Goal: Communication & Community: Connect with others

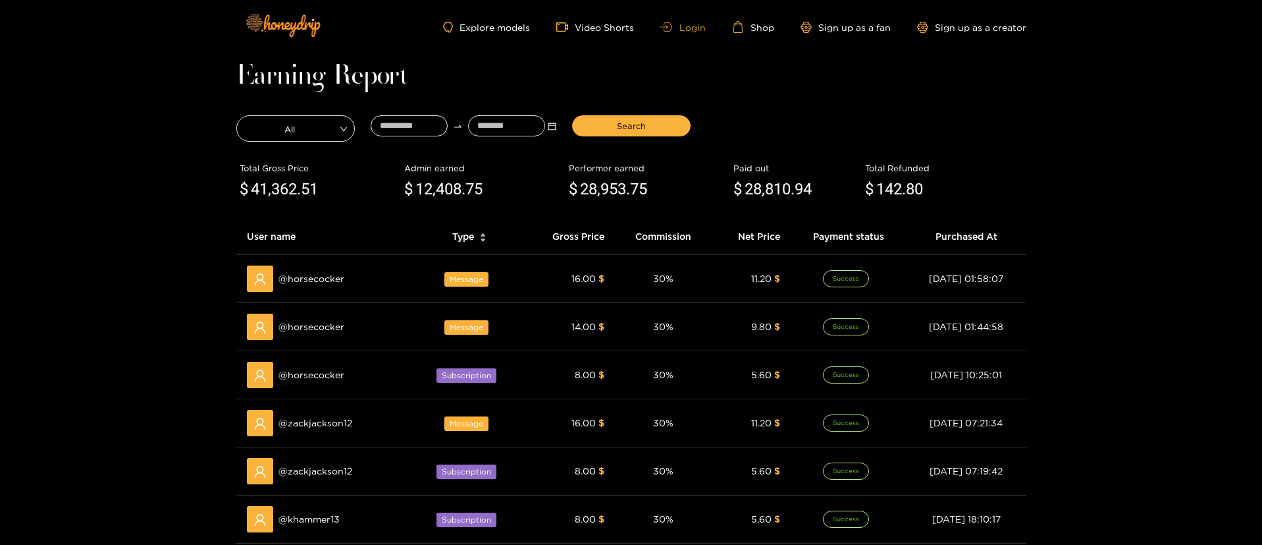
click at [676, 30] on link "Login" at bounding box center [683, 27] width 45 height 10
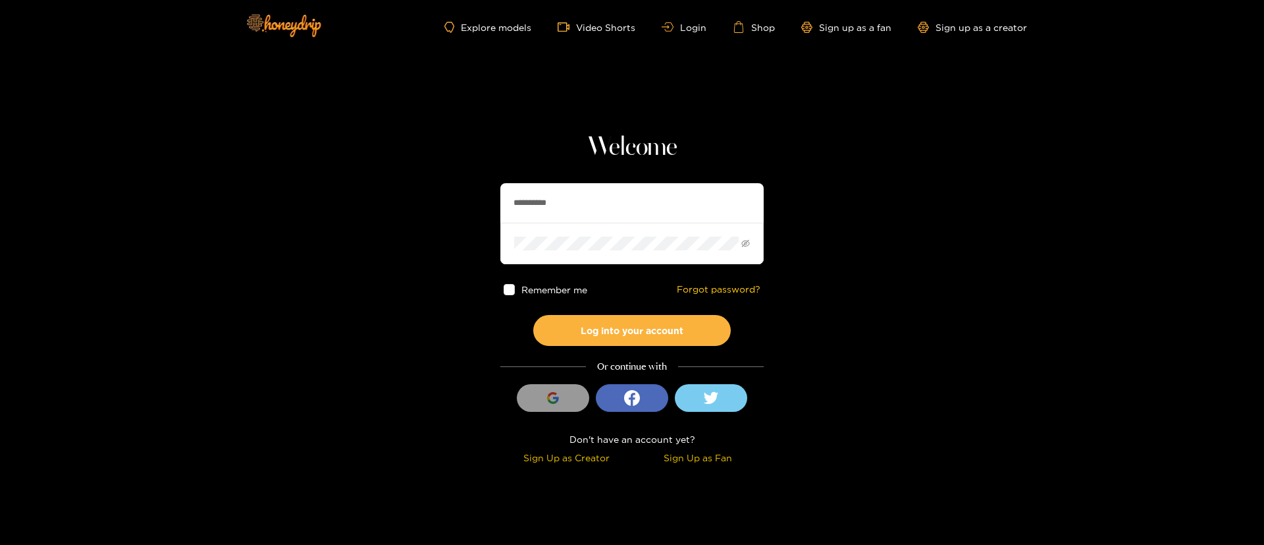
click at [585, 191] on input "**********" at bounding box center [632, 203] width 263 height 40
type input "**********"
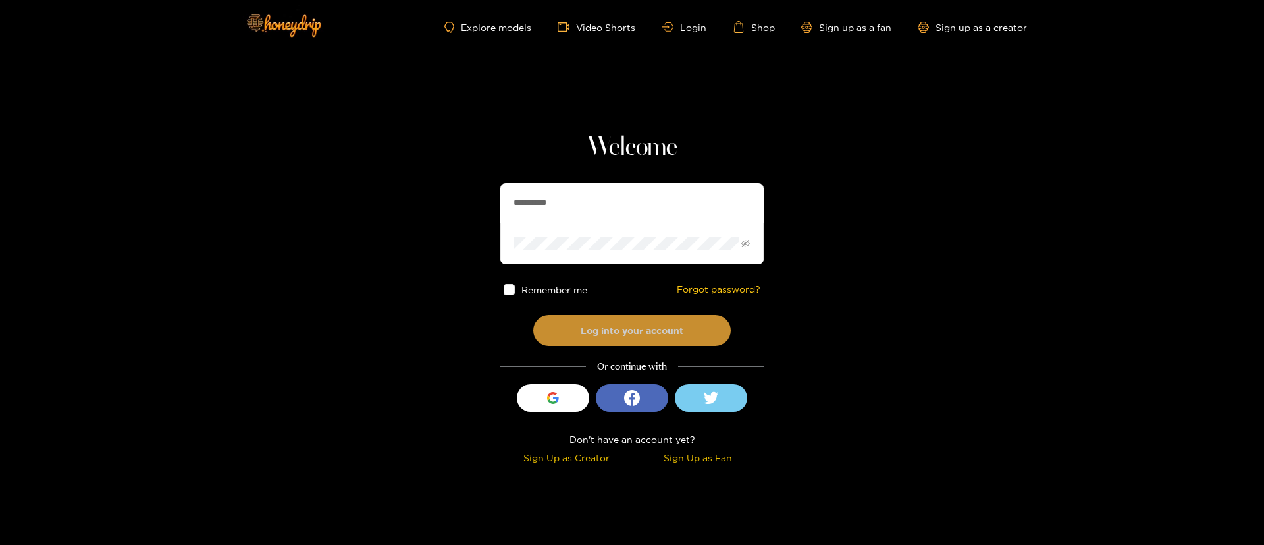
click at [667, 333] on button "Log into your account" at bounding box center [632, 330] width 198 height 31
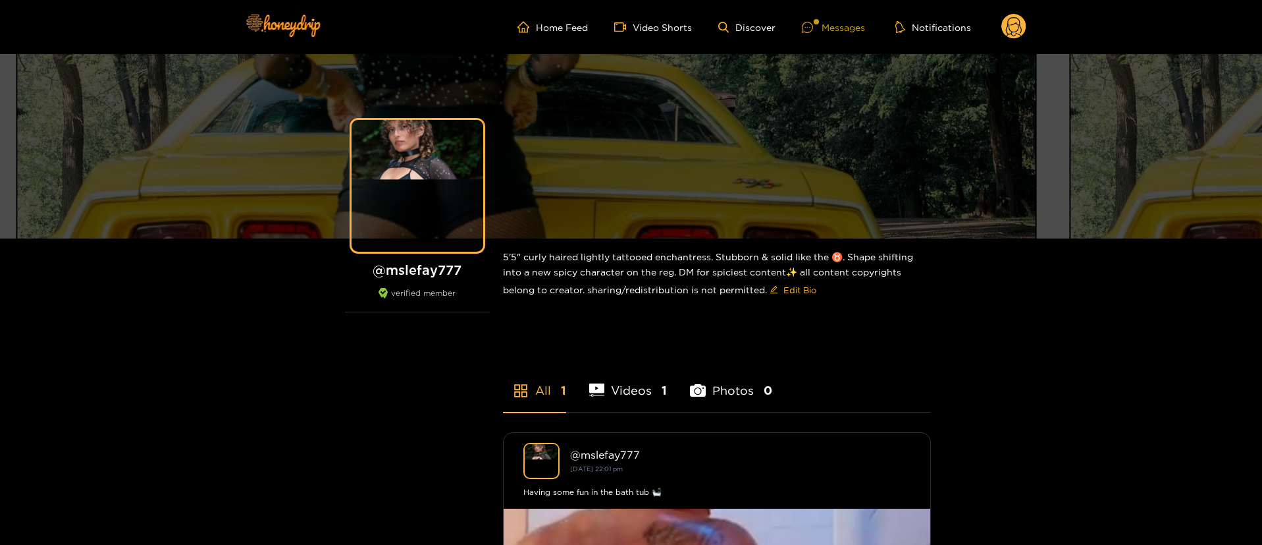
click at [845, 26] on div "Messages" at bounding box center [833, 27] width 63 height 15
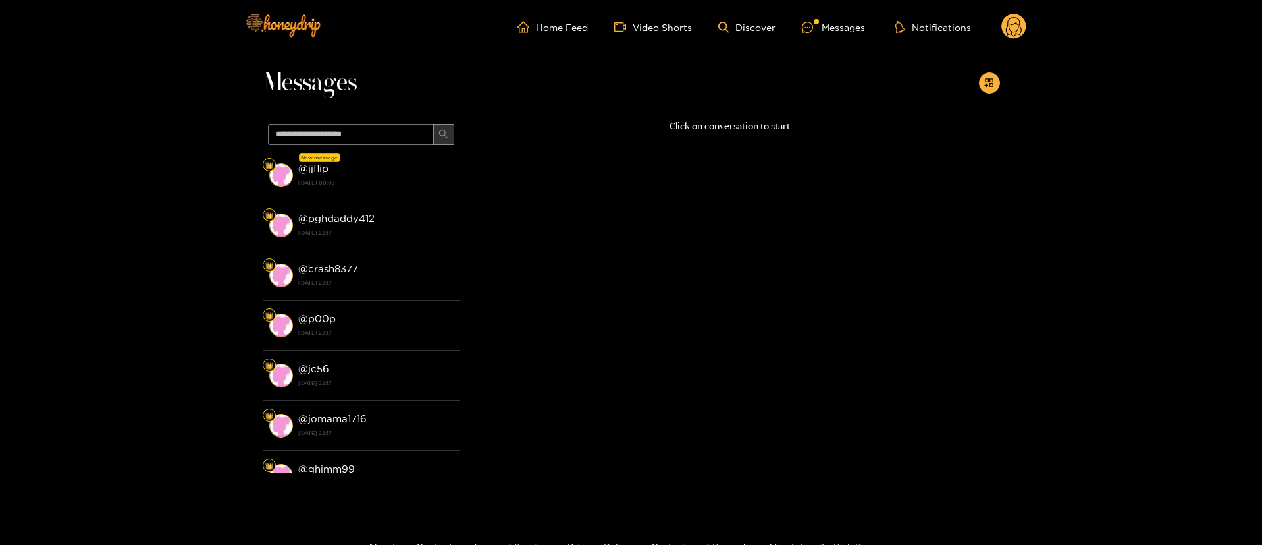
click at [436, 138] on button "button" at bounding box center [443, 134] width 21 height 21
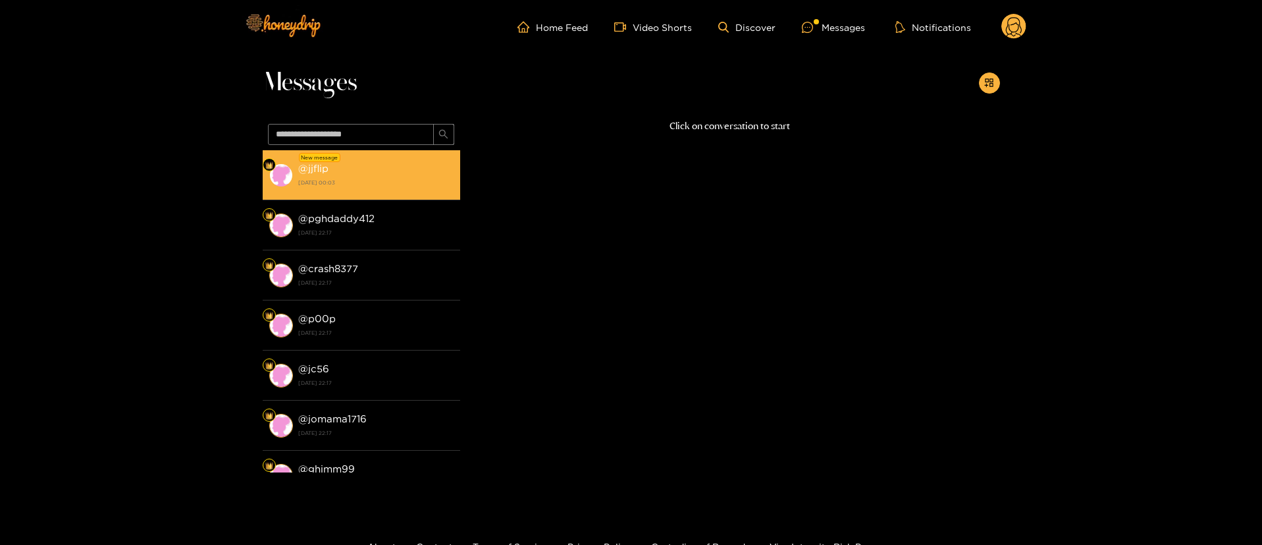
click at [409, 189] on div "@ jjflip [DATE] 00:03" at bounding box center [375, 175] width 155 height 30
click at [421, 157] on li "@ jjflip [DATE] 00:03" at bounding box center [362, 175] width 198 height 50
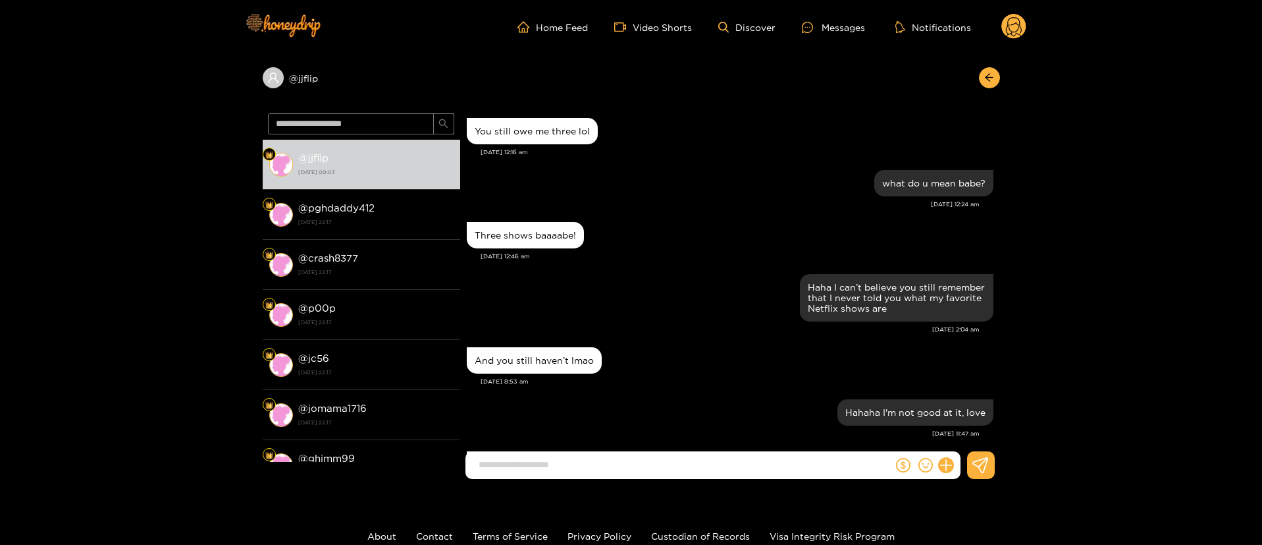
scroll to position [1206, 0]
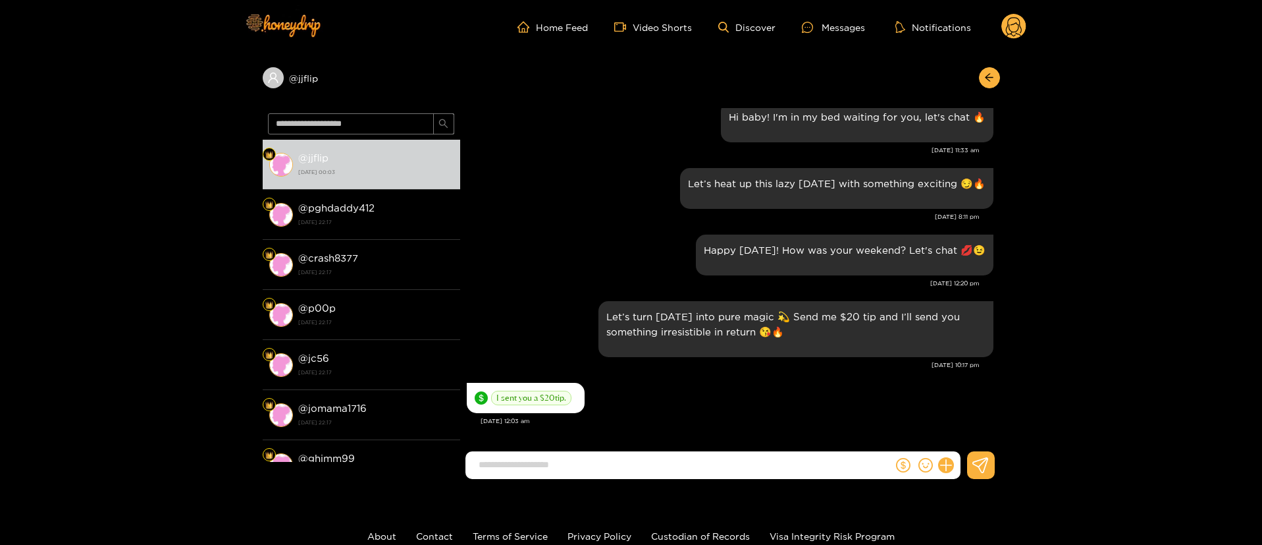
click at [531, 279] on div "[DATE] 12:20 pm" at bounding box center [723, 283] width 513 height 9
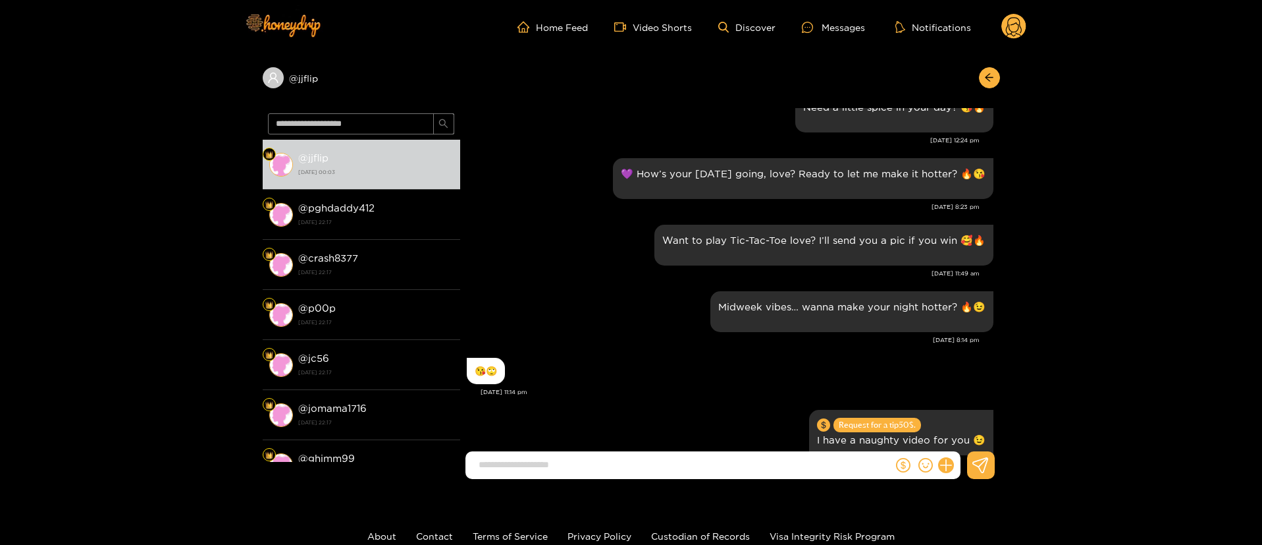
scroll to position [0, 0]
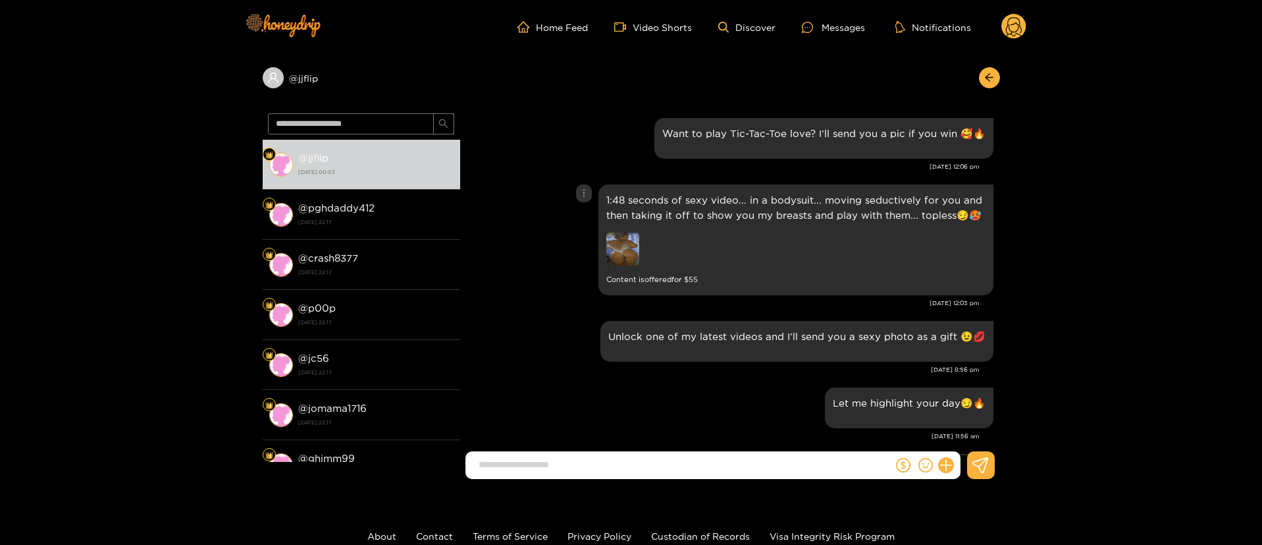
click at [509, 256] on div "1:48 seconds of sexy video... in a bodysuit... moving seductively for you and t…" at bounding box center [730, 239] width 527 height 117
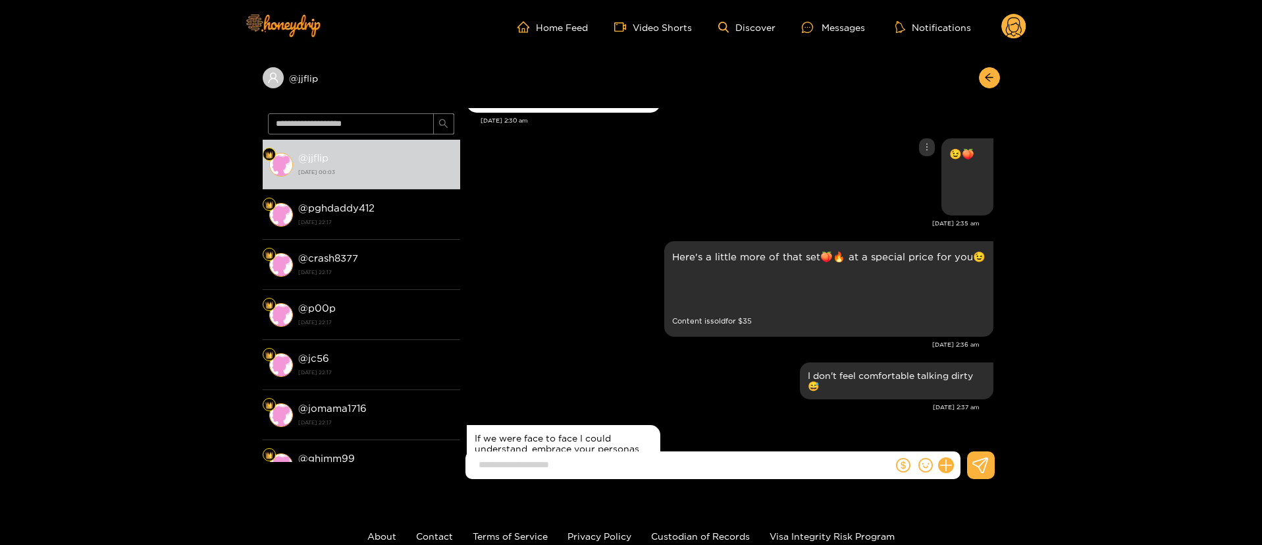
scroll to position [198, 0]
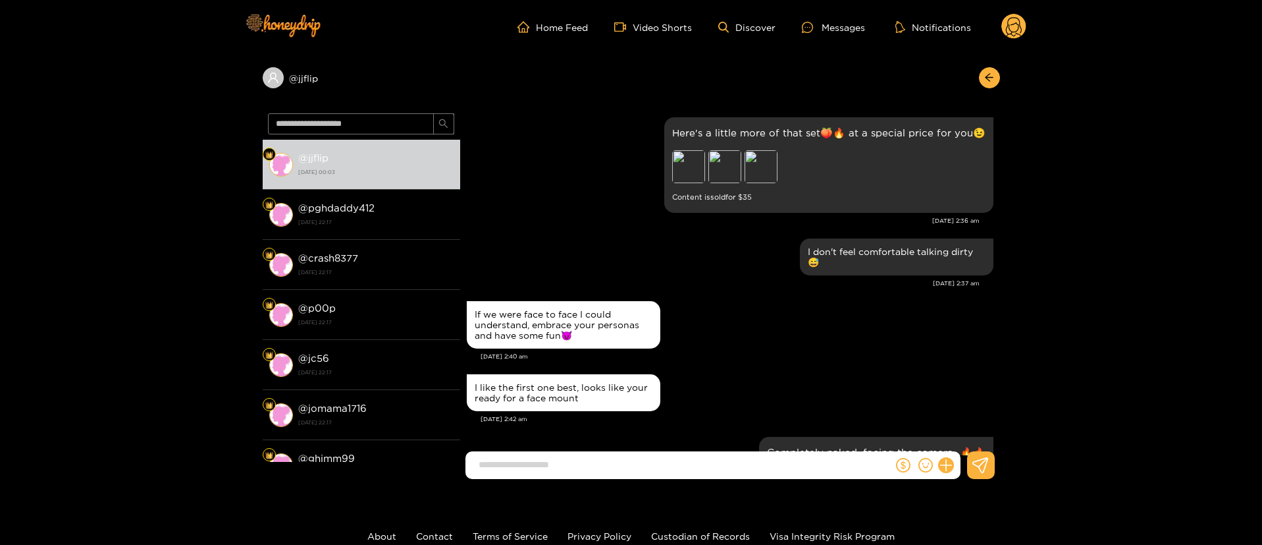
click at [680, 221] on div "[DATE] 2:36 am" at bounding box center [723, 220] width 513 height 9
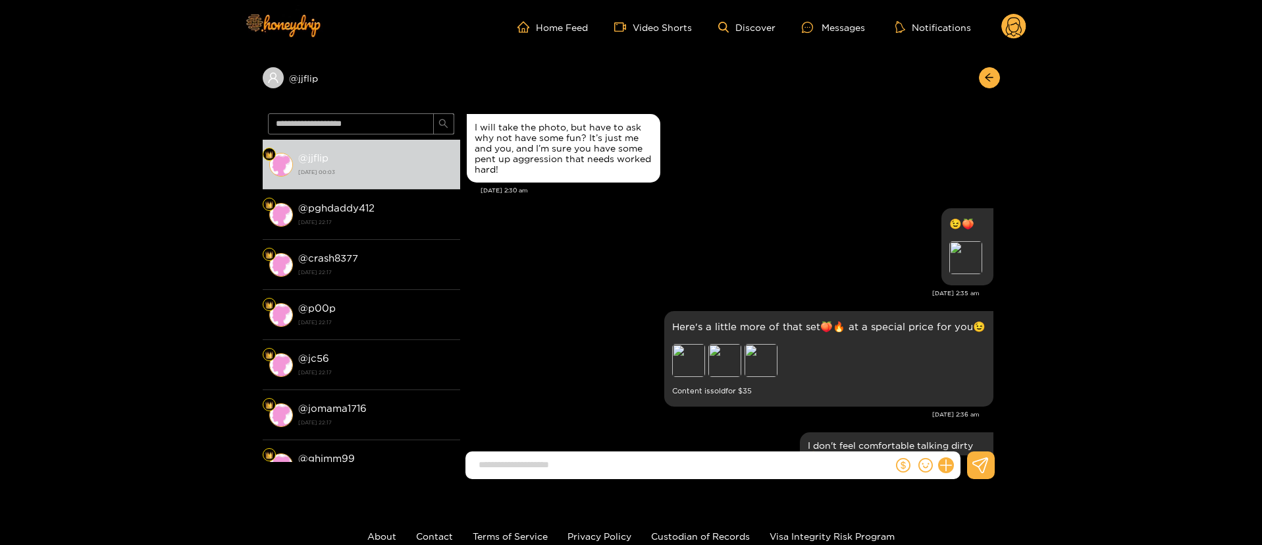
scroll to position [0, 0]
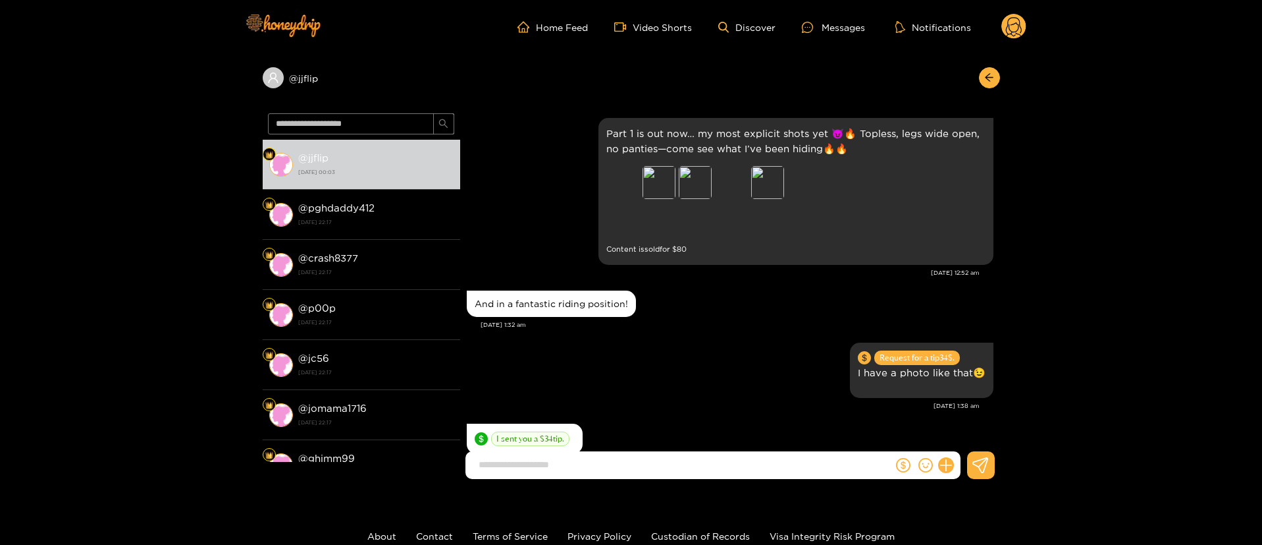
click at [724, 308] on div "And in a fantastic riding position!" at bounding box center [730, 303] width 527 height 33
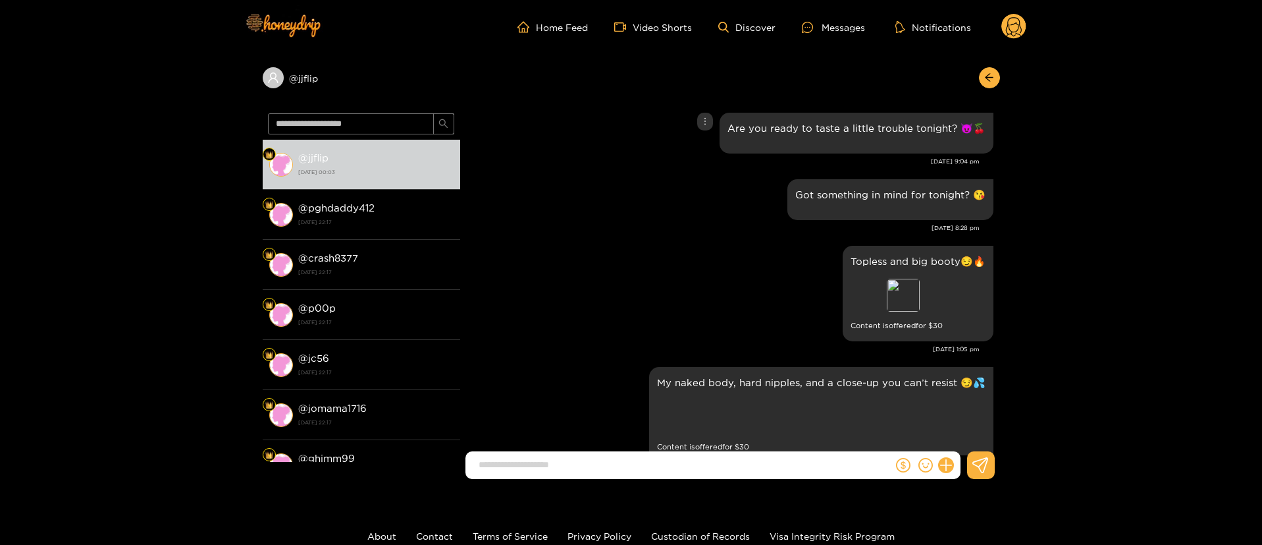
scroll to position [1185, 0]
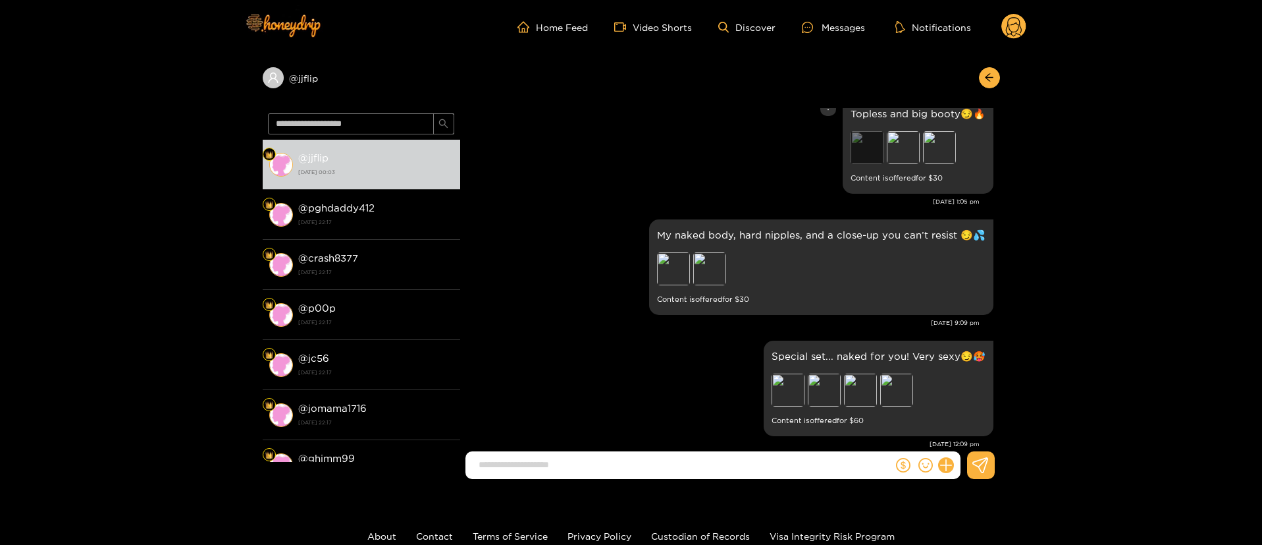
click at [852, 142] on div "Preview" at bounding box center [867, 147] width 33 height 33
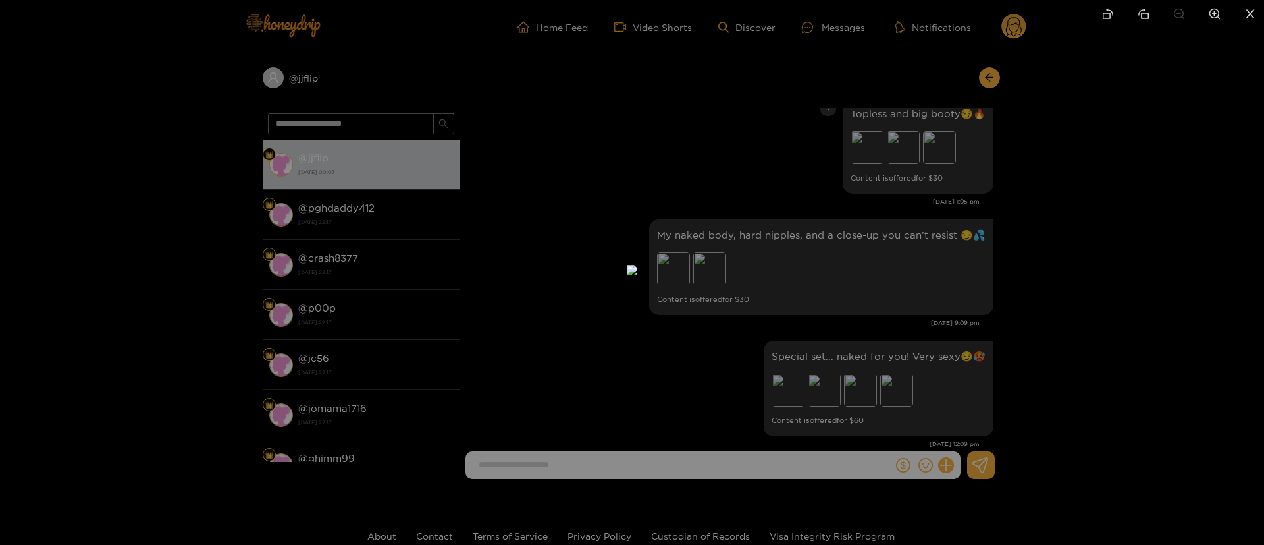
click at [922, 155] on div at bounding box center [632, 272] width 1264 height 545
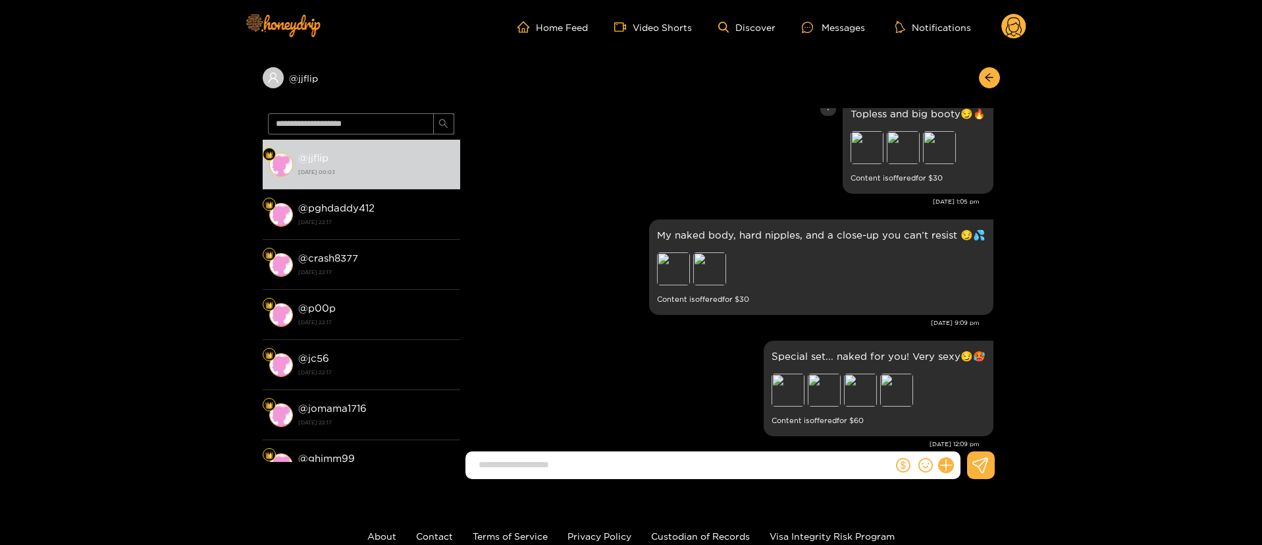
click at [630, 174] on div "Topless and big booty😏🔥 Preview Preview Preview Content is offered for $ 30" at bounding box center [730, 146] width 527 height 102
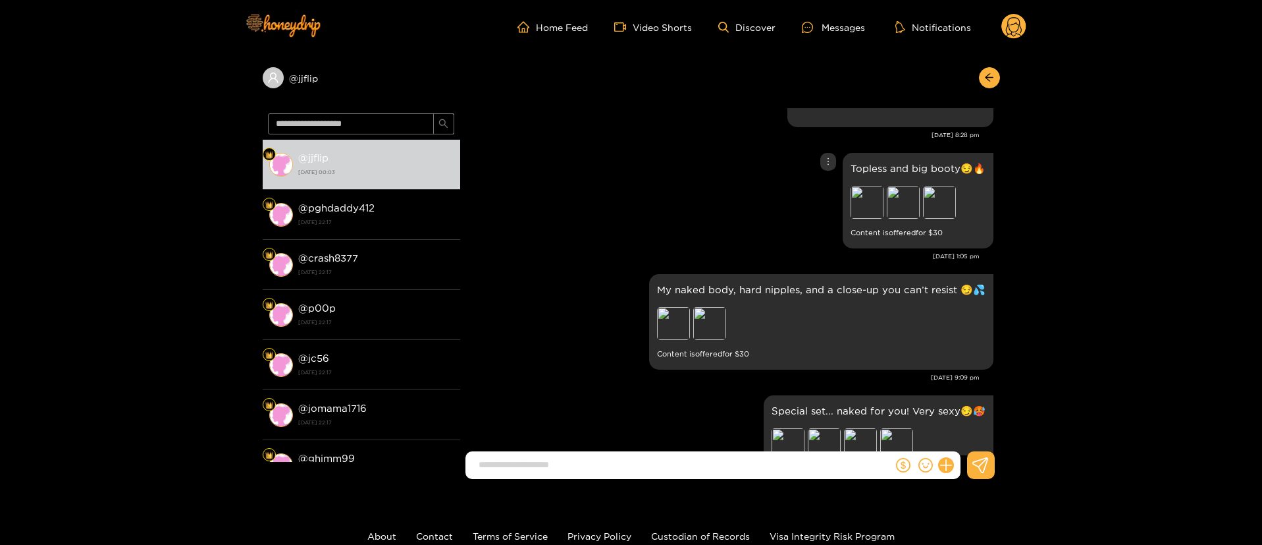
scroll to position [1087, 0]
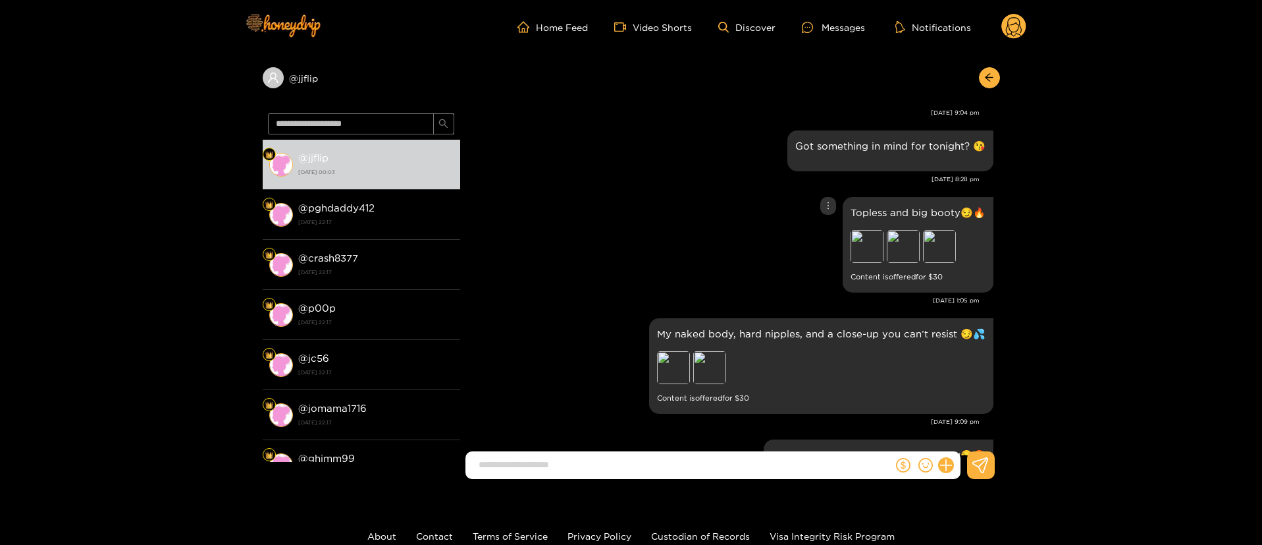
click at [917, 234] on div "Preview Preview Preview" at bounding box center [918, 248] width 135 height 36
click at [935, 247] on div "Preview" at bounding box center [939, 246] width 33 height 33
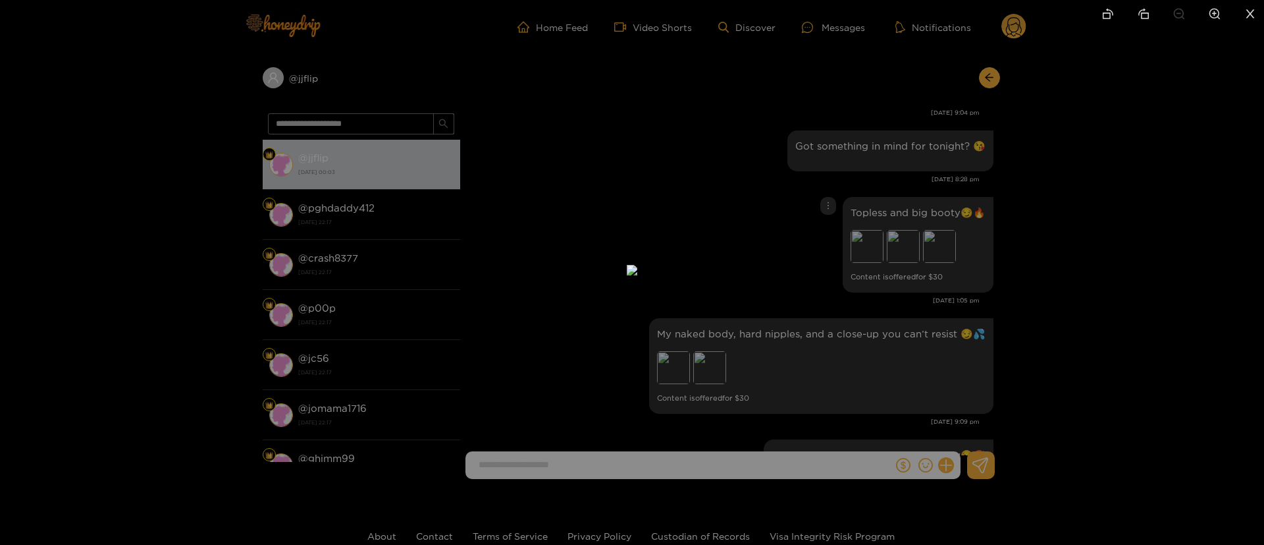
click at [1180, 166] on div at bounding box center [632, 272] width 1264 height 545
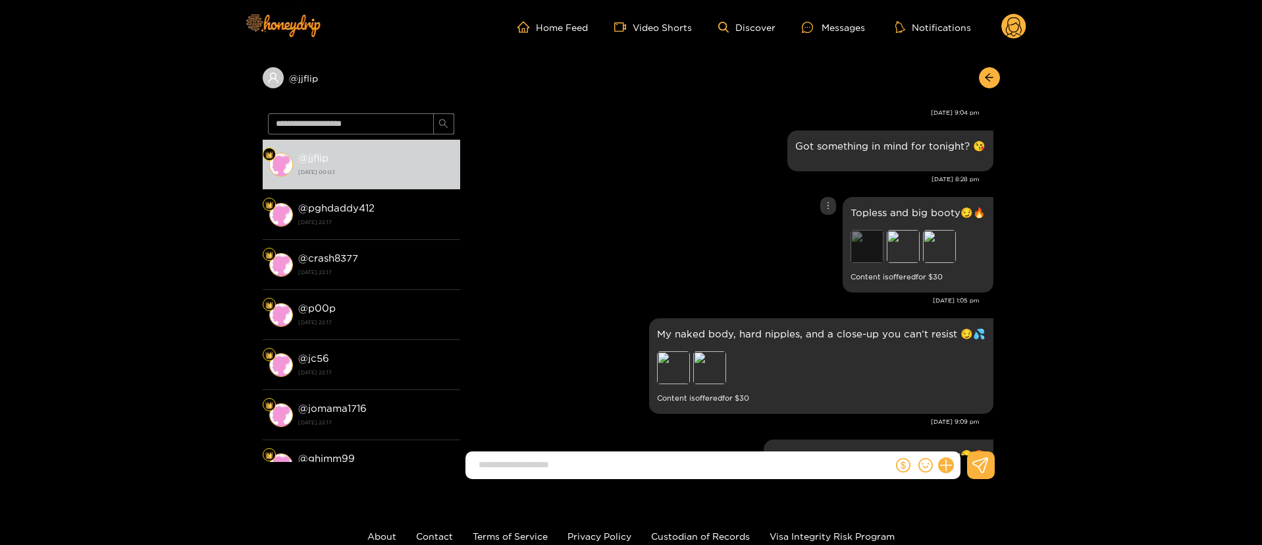
click at [852, 242] on div "Preview" at bounding box center [867, 246] width 33 height 33
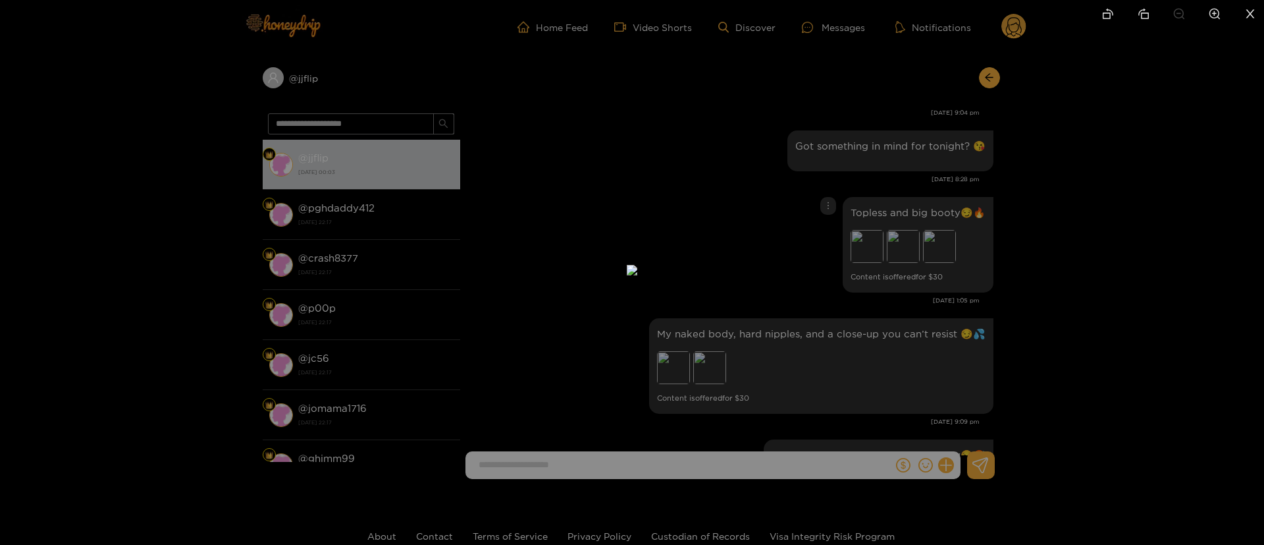
click at [1050, 223] on div at bounding box center [632, 272] width 1264 height 545
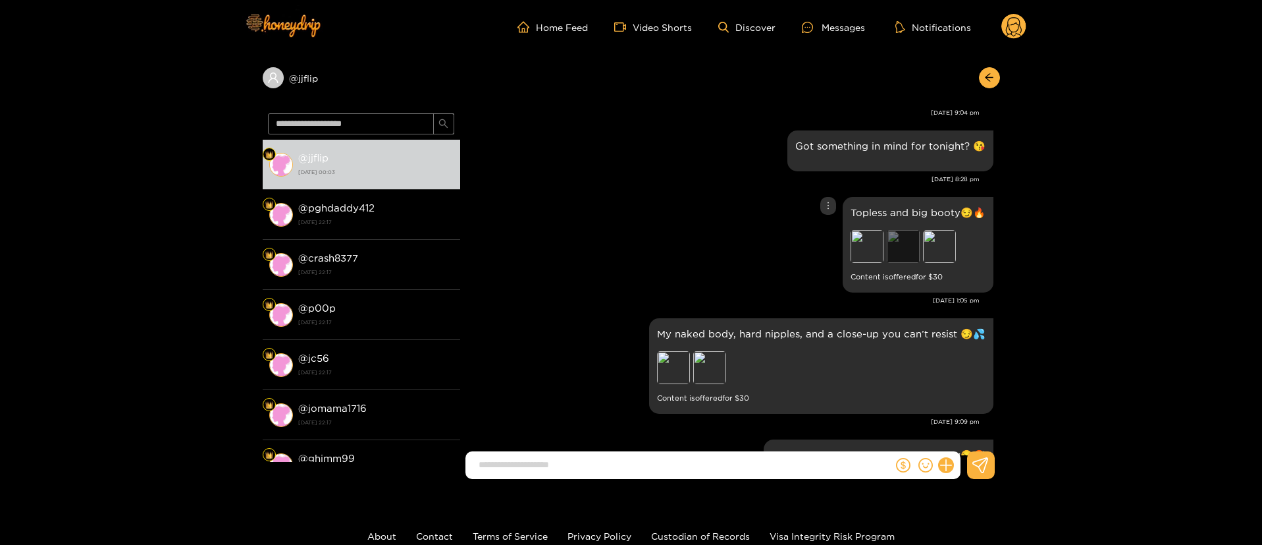
click at [901, 254] on div "Preview" at bounding box center [903, 246] width 33 height 33
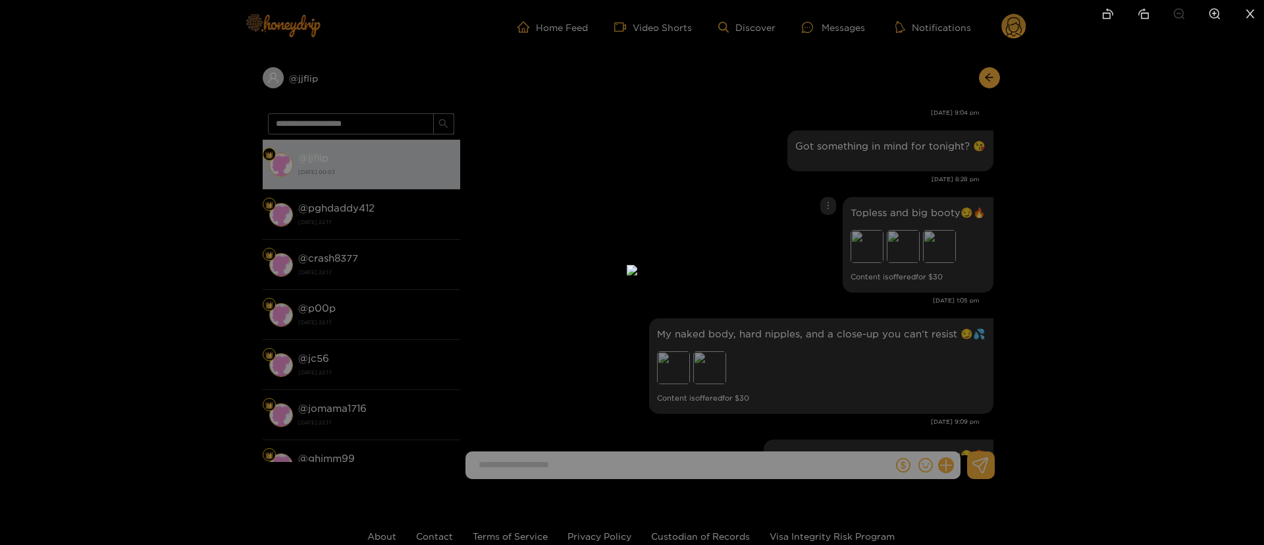
click at [1036, 207] on div at bounding box center [632, 272] width 1264 height 545
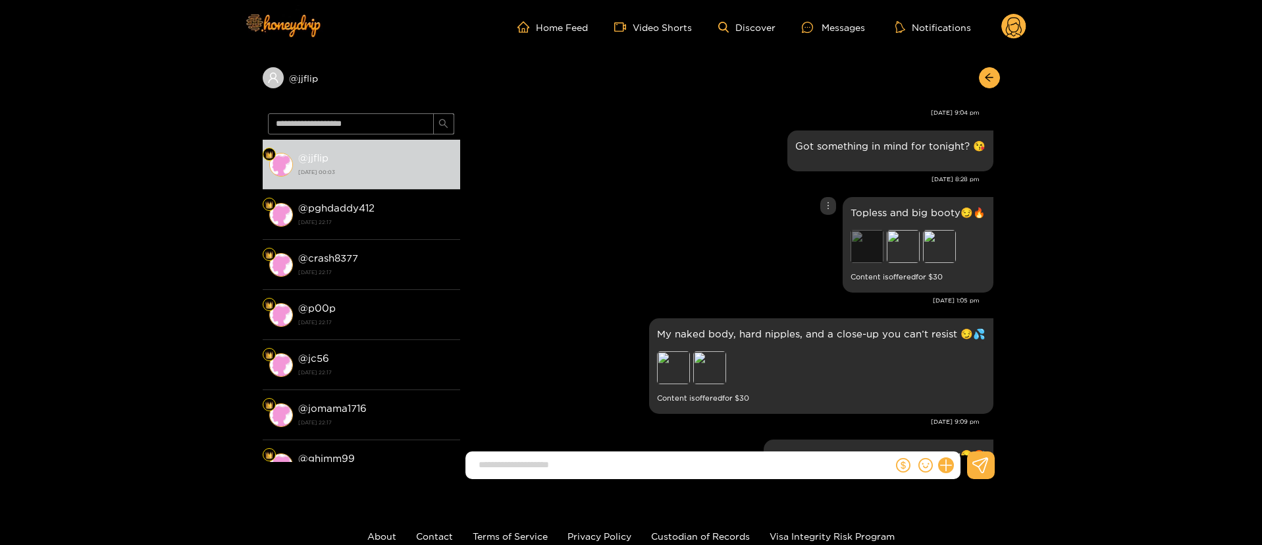
click at [855, 248] on div "Preview" at bounding box center [867, 246] width 33 height 33
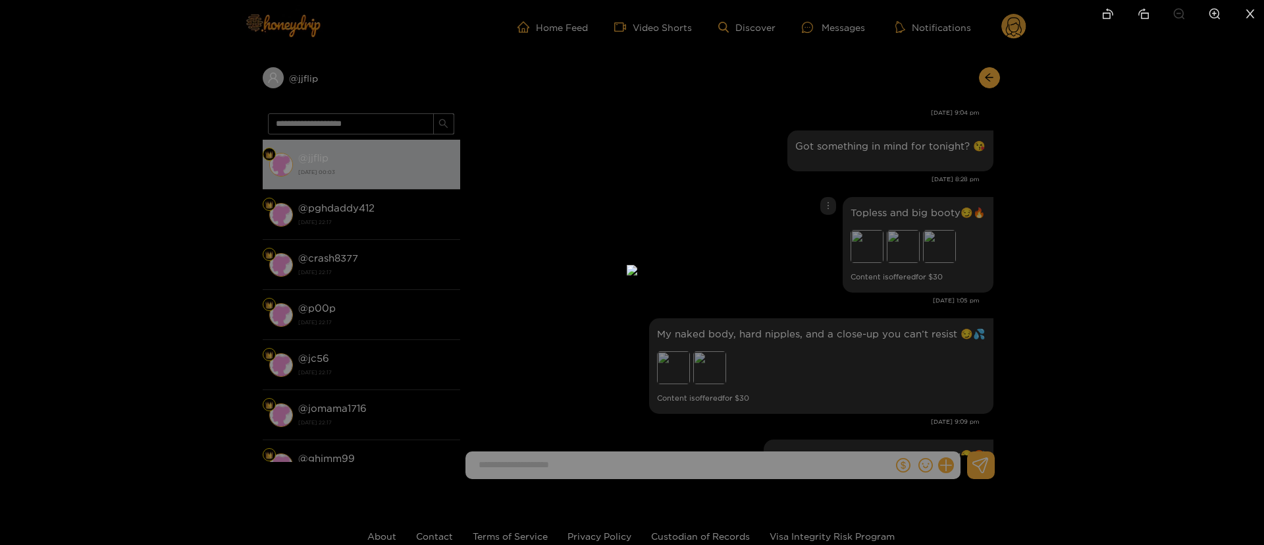
click at [1022, 200] on div at bounding box center [632, 272] width 1264 height 545
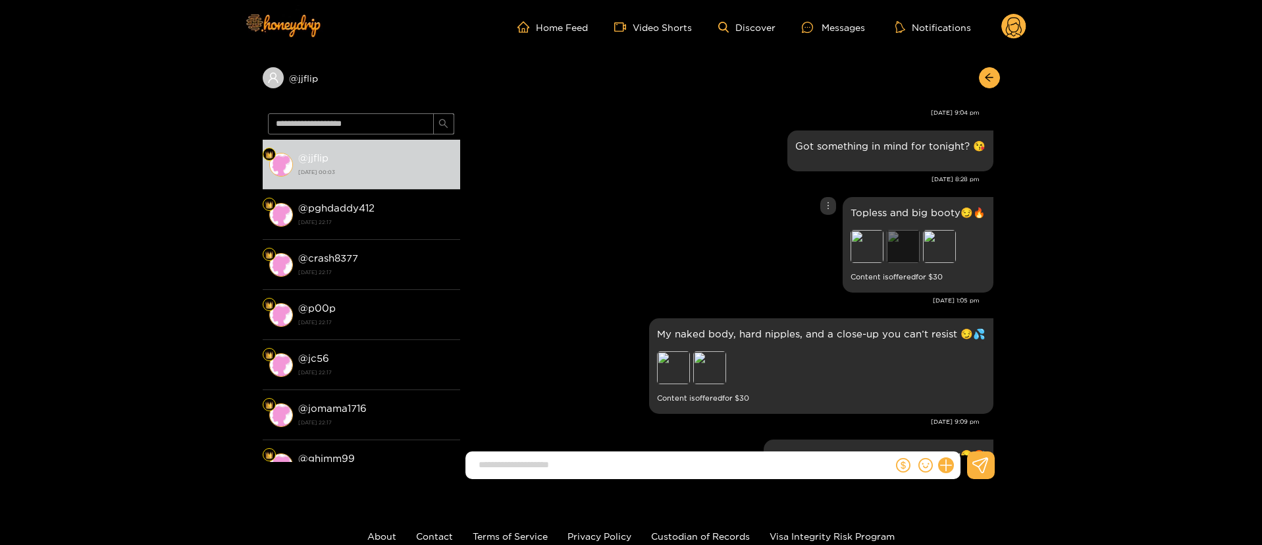
click at [909, 253] on div "Preview" at bounding box center [903, 246] width 33 height 33
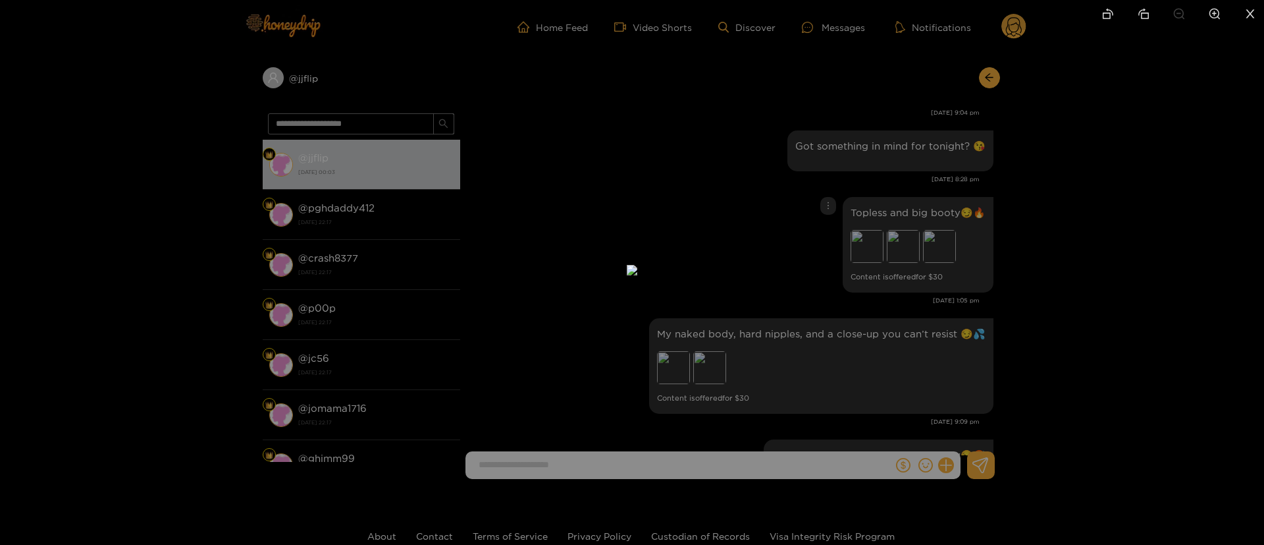
click at [1033, 198] on div at bounding box center [632, 272] width 1264 height 545
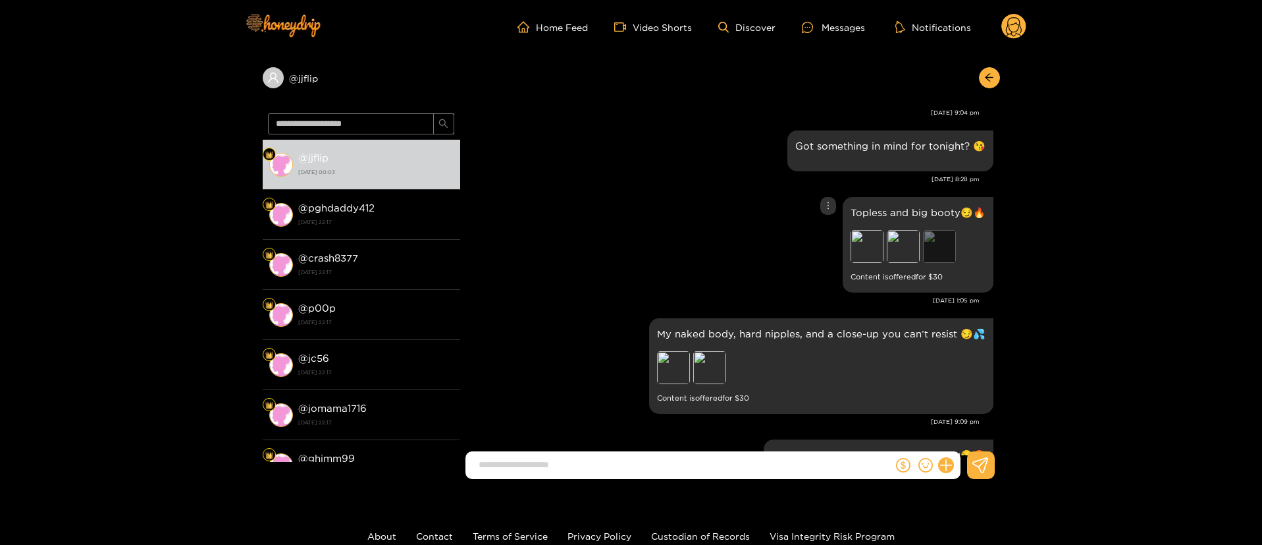
click at [936, 248] on div "Preview" at bounding box center [939, 246] width 33 height 33
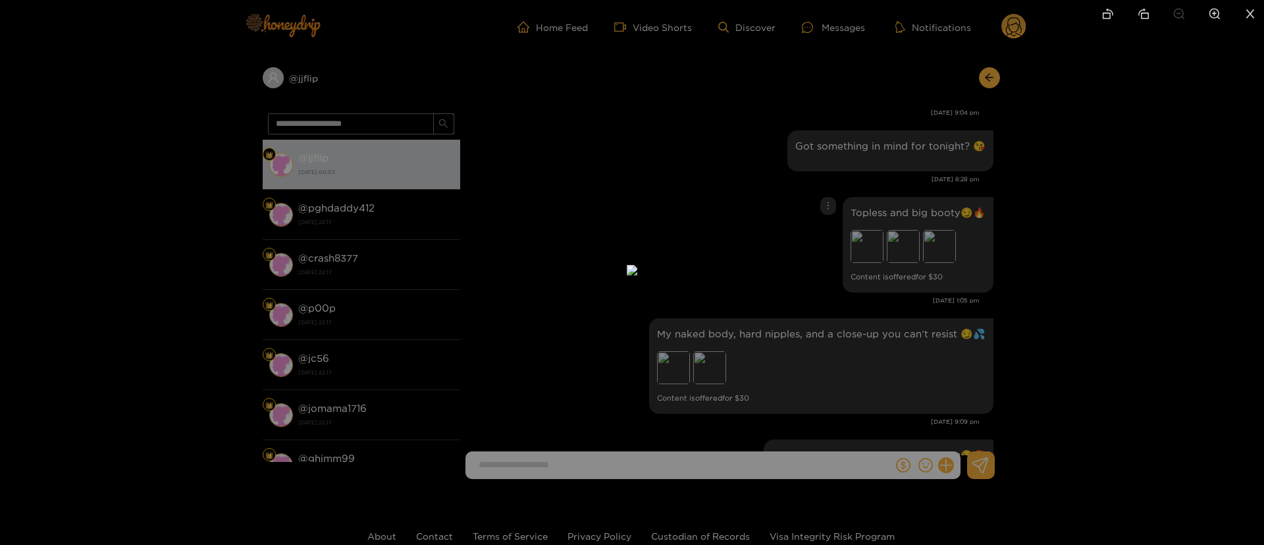
click at [967, 206] on div at bounding box center [632, 272] width 1264 height 545
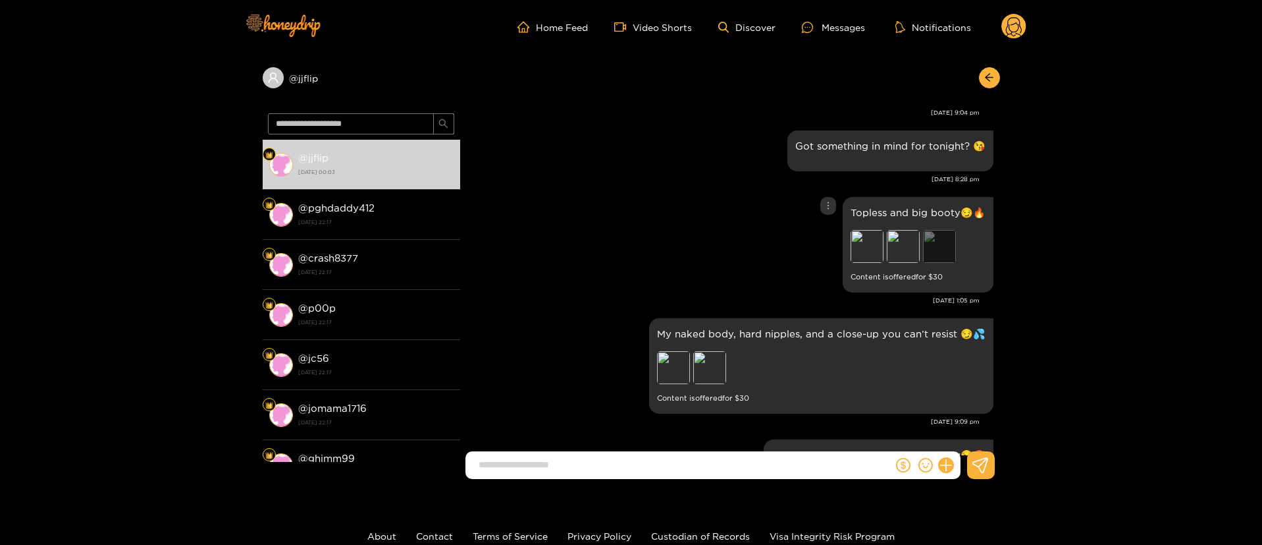
click at [944, 250] on div "Preview" at bounding box center [939, 246] width 33 height 33
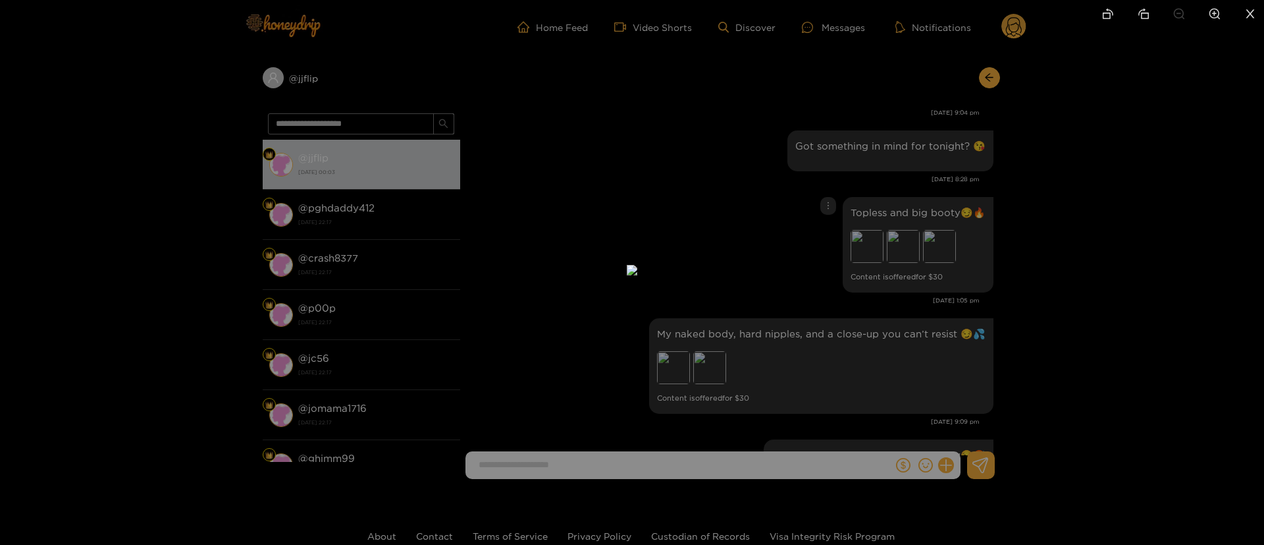
click at [832, 306] on div at bounding box center [632, 272] width 1264 height 545
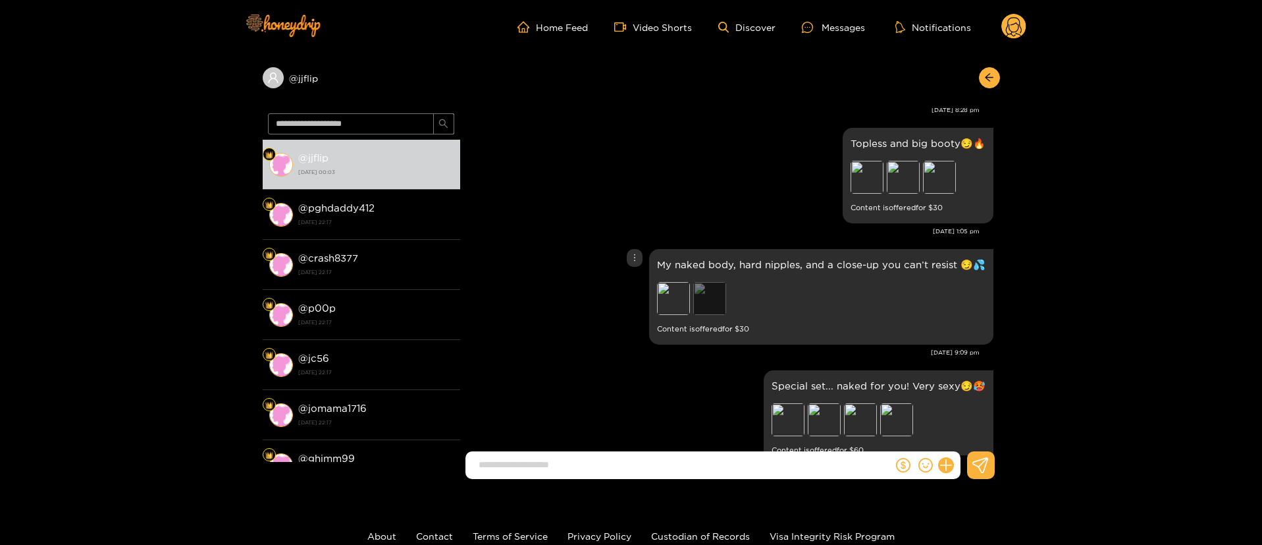
scroll to position [1185, 0]
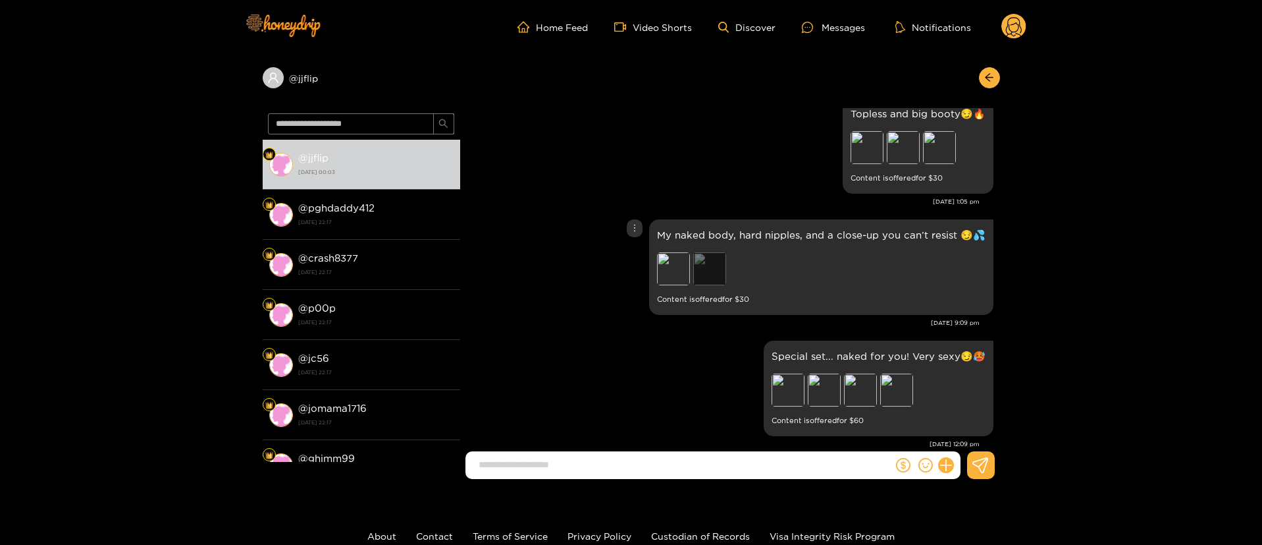
click at [697, 255] on div "Preview" at bounding box center [709, 268] width 33 height 33
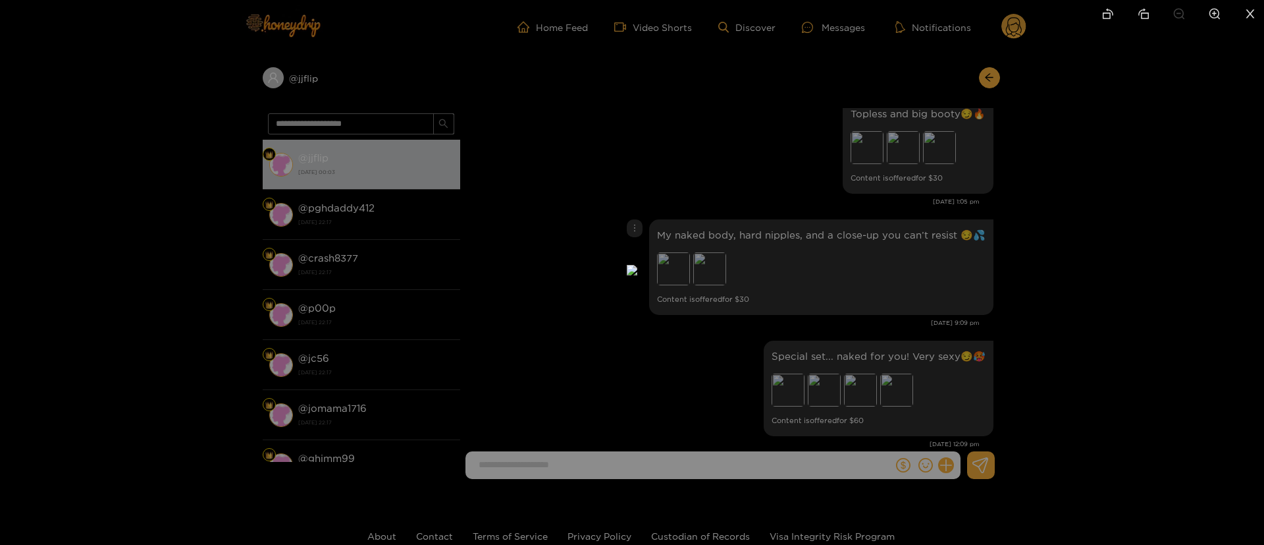
click at [839, 248] on div at bounding box center [632, 272] width 1264 height 545
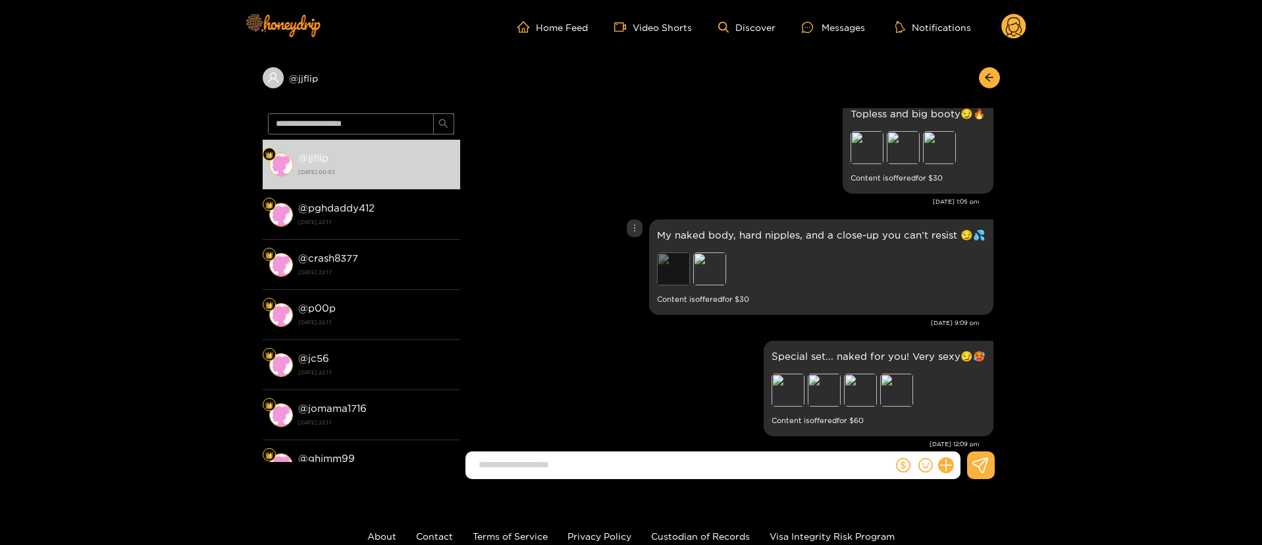
click at [674, 267] on div "Preview" at bounding box center [673, 268] width 33 height 33
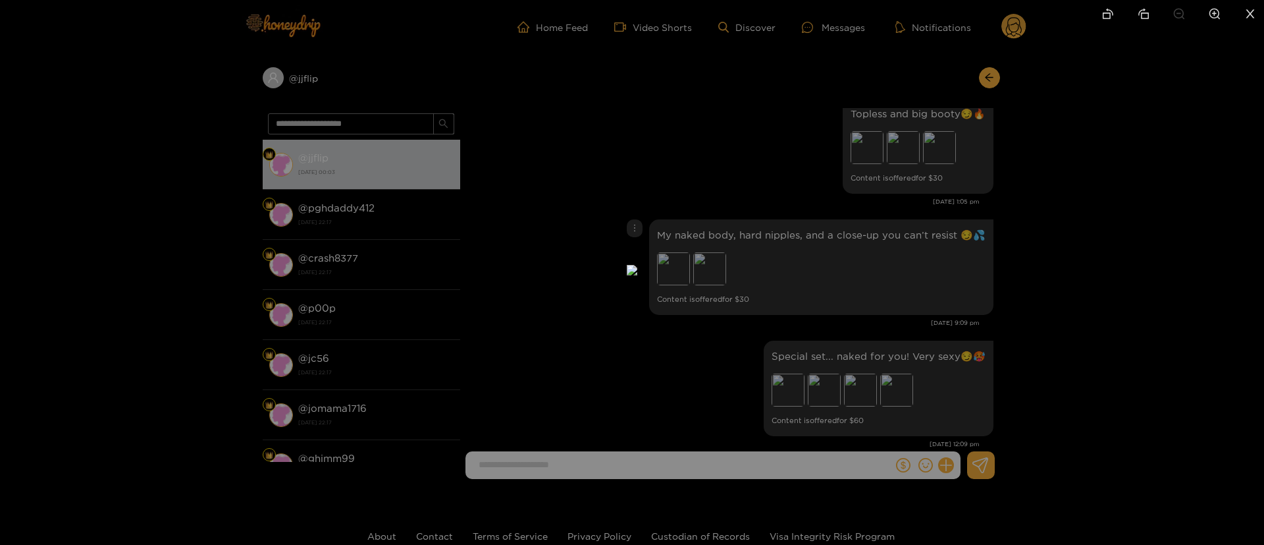
click at [1075, 212] on div at bounding box center [632, 272] width 1264 height 545
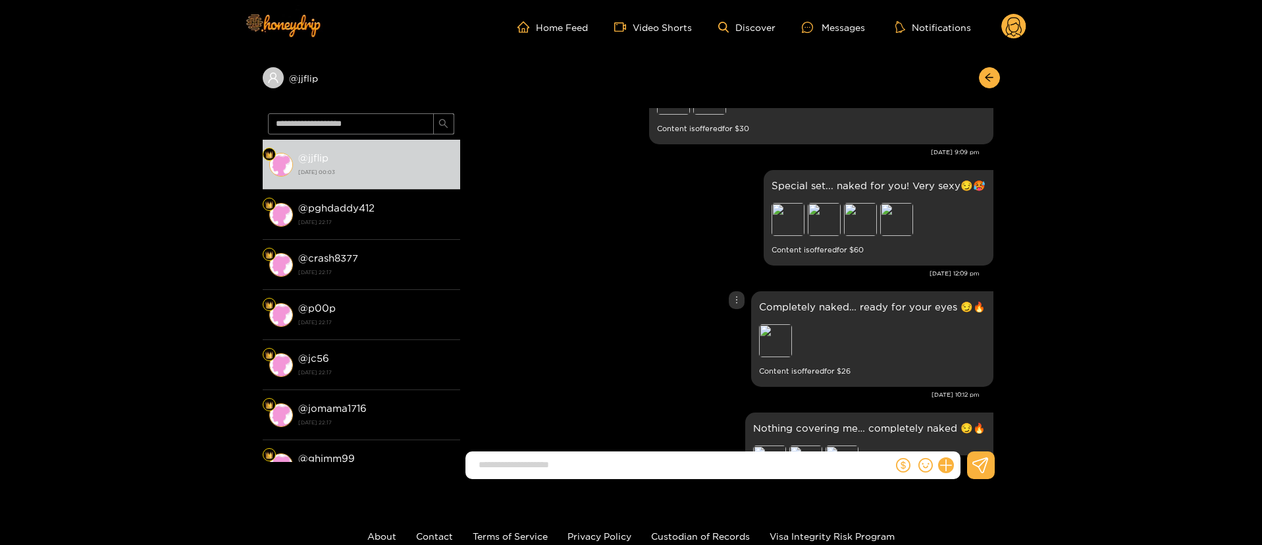
scroll to position [1383, 0]
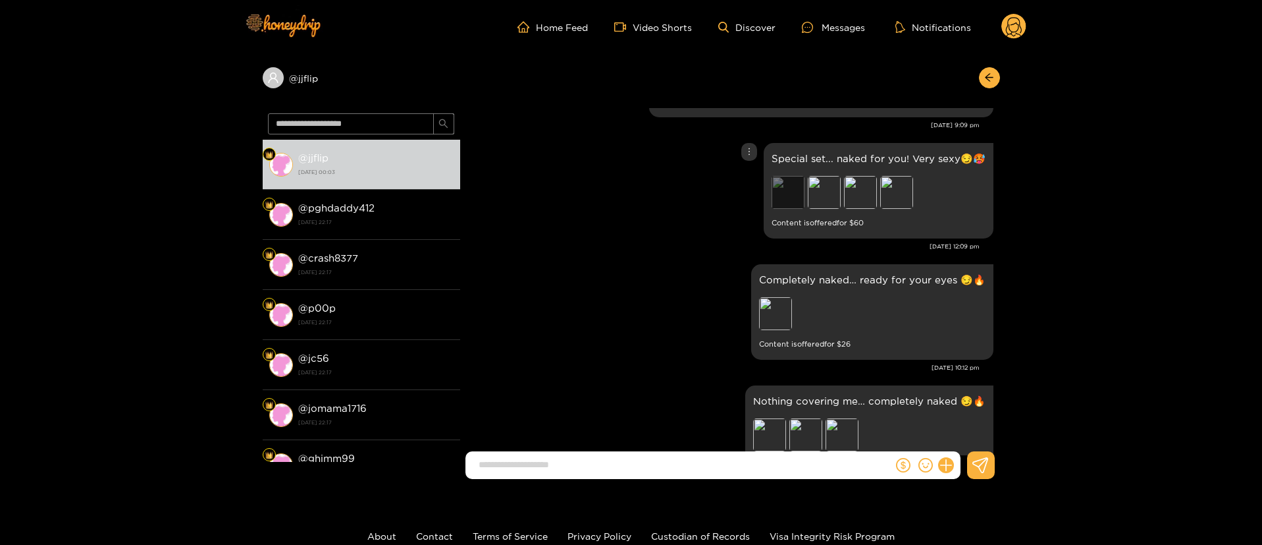
click at [788, 180] on div "Preview" at bounding box center [788, 192] width 33 height 33
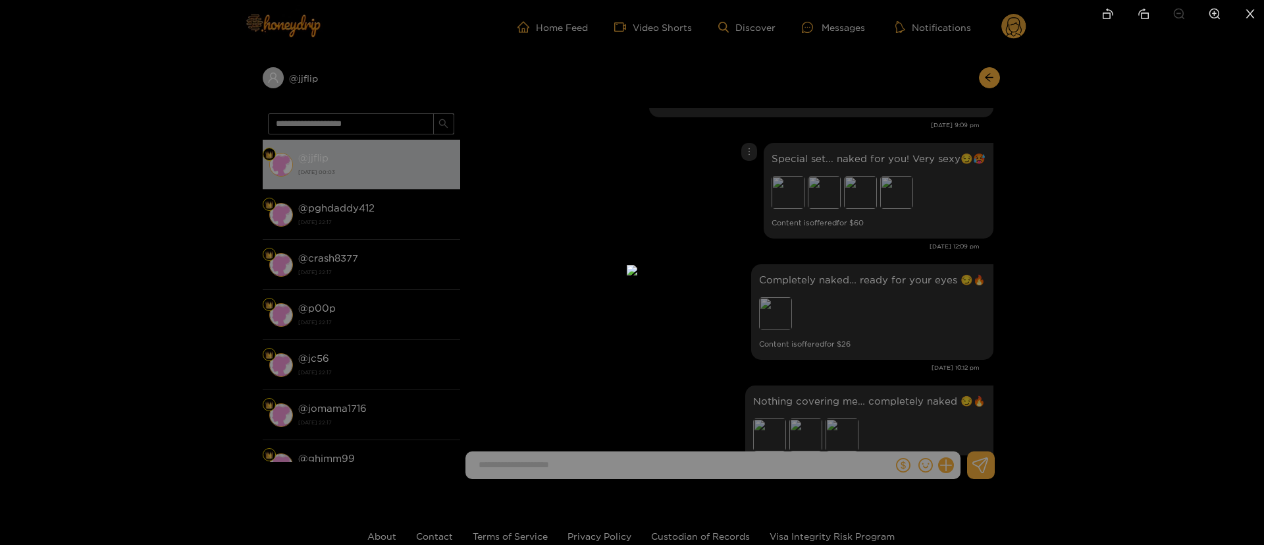
click at [988, 160] on div at bounding box center [632, 272] width 1264 height 545
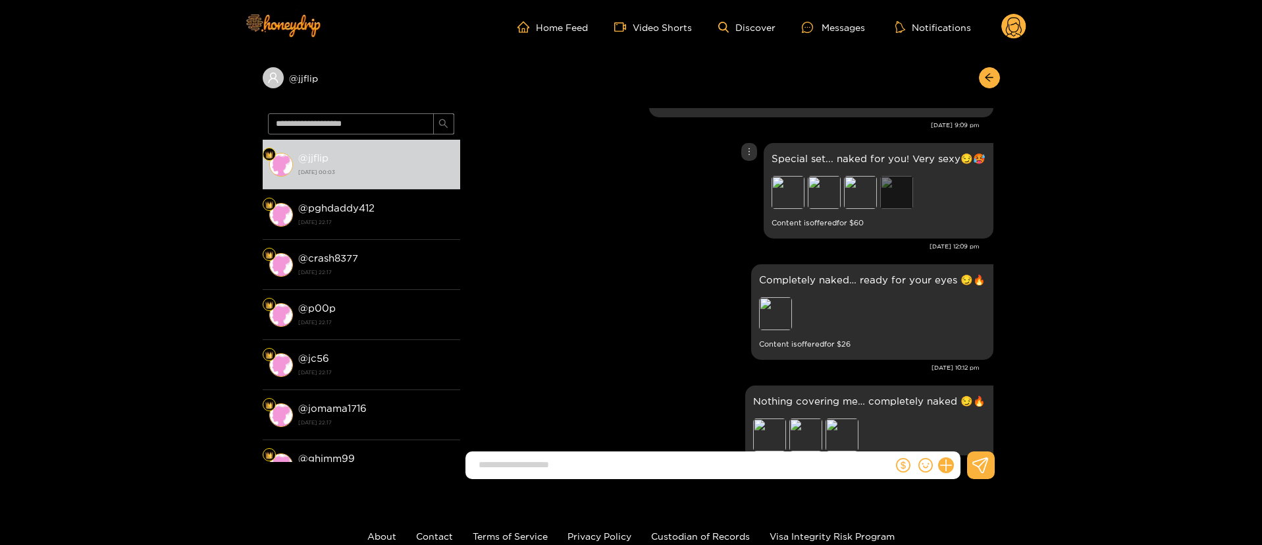
click at [901, 192] on div "Preview" at bounding box center [896, 192] width 33 height 33
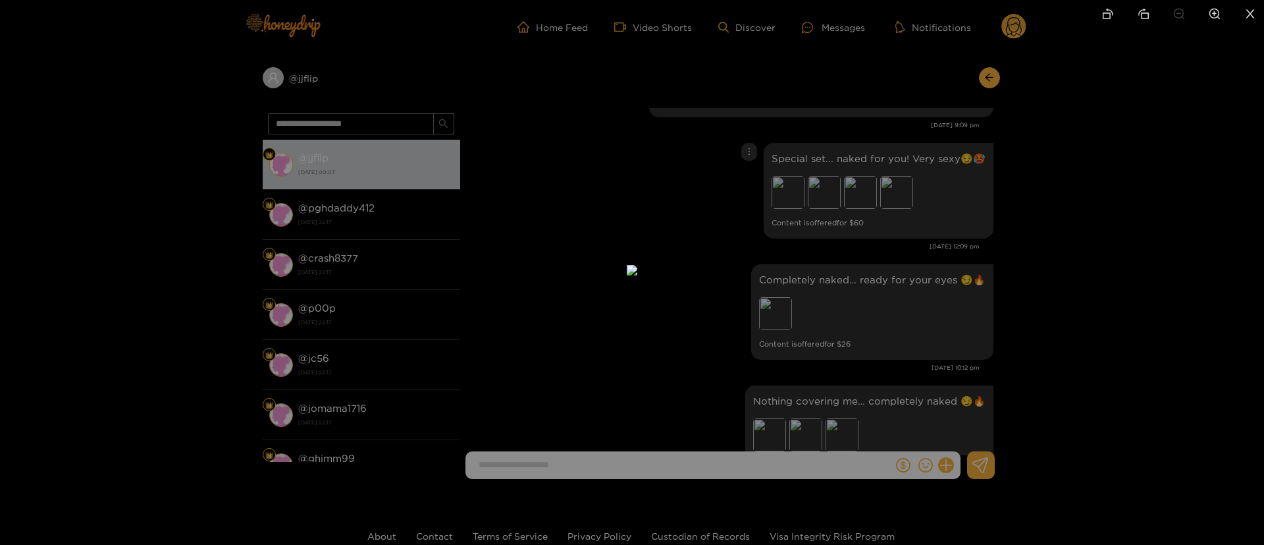
click at [1033, 148] on div at bounding box center [632, 272] width 1264 height 545
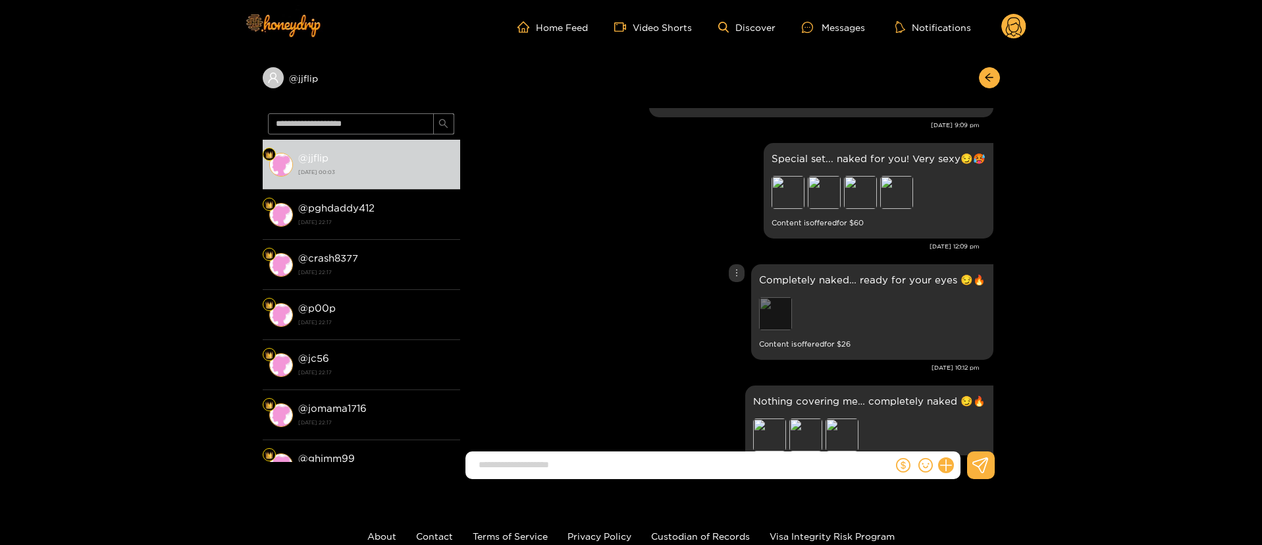
click at [776, 321] on div "Preview" at bounding box center [775, 313] width 33 height 33
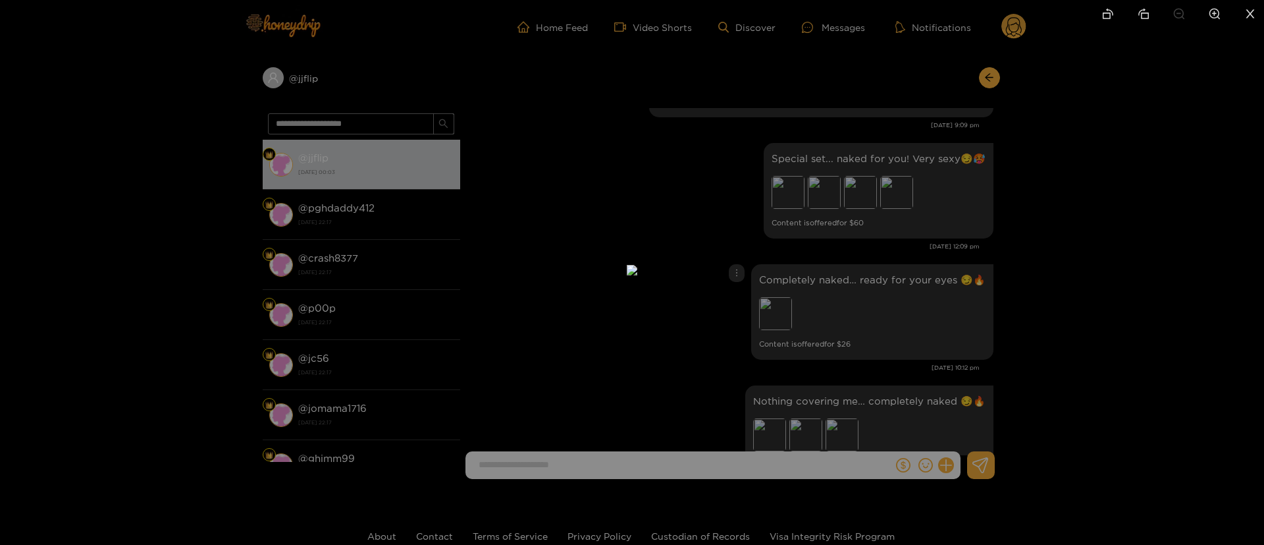
click at [1034, 242] on div at bounding box center [632, 272] width 1264 height 545
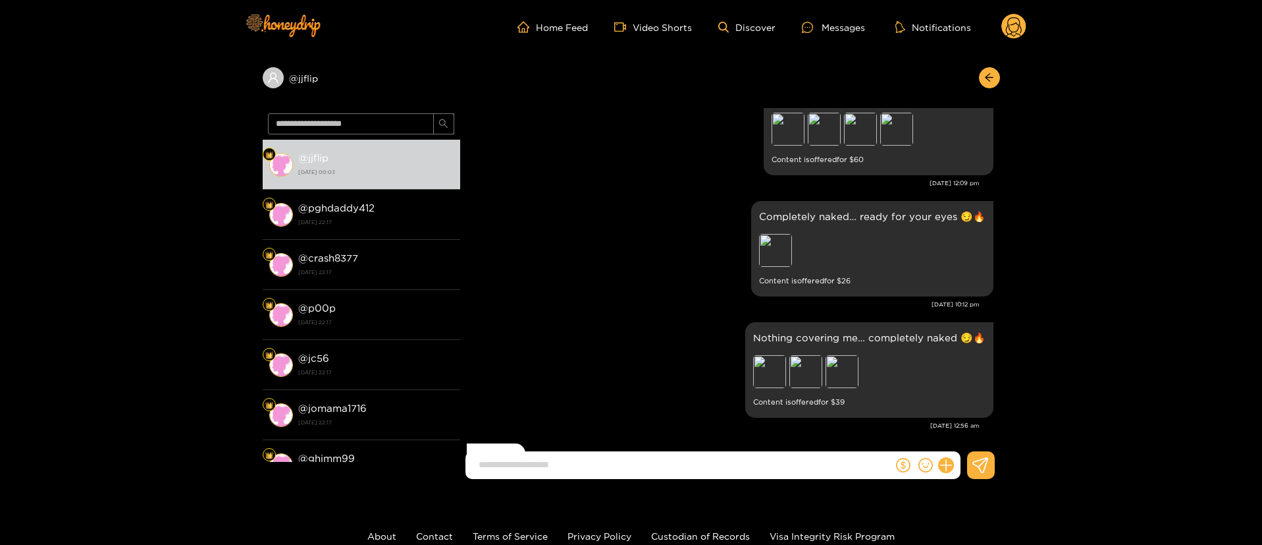
scroll to position [1482, 0]
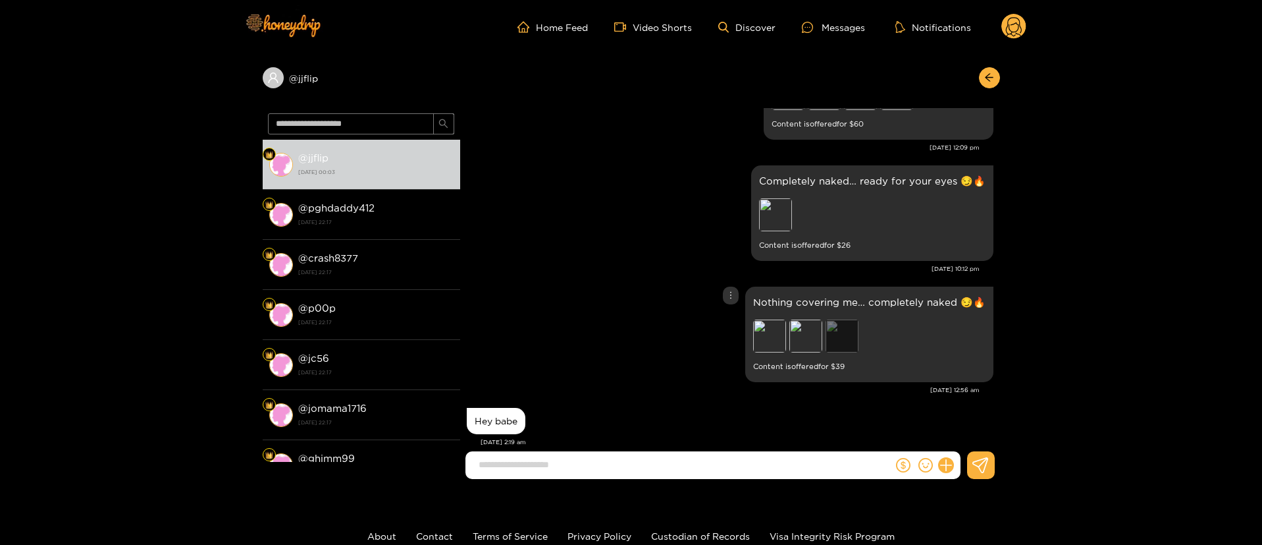
click at [850, 335] on div "Preview" at bounding box center [842, 335] width 33 height 33
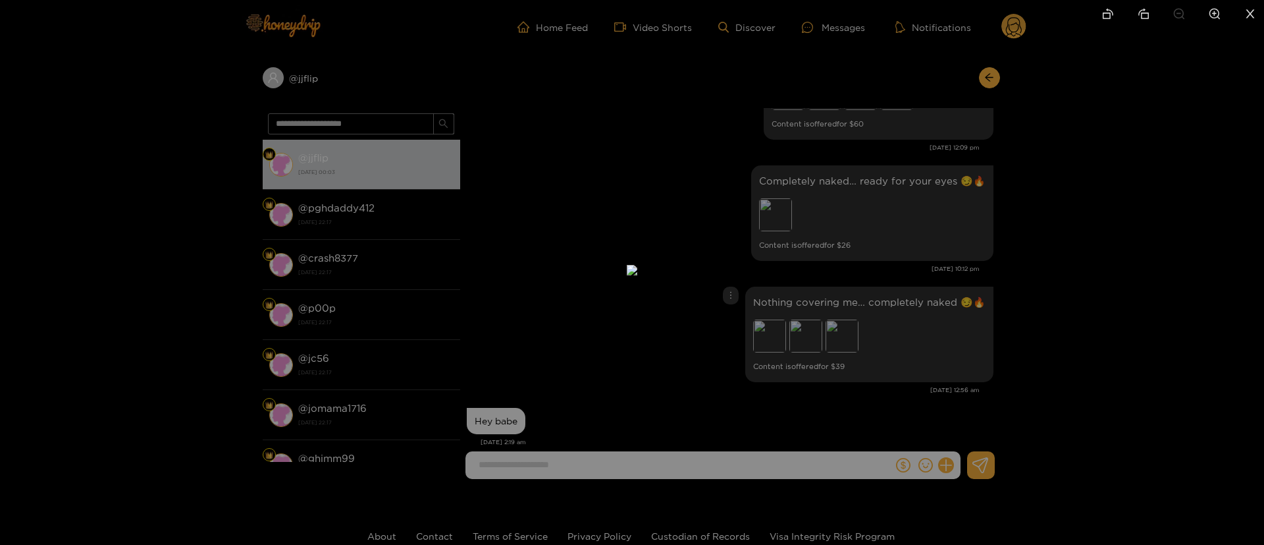
click at [999, 265] on div at bounding box center [632, 272] width 1264 height 545
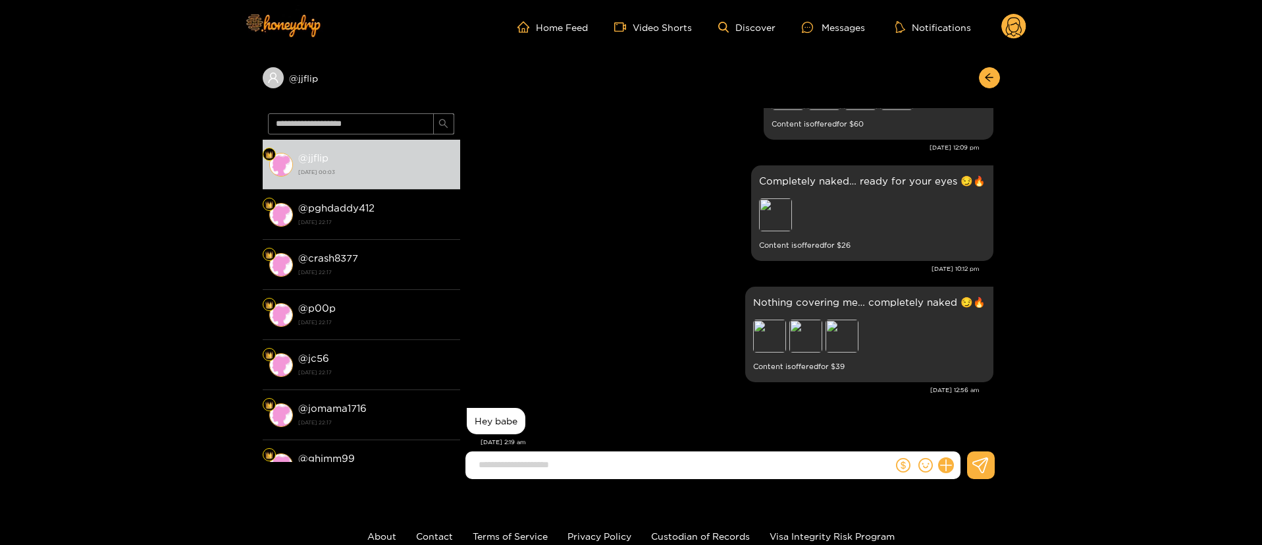
scroll to position [1581, 0]
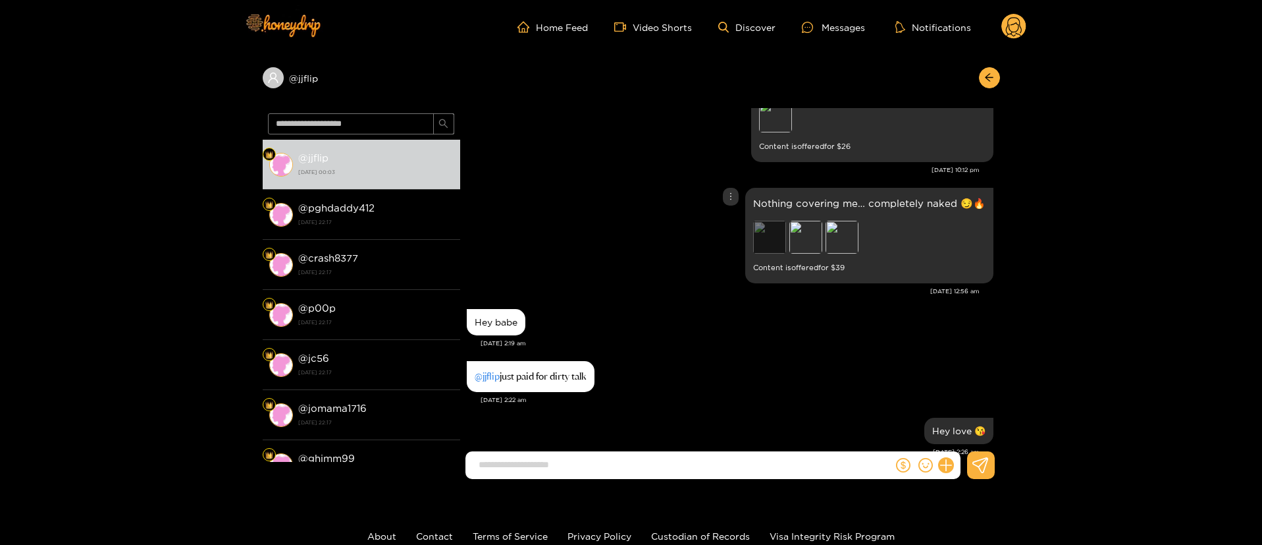
click at [782, 242] on div "Preview" at bounding box center [769, 237] width 33 height 33
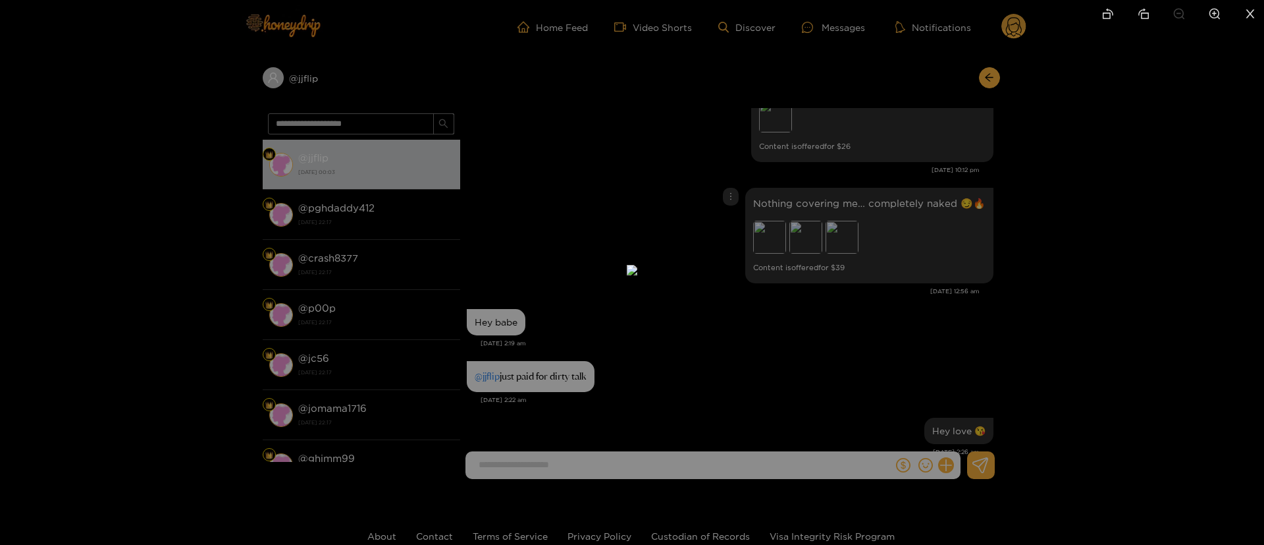
click at [916, 200] on div at bounding box center [632, 272] width 1264 height 545
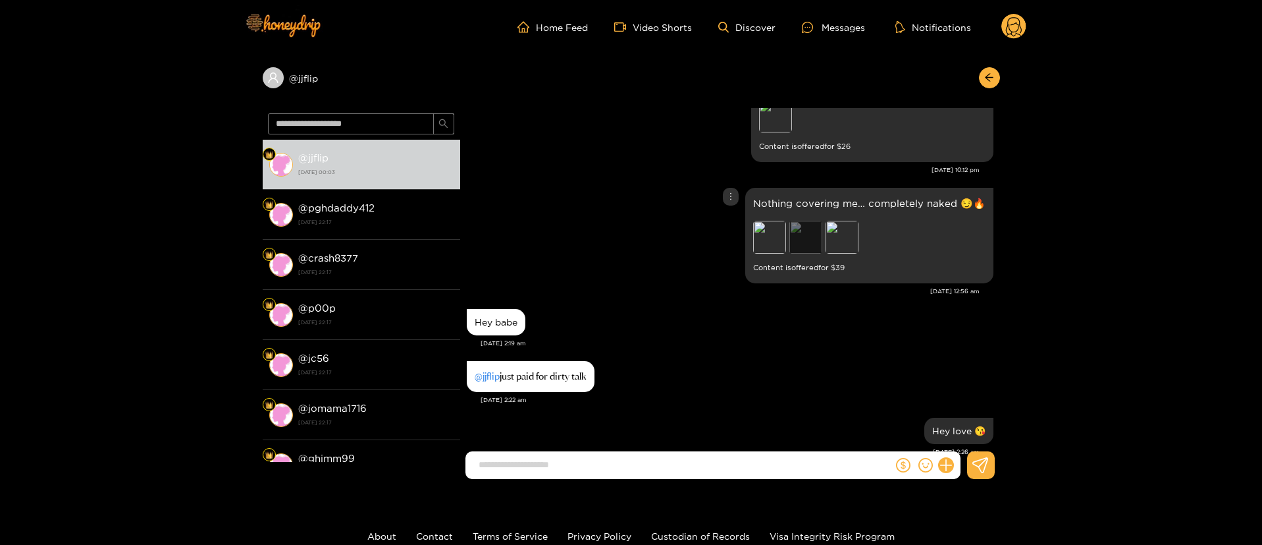
click at [811, 238] on div "Preview" at bounding box center [806, 237] width 33 height 33
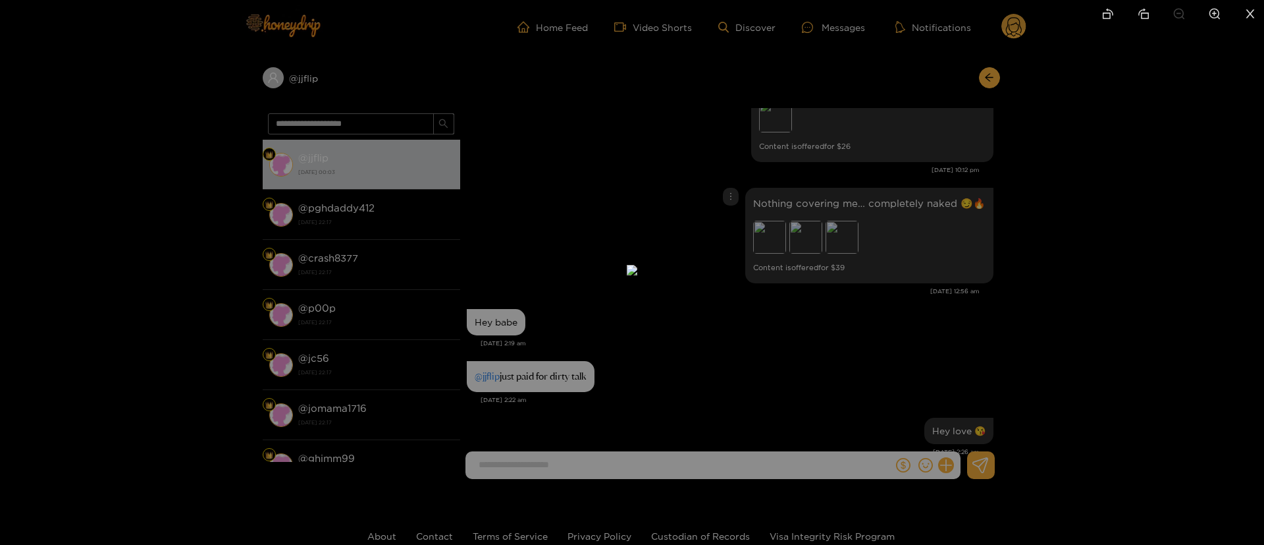
click at [972, 198] on div at bounding box center [632, 272] width 1264 height 545
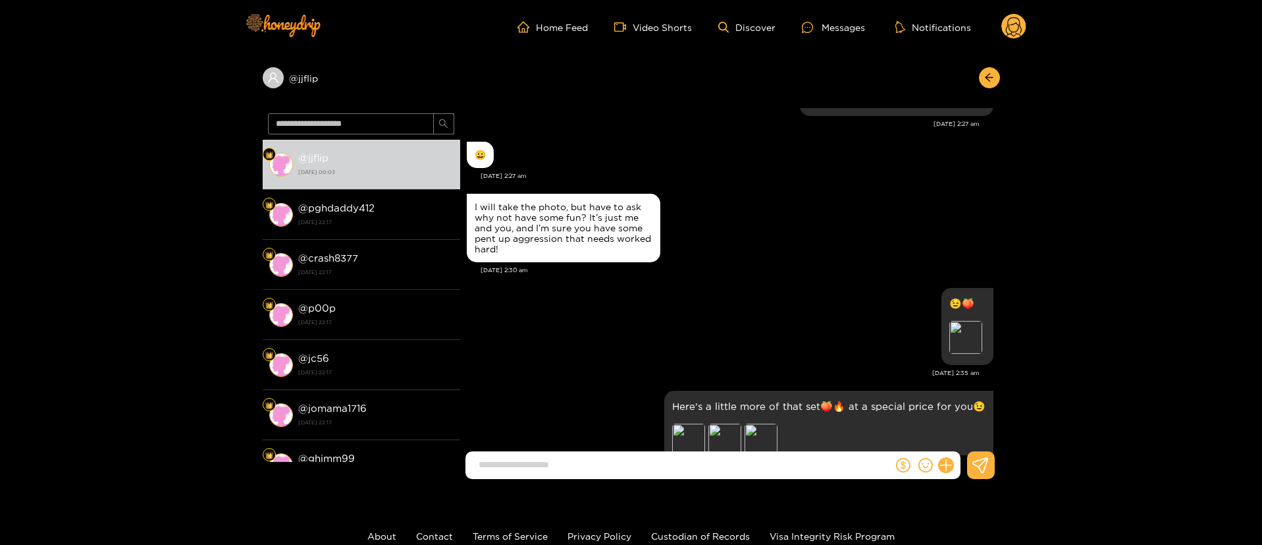
scroll to position [2074, 0]
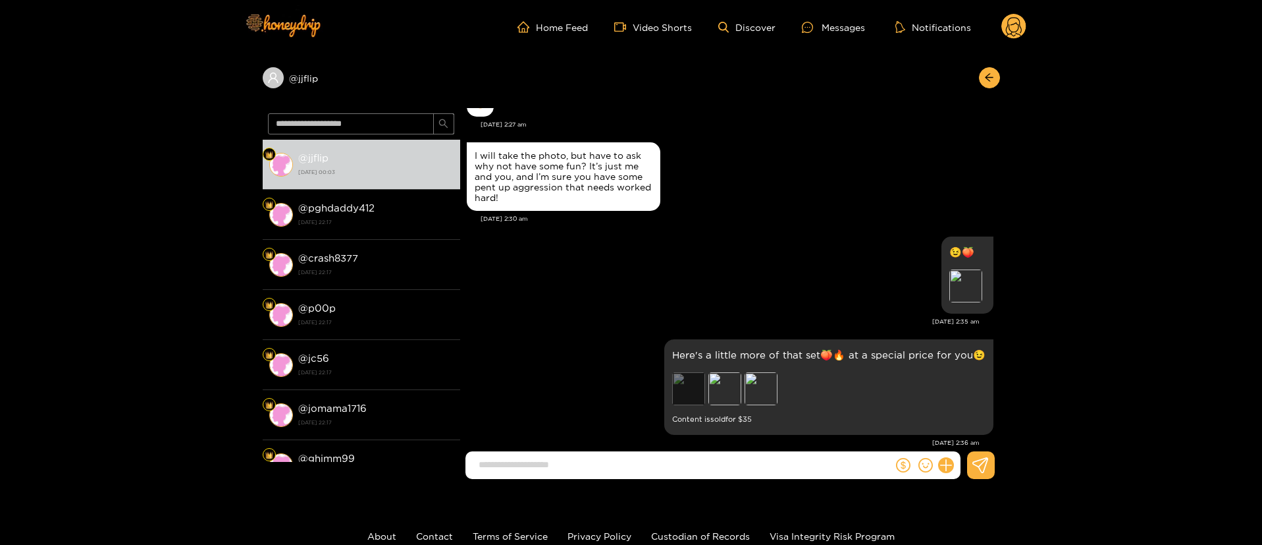
click at [674, 382] on div "Preview" at bounding box center [688, 388] width 33 height 33
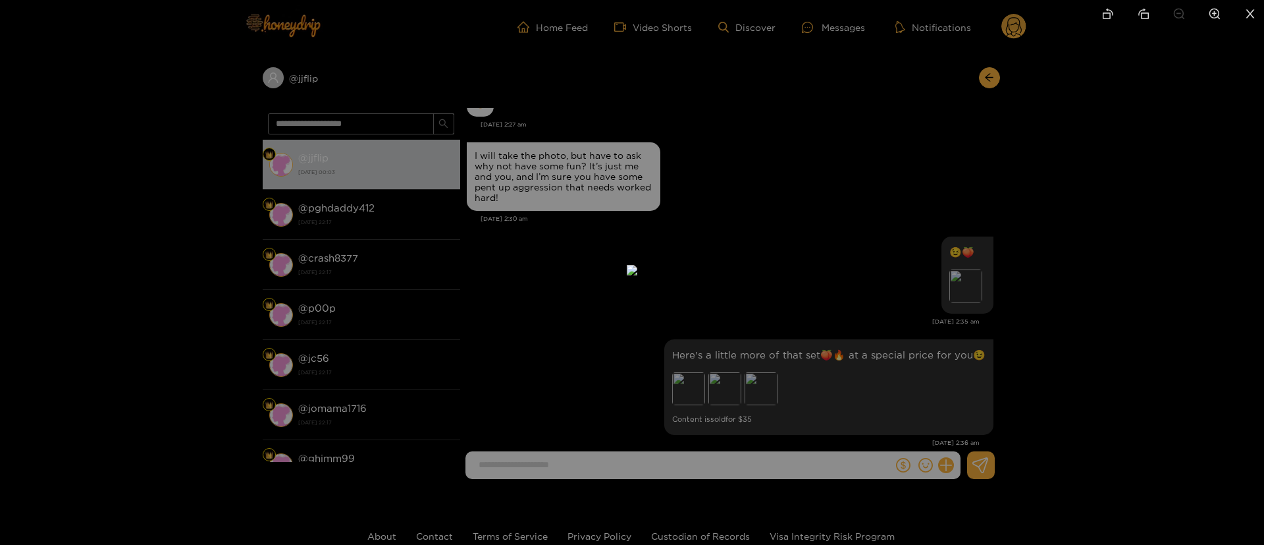
click at [942, 169] on div at bounding box center [632, 272] width 1264 height 545
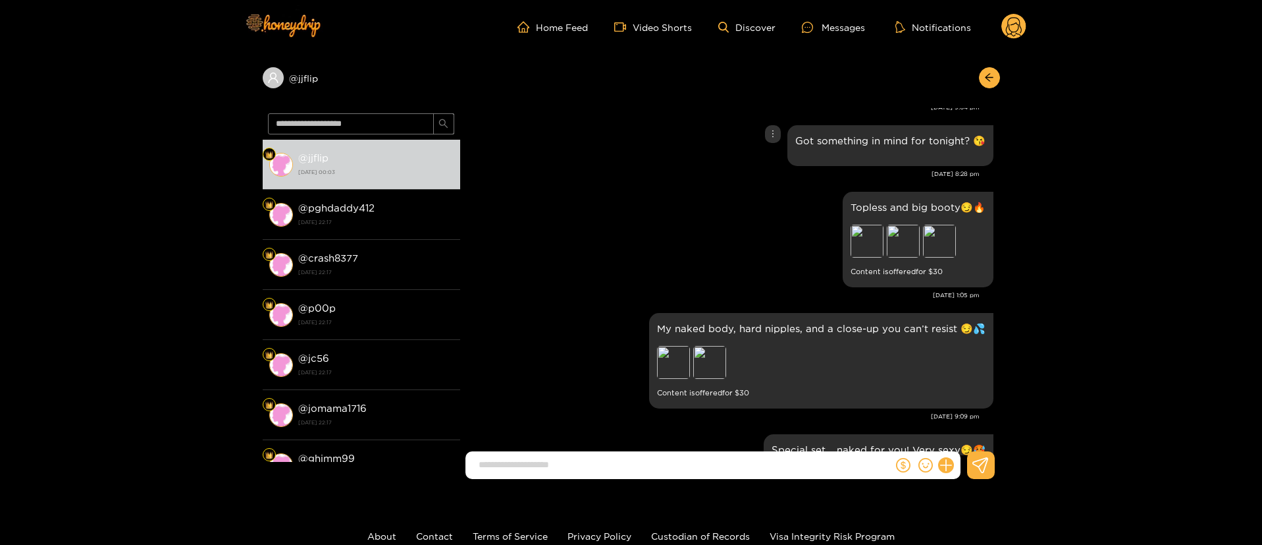
scroll to position [988, 0]
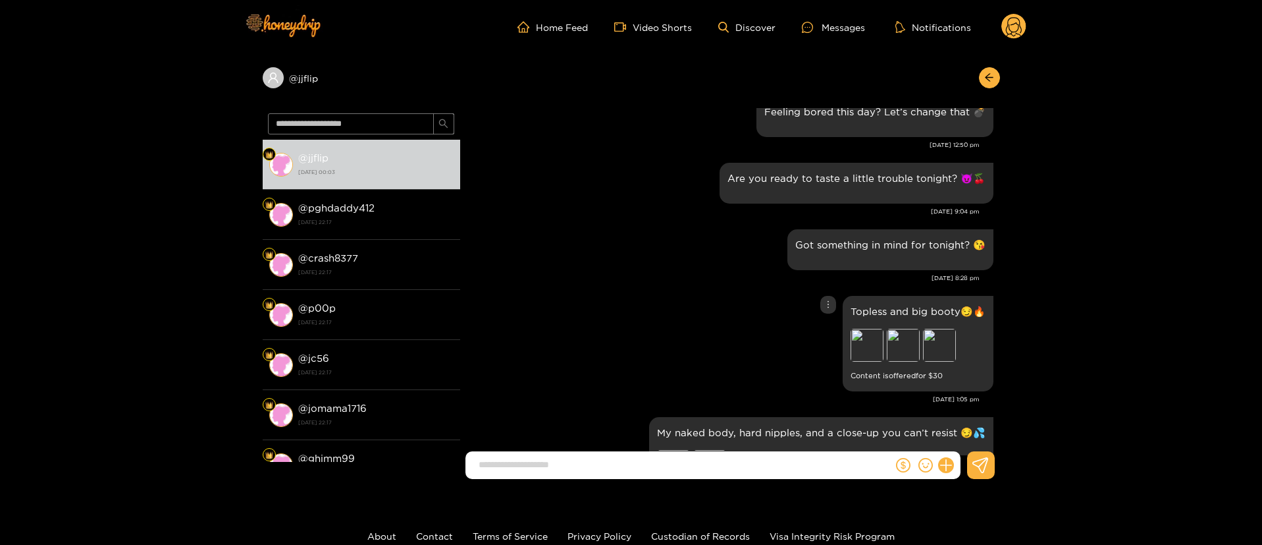
click at [933, 338] on div "Preview" at bounding box center [939, 345] width 33 height 33
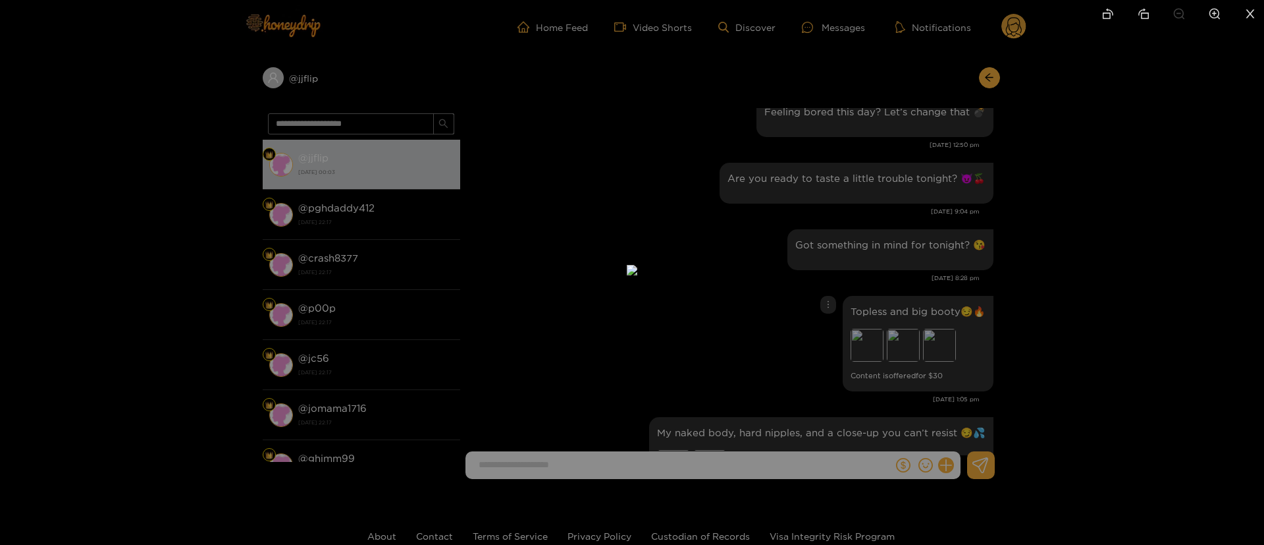
click at [959, 246] on div at bounding box center [632, 272] width 1264 height 545
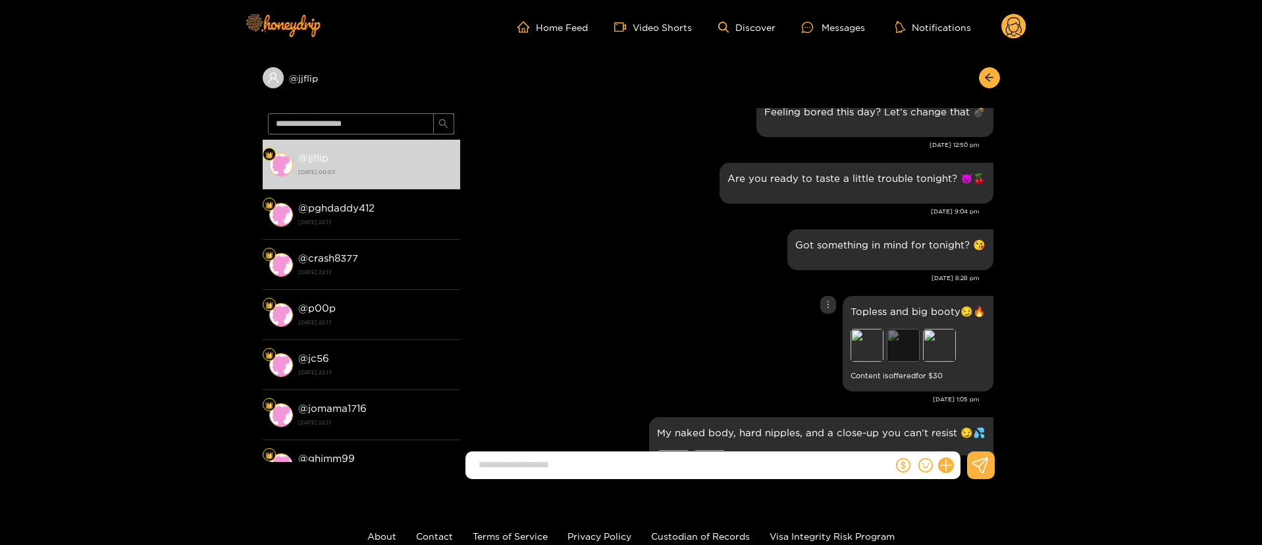
click at [896, 343] on div "Preview" at bounding box center [903, 345] width 33 height 33
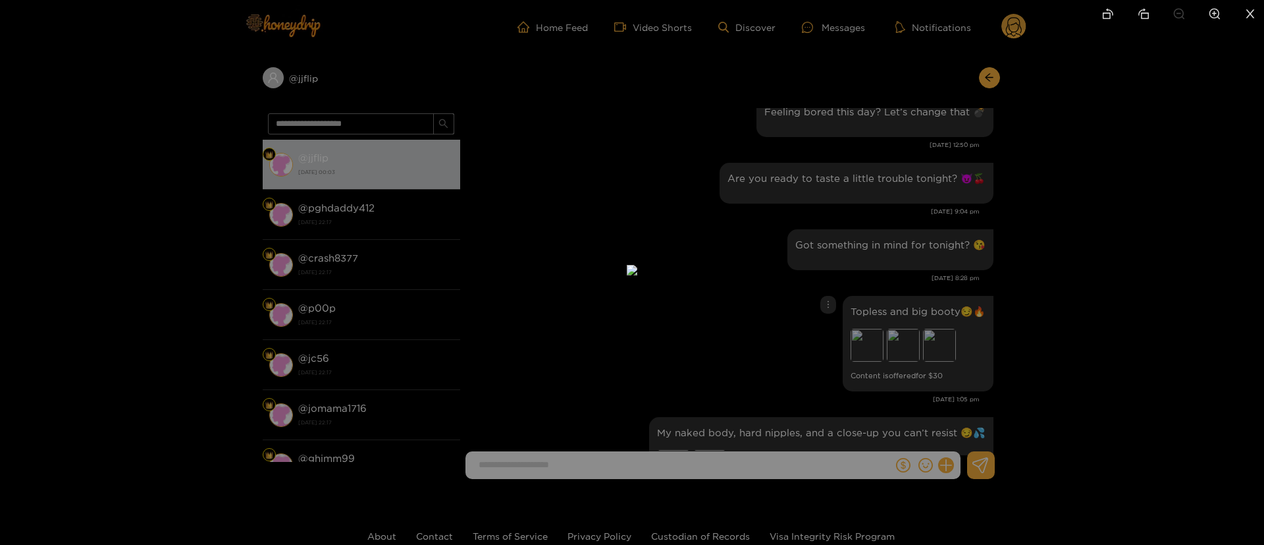
click at [965, 166] on div at bounding box center [632, 272] width 1264 height 545
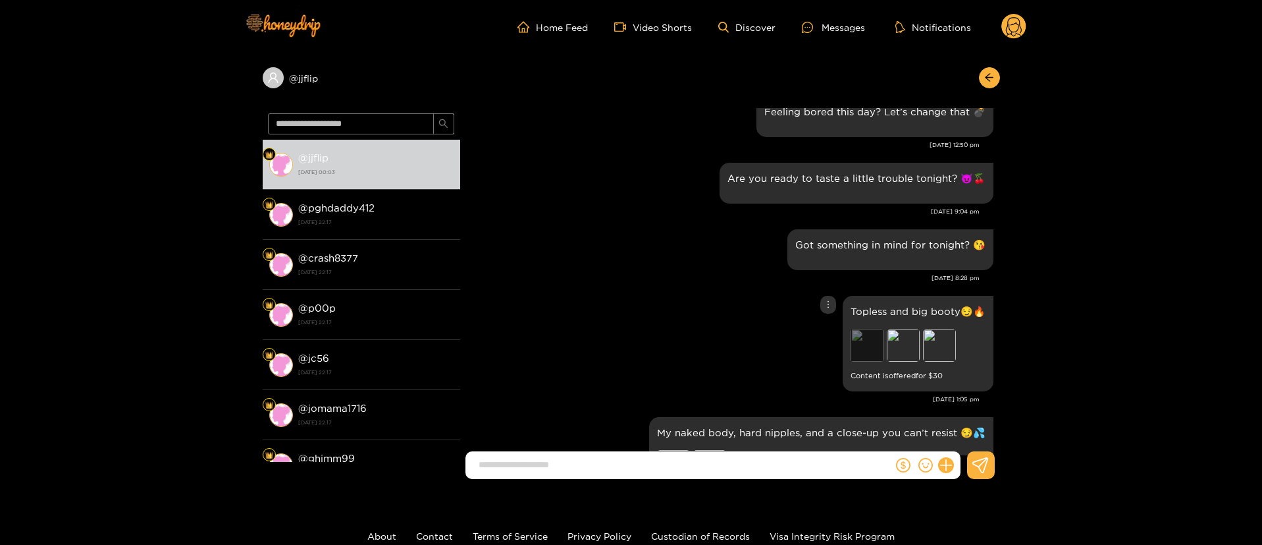
click at [872, 333] on div "Preview" at bounding box center [867, 345] width 33 height 33
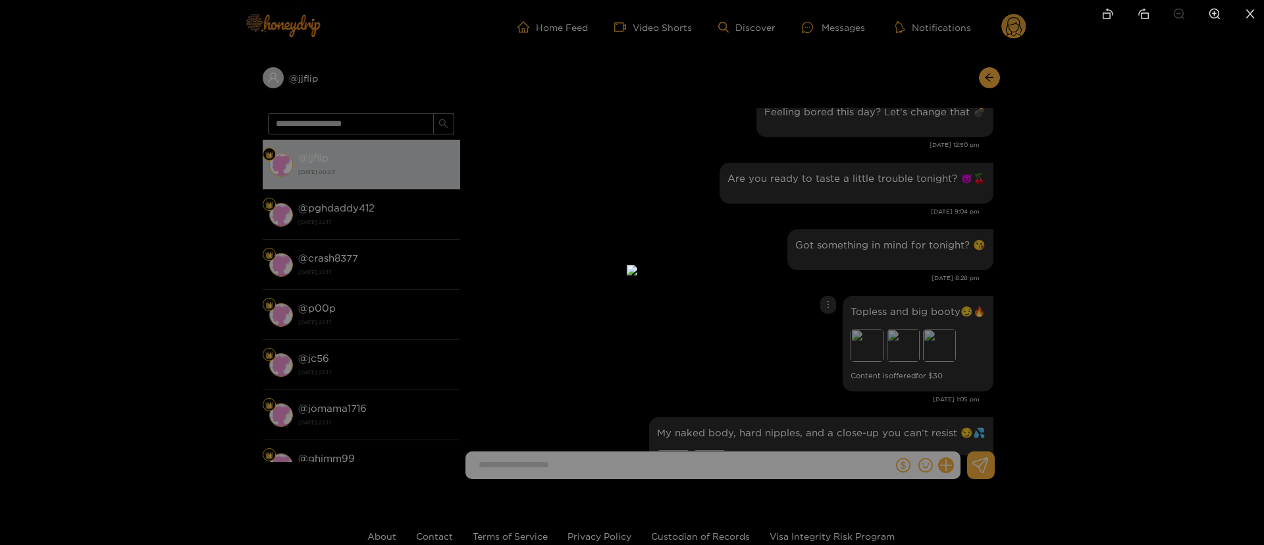
drag, startPoint x: 917, startPoint y: 251, endPoint x: 921, endPoint y: 245, distance: 6.8
click at [921, 245] on div at bounding box center [632, 272] width 1264 height 545
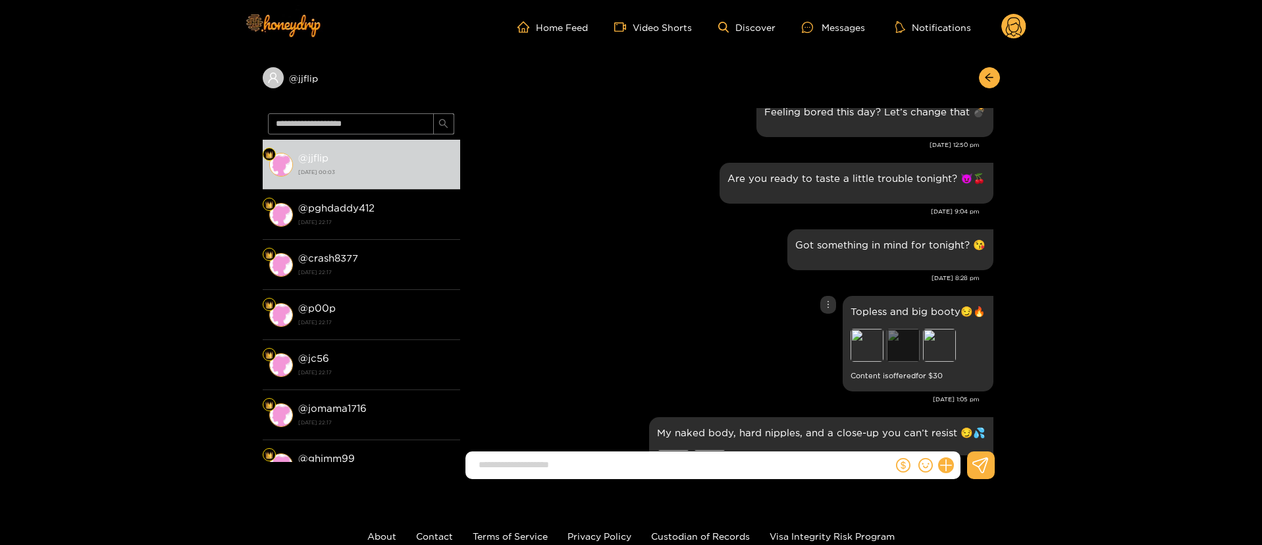
click at [904, 352] on div "Preview" at bounding box center [903, 345] width 33 height 33
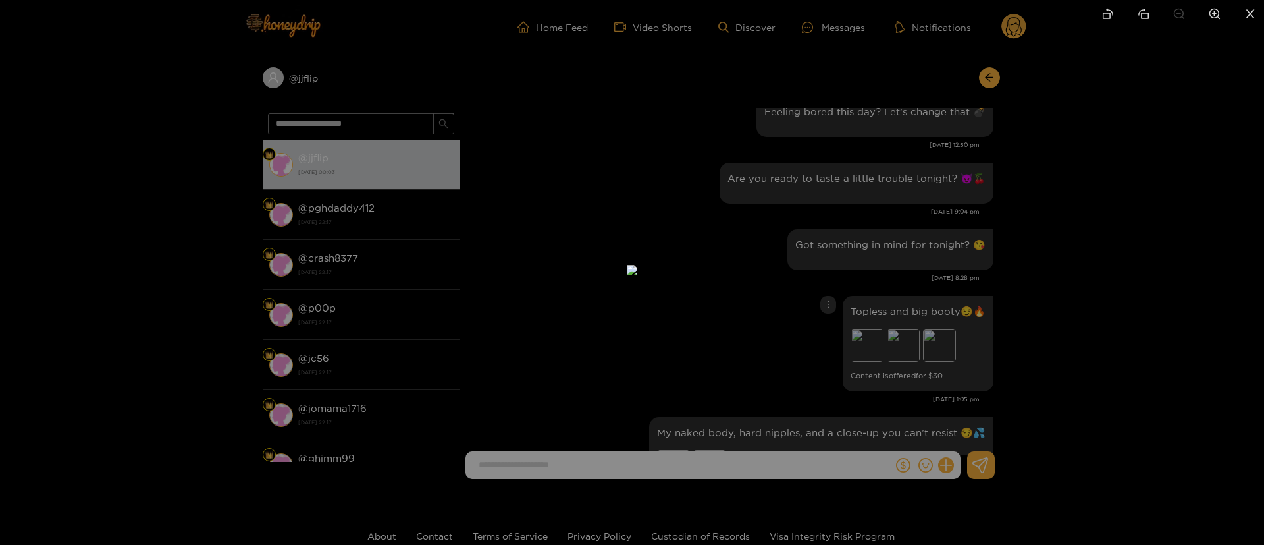
click at [998, 212] on div at bounding box center [632, 272] width 1264 height 545
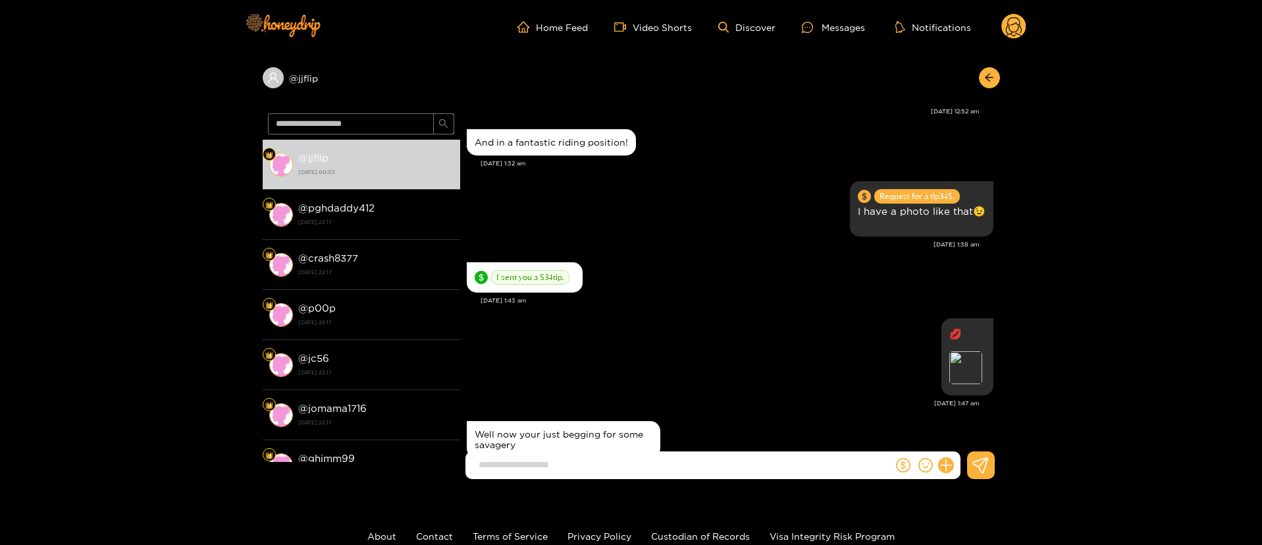
scroll to position [0, 0]
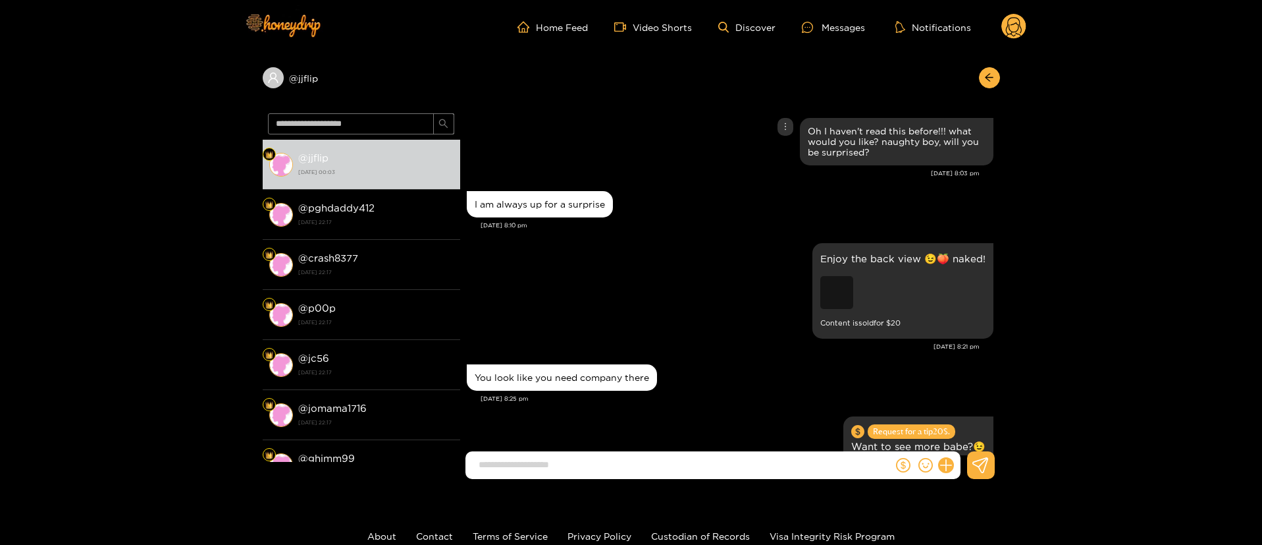
click at [836, 299] on div "Preview" at bounding box center [837, 292] width 33 height 33
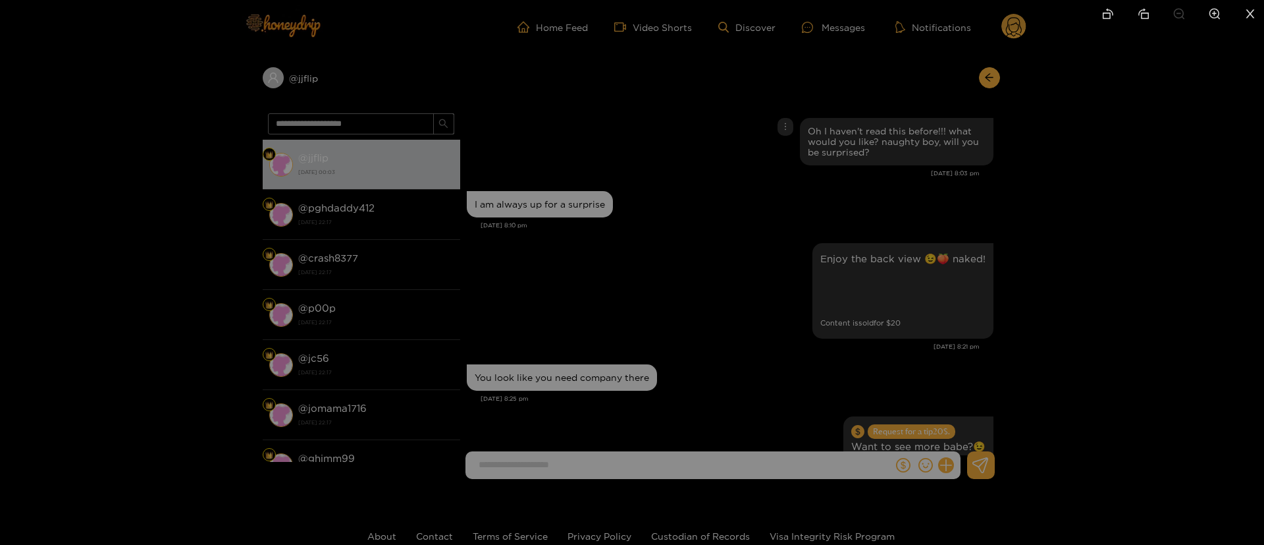
click at [1032, 208] on div at bounding box center [632, 272] width 1264 height 545
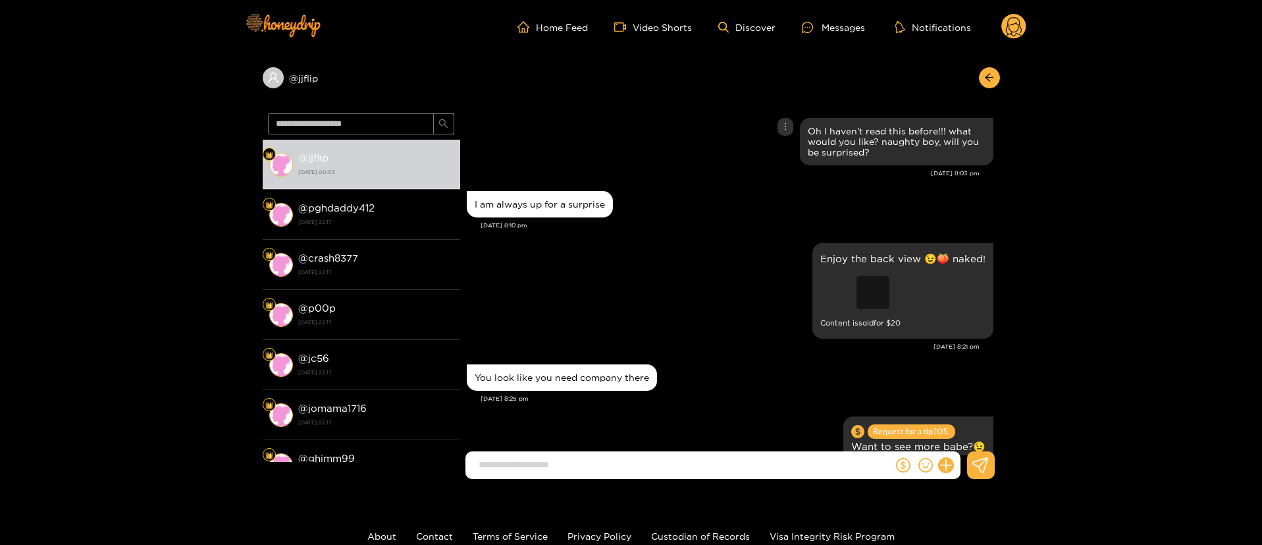
click at [864, 289] on div "Preview" at bounding box center [873, 292] width 33 height 33
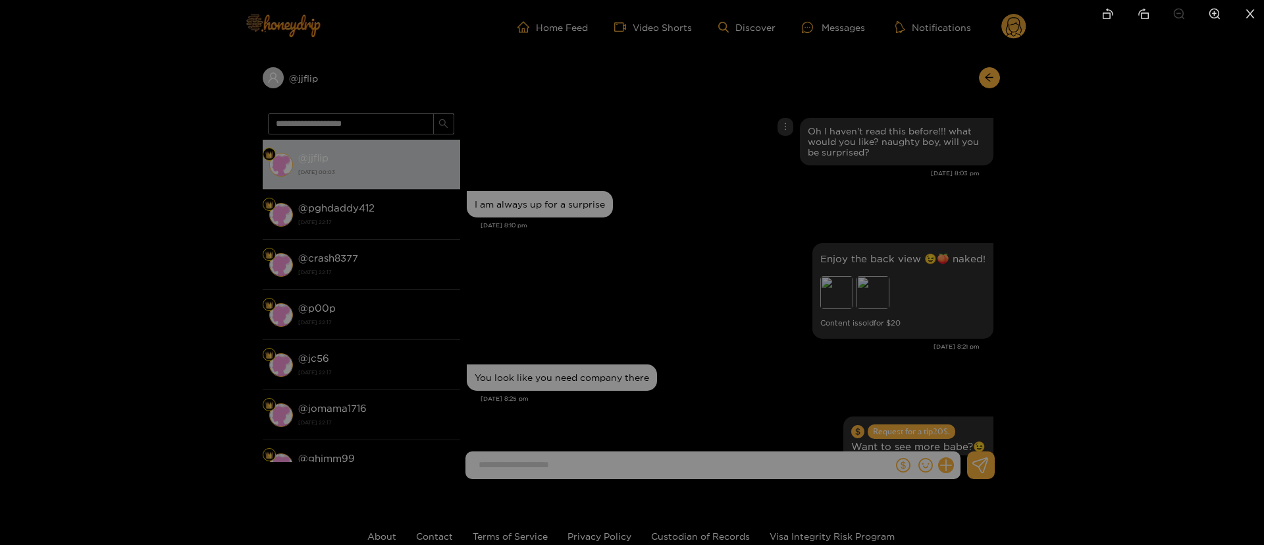
click at [977, 192] on div at bounding box center [632, 272] width 1264 height 545
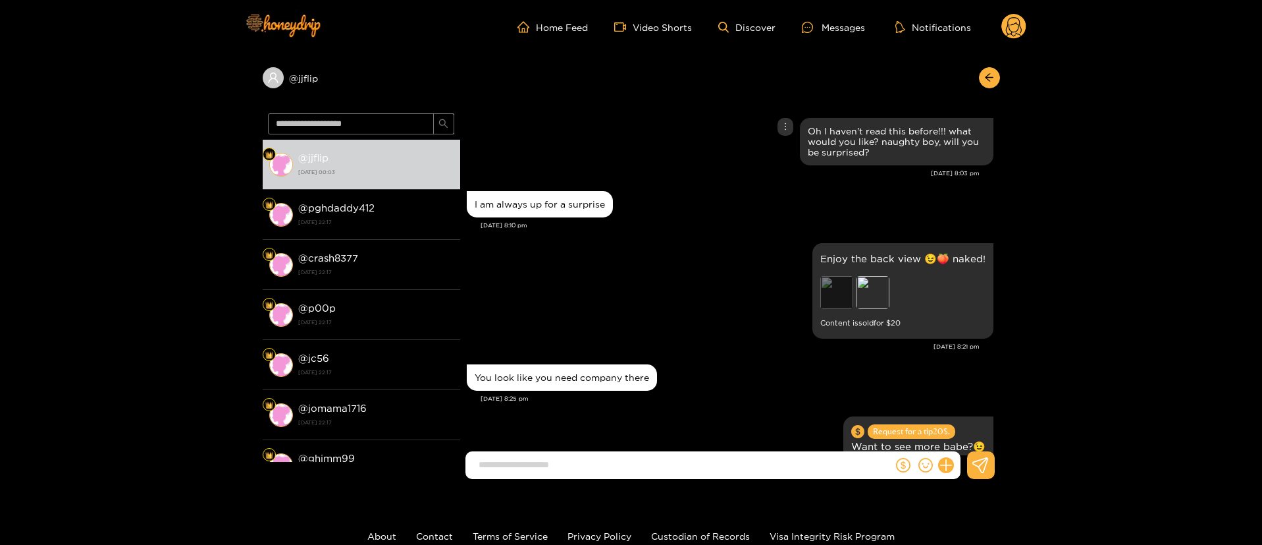
click at [832, 296] on div "Preview" at bounding box center [837, 292] width 33 height 33
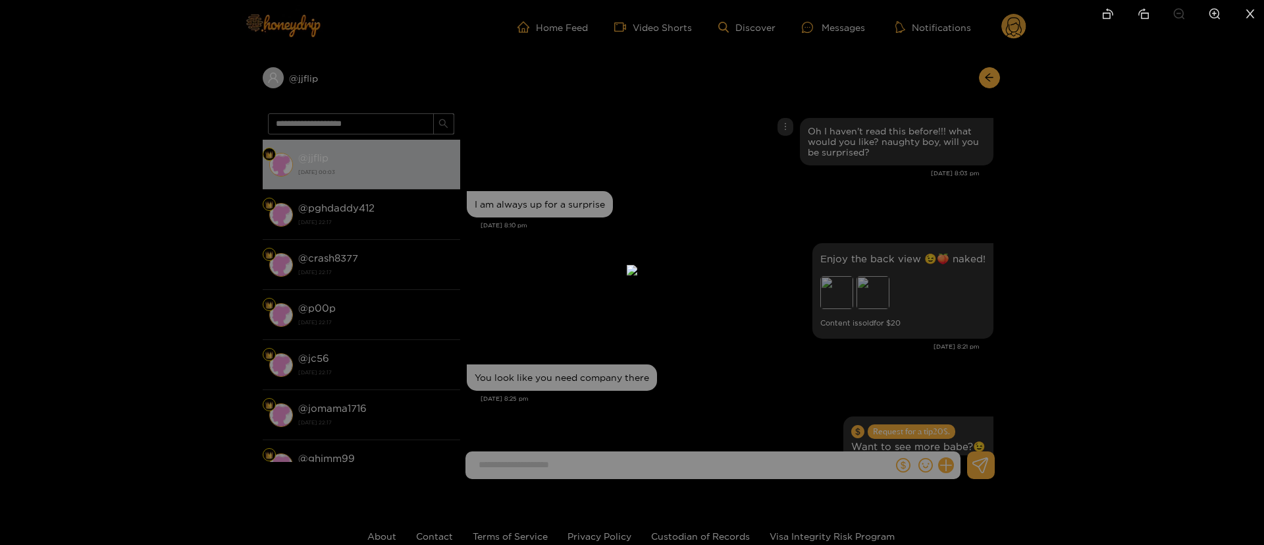
click at [927, 237] on div at bounding box center [632, 272] width 1264 height 545
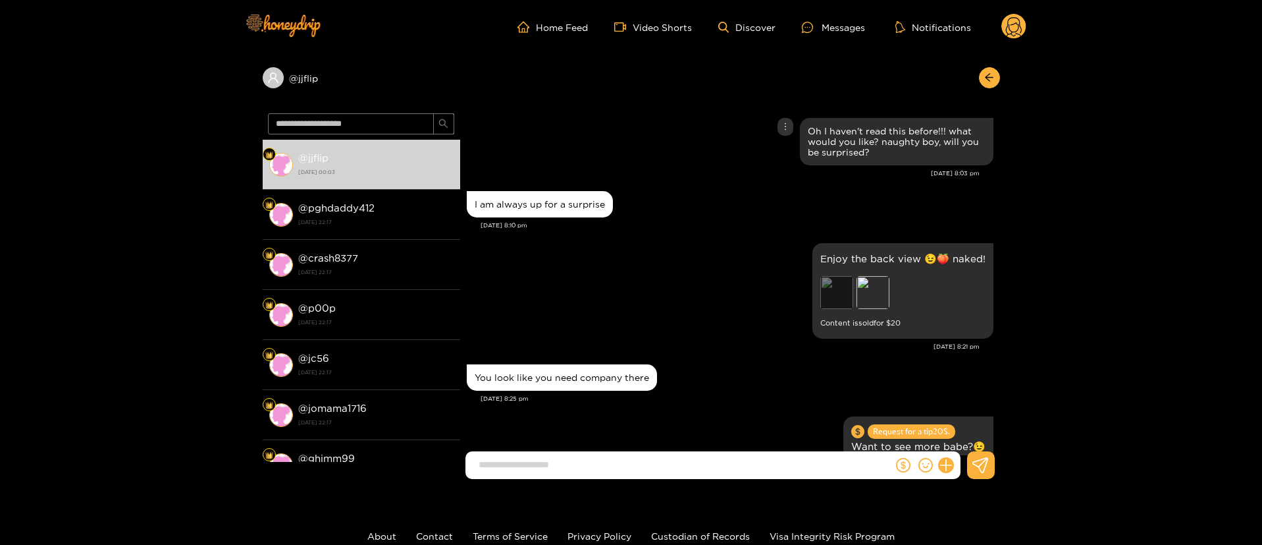
click at [840, 306] on div "Preview" at bounding box center [837, 292] width 33 height 33
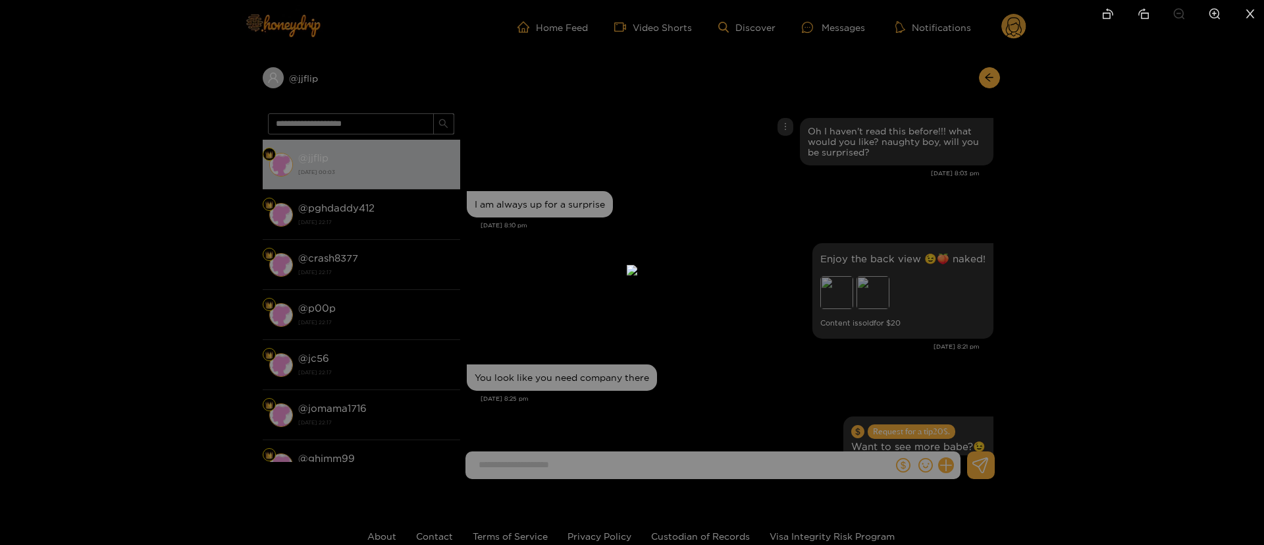
click at [928, 245] on div at bounding box center [632, 272] width 1264 height 545
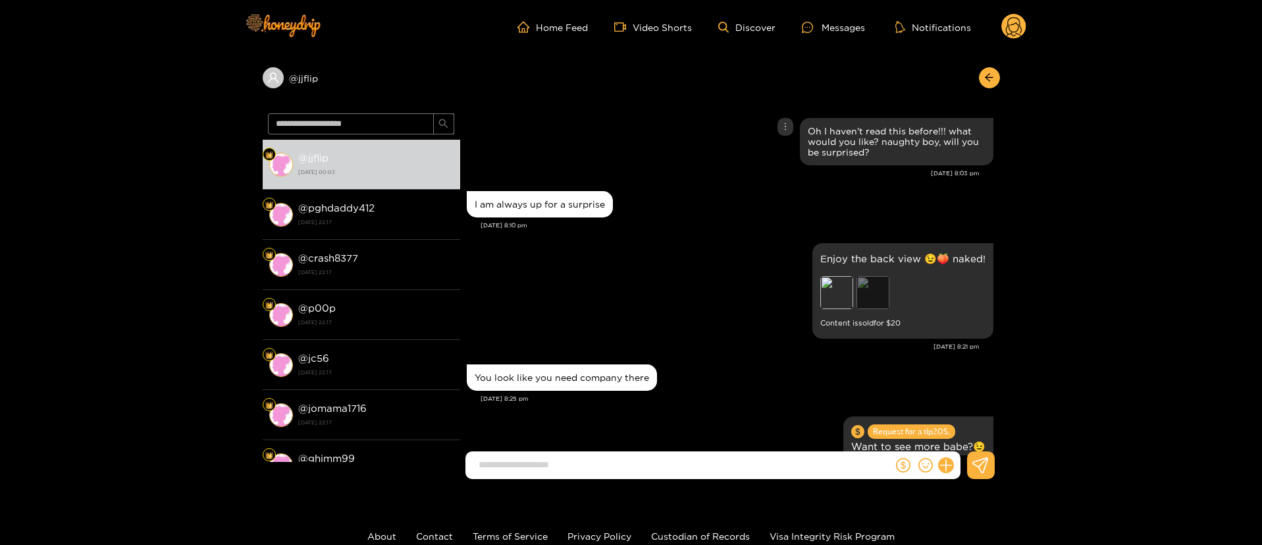
click at [868, 308] on div "Preview" at bounding box center [873, 292] width 33 height 33
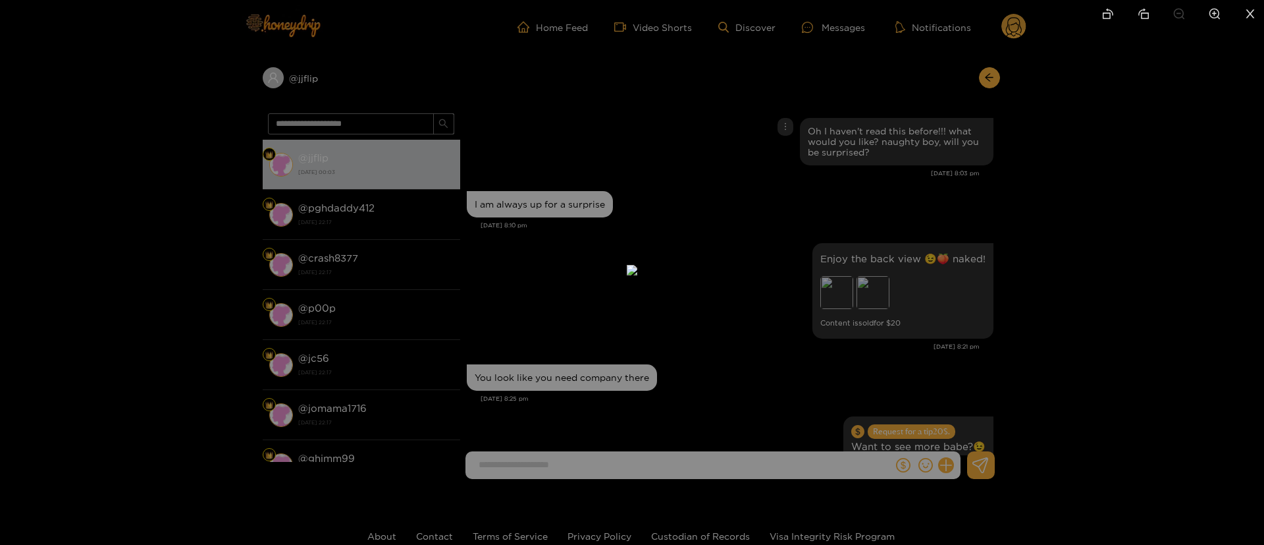
click at [963, 250] on div at bounding box center [632, 272] width 1264 height 545
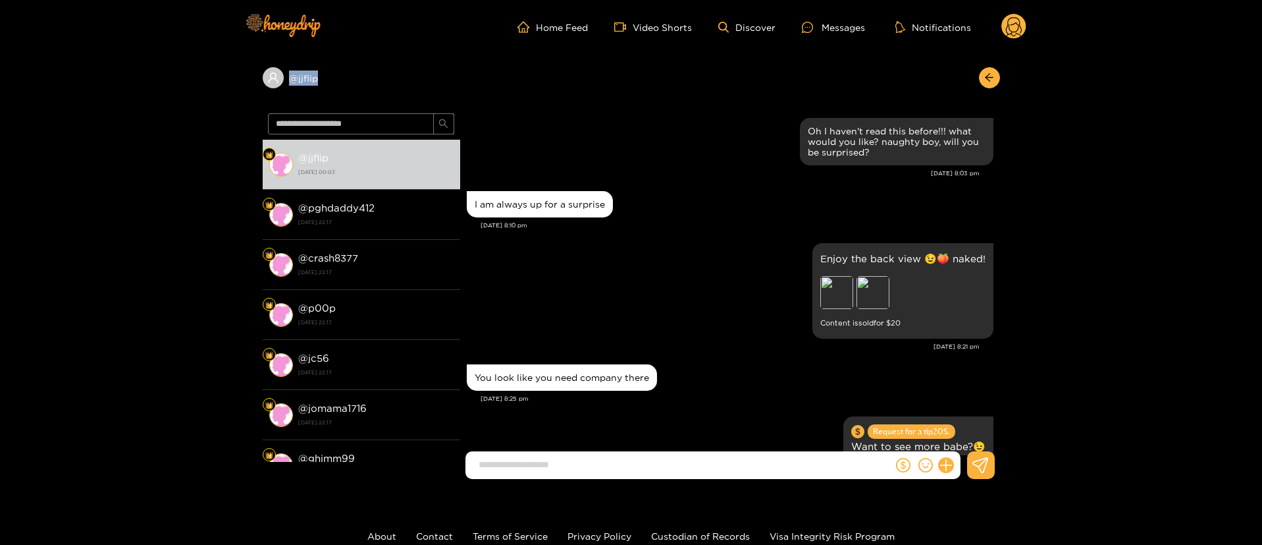
copy div "@ jjflip"
drag, startPoint x: 369, startPoint y: 90, endPoint x: 546, endPoint y: 84, distance: 176.6
click at [546, 84] on div "@ jjflip" at bounding box center [632, 81] width 738 height 54
click at [679, 370] on div "You look like you need company there" at bounding box center [730, 377] width 527 height 33
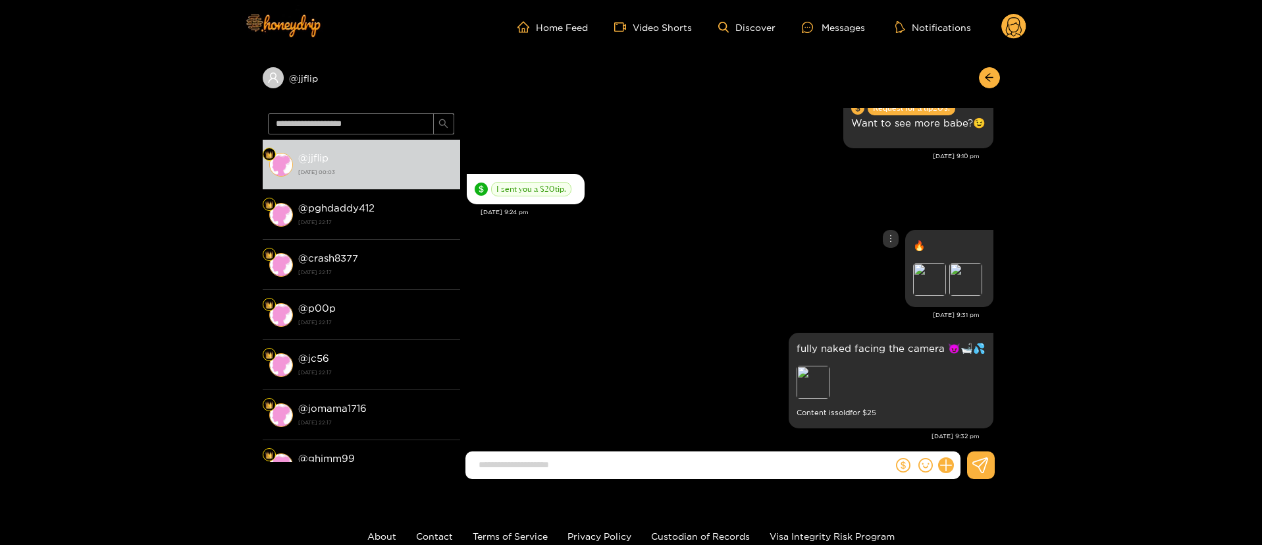
scroll to position [395, 0]
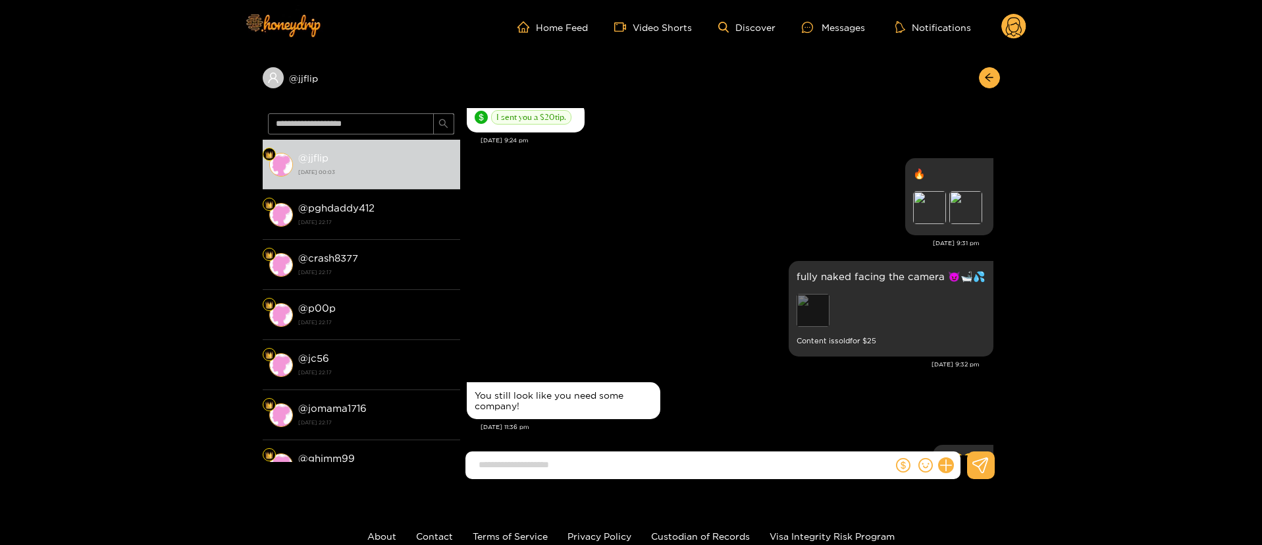
click at [815, 313] on div "Preview" at bounding box center [813, 310] width 33 height 33
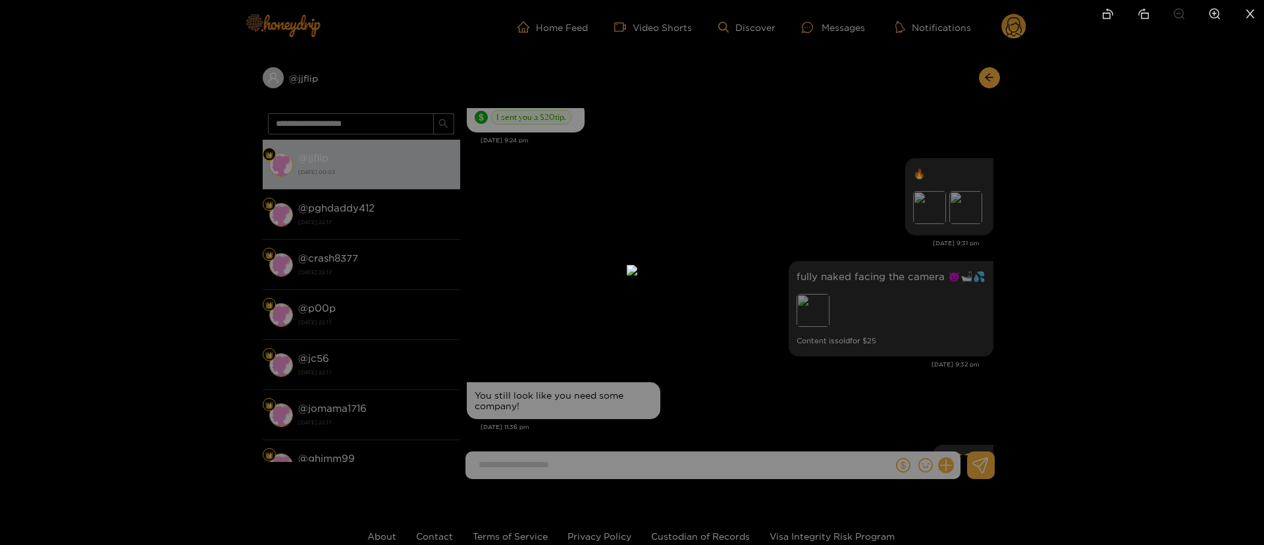
drag, startPoint x: 1032, startPoint y: 198, endPoint x: 1004, endPoint y: 203, distance: 28.8
click at [1032, 197] on div at bounding box center [632, 272] width 1264 height 545
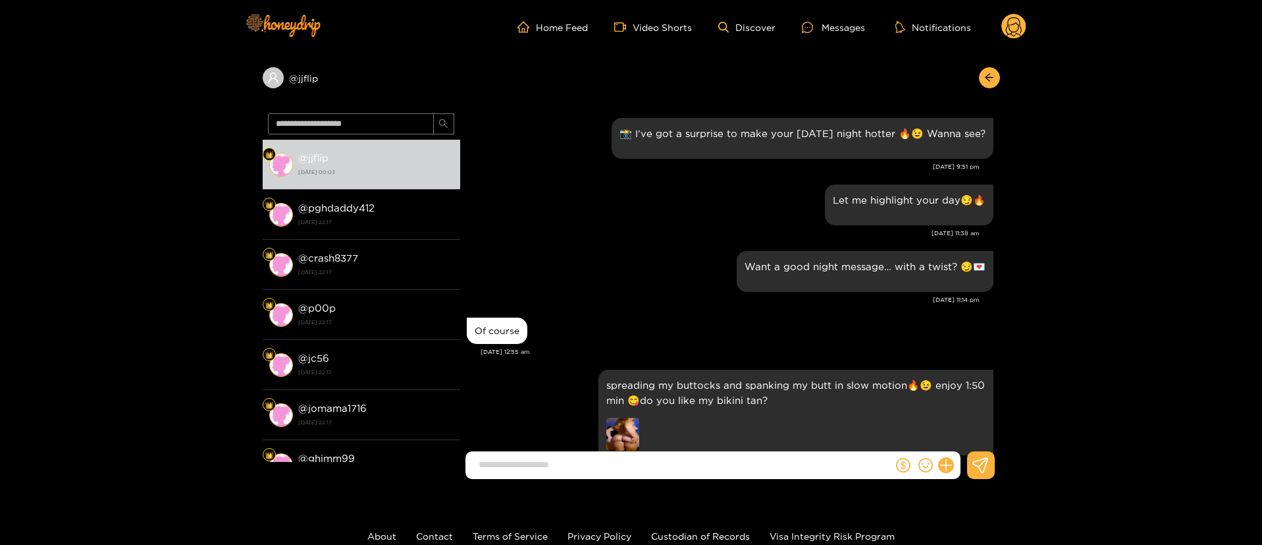
scroll to position [198, 0]
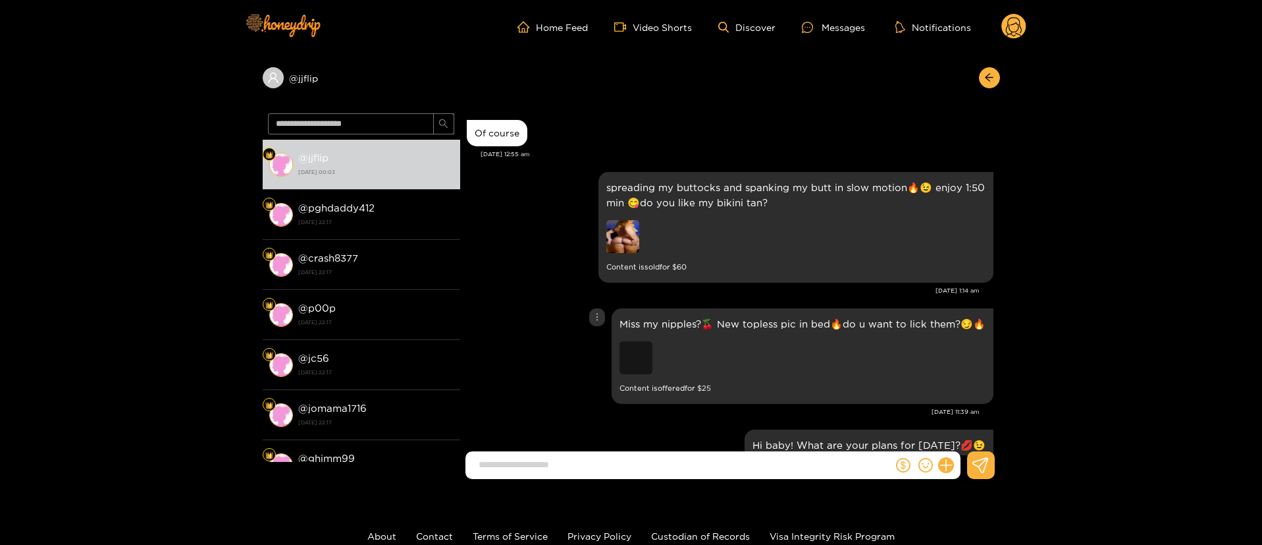
click at [632, 359] on div "Preview" at bounding box center [636, 357] width 33 height 33
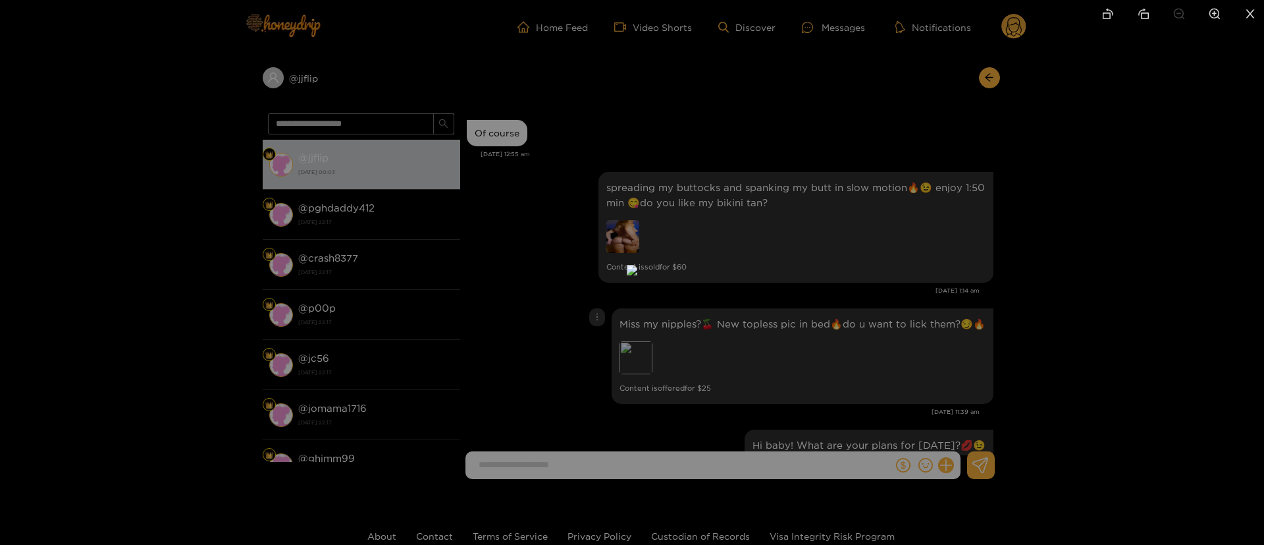
click at [904, 271] on div at bounding box center [632, 272] width 1264 height 545
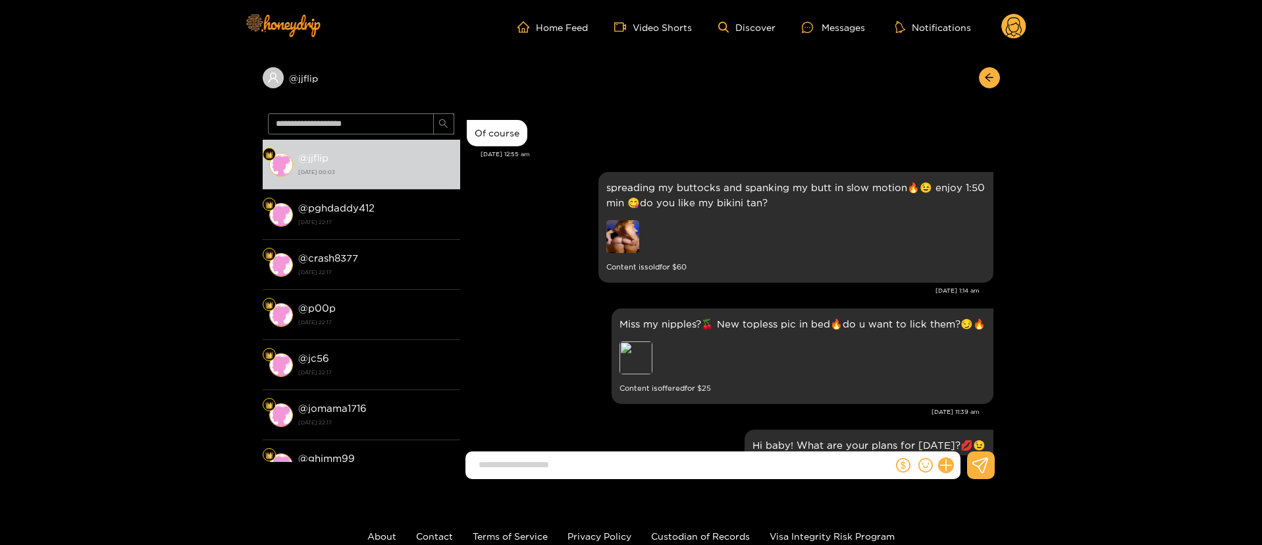
scroll to position [395, 0]
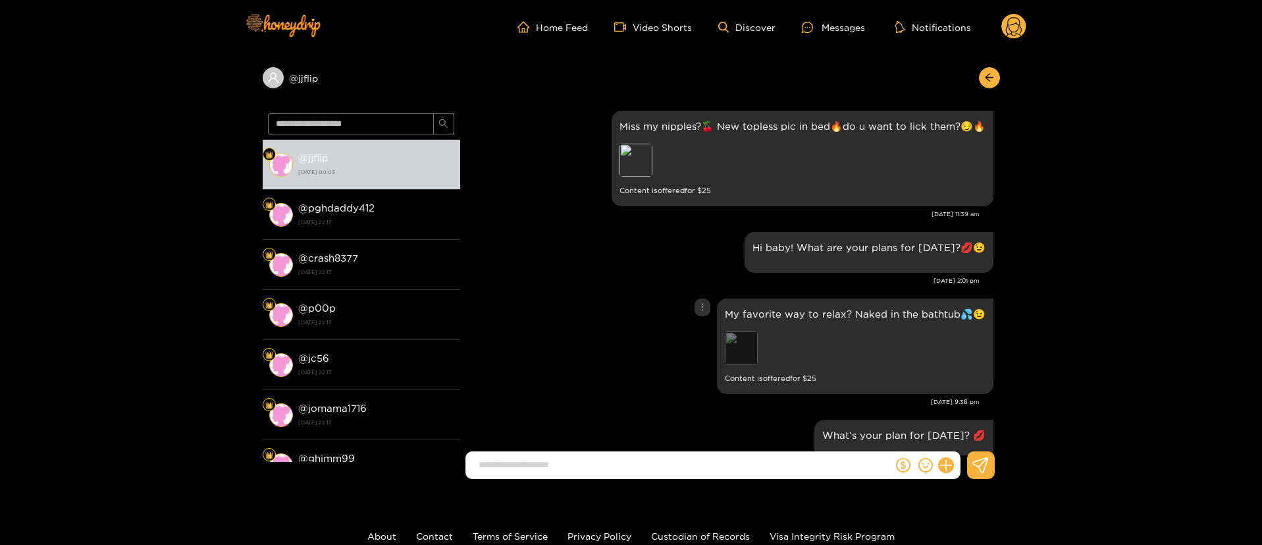
click at [747, 345] on div "Preview" at bounding box center [741, 347] width 33 height 33
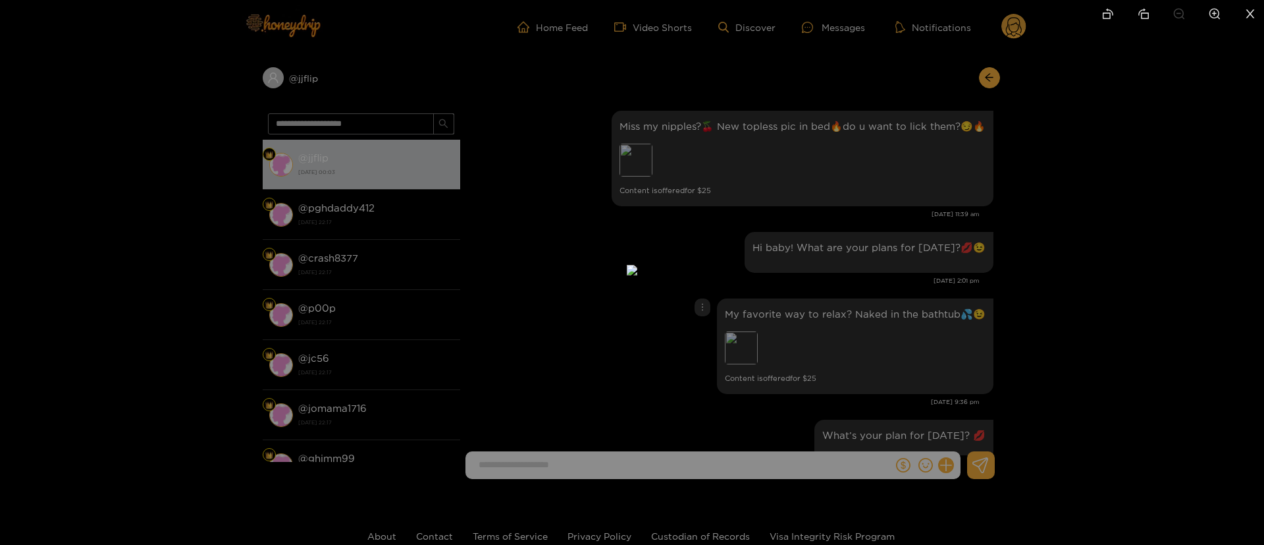
click at [933, 236] on div at bounding box center [632, 272] width 1264 height 545
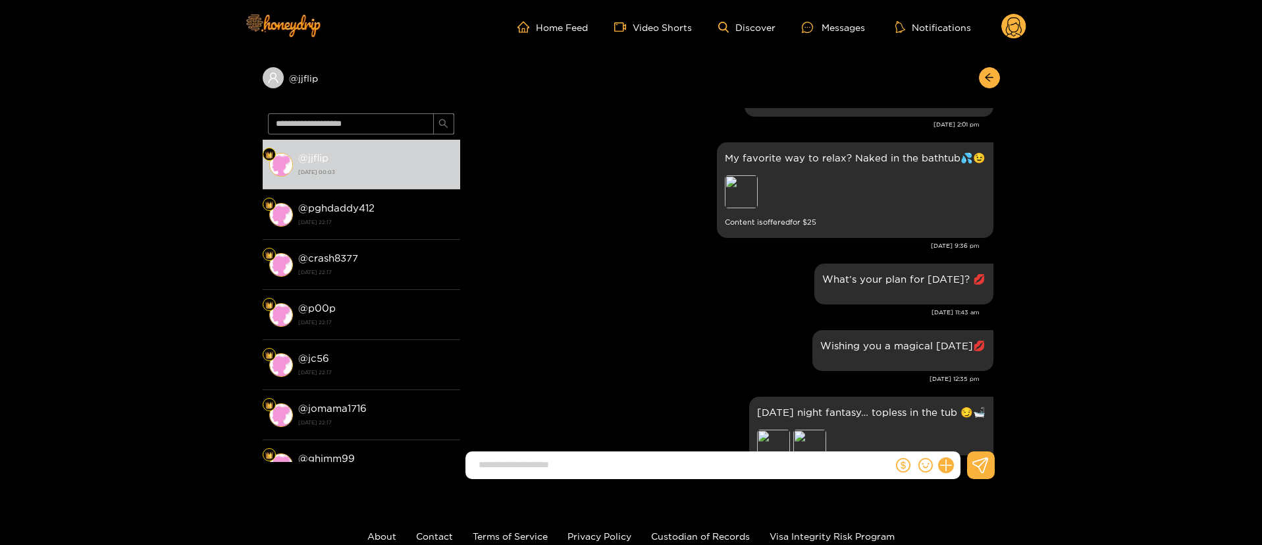
scroll to position [691, 0]
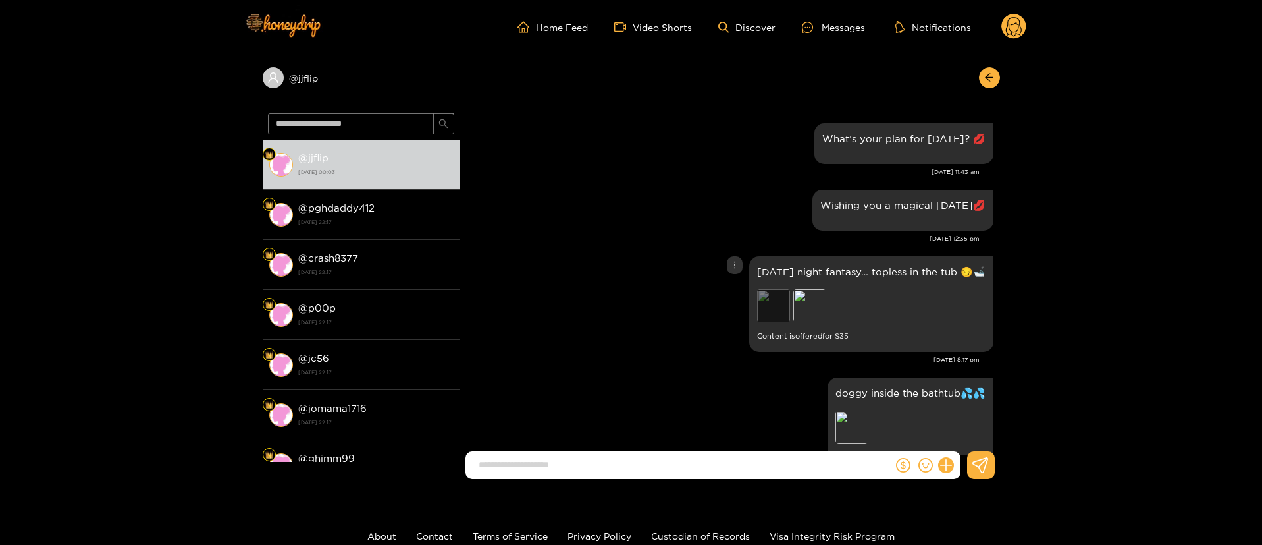
click at [783, 305] on div "Preview" at bounding box center [773, 305] width 33 height 33
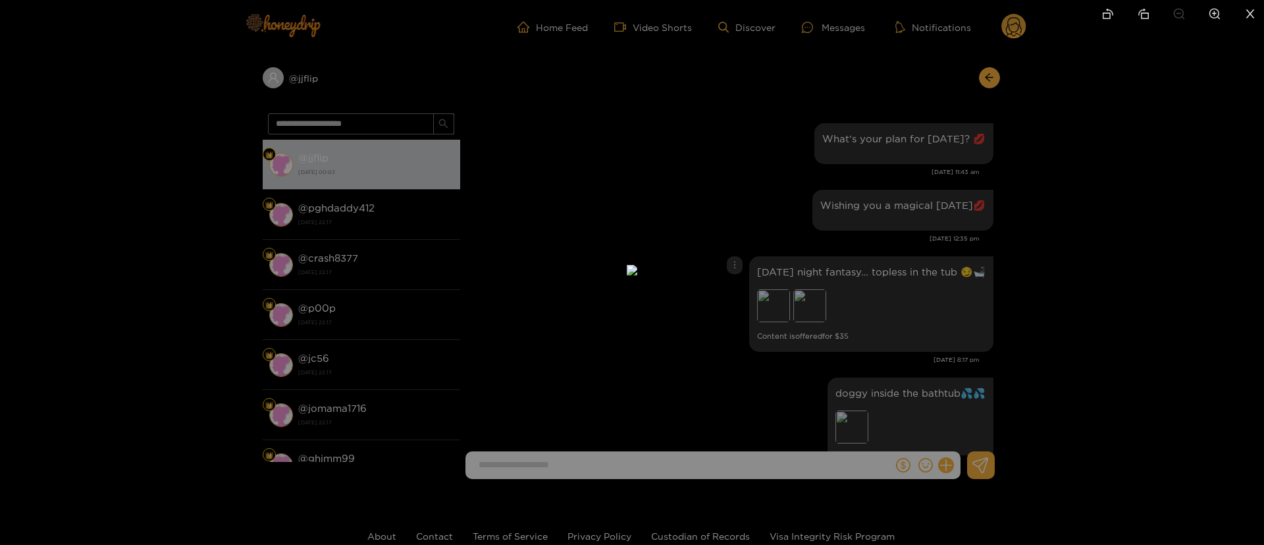
click at [923, 249] on div at bounding box center [632, 272] width 1264 height 545
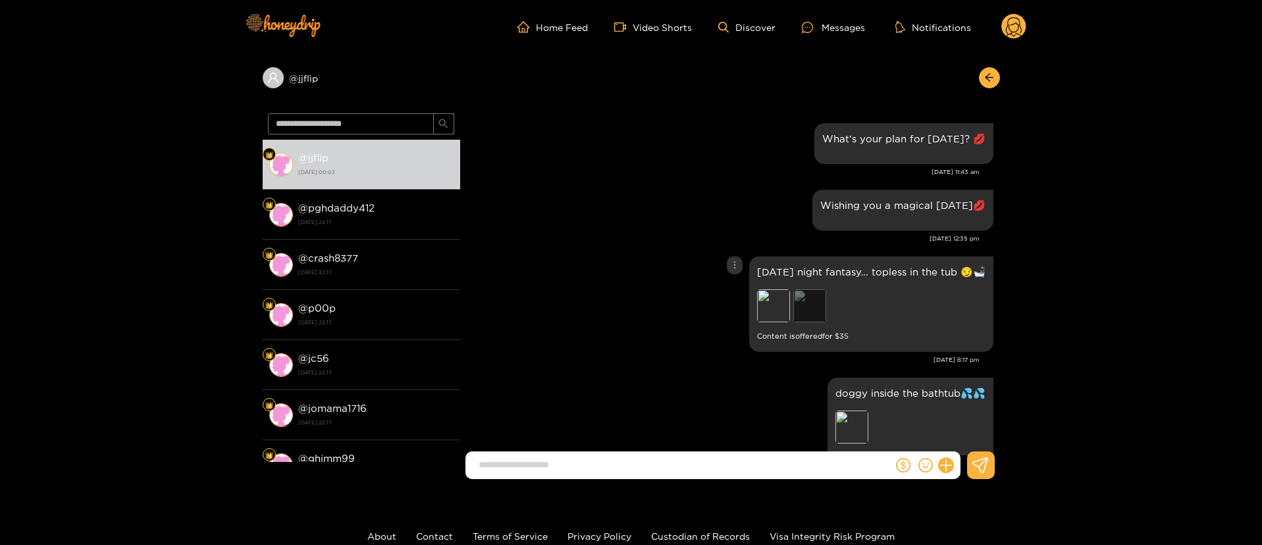
click at [812, 315] on div "Preview" at bounding box center [810, 305] width 33 height 33
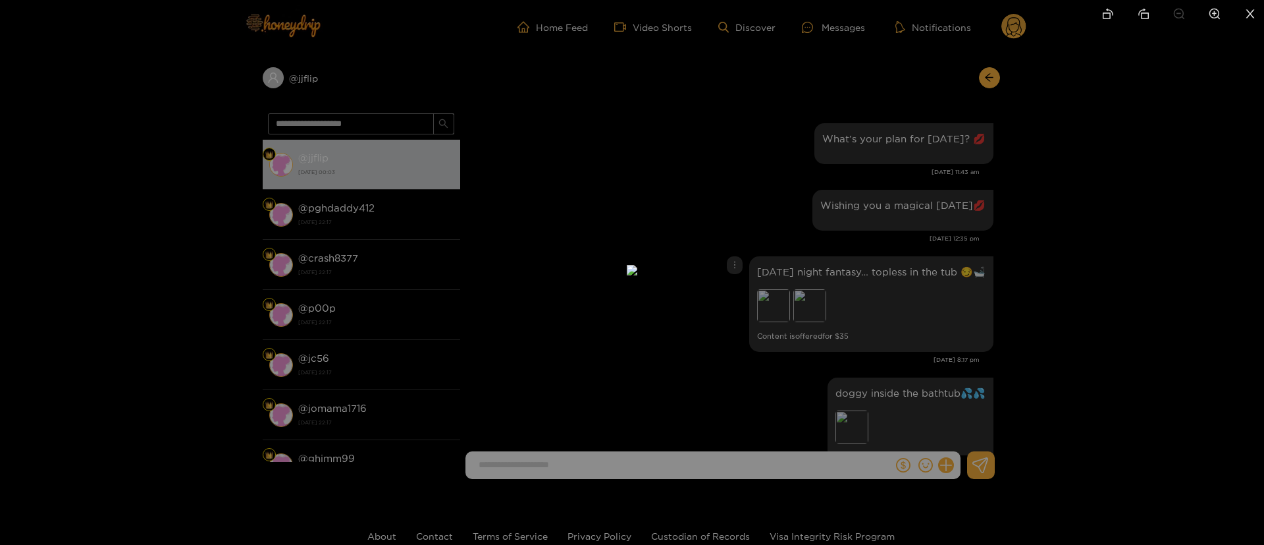
click at [938, 221] on div at bounding box center [632, 272] width 1264 height 545
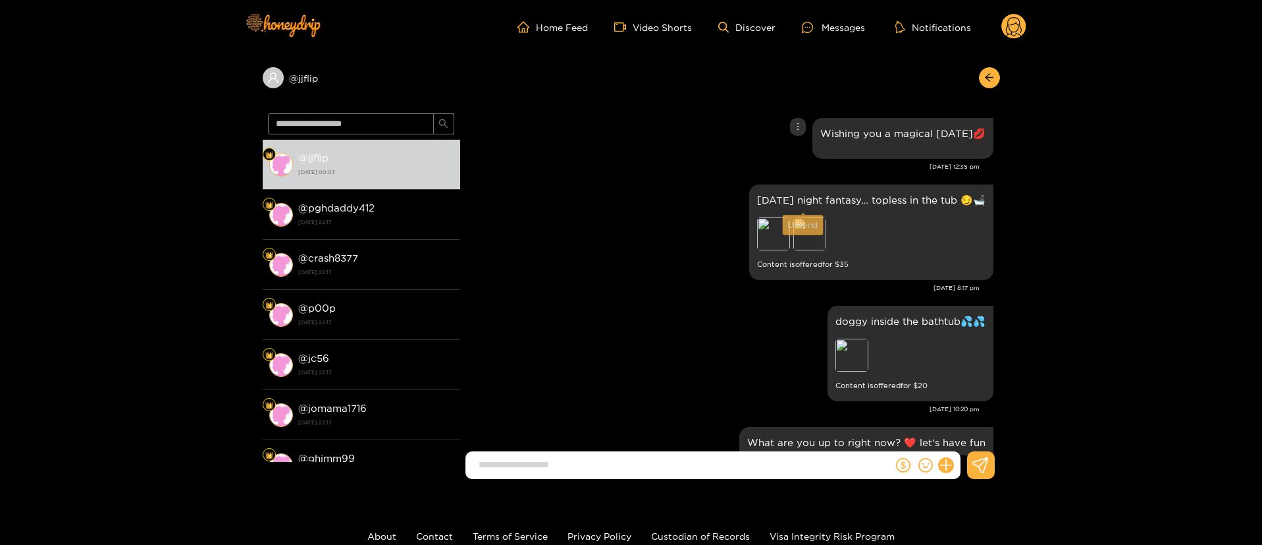
scroll to position [790, 0]
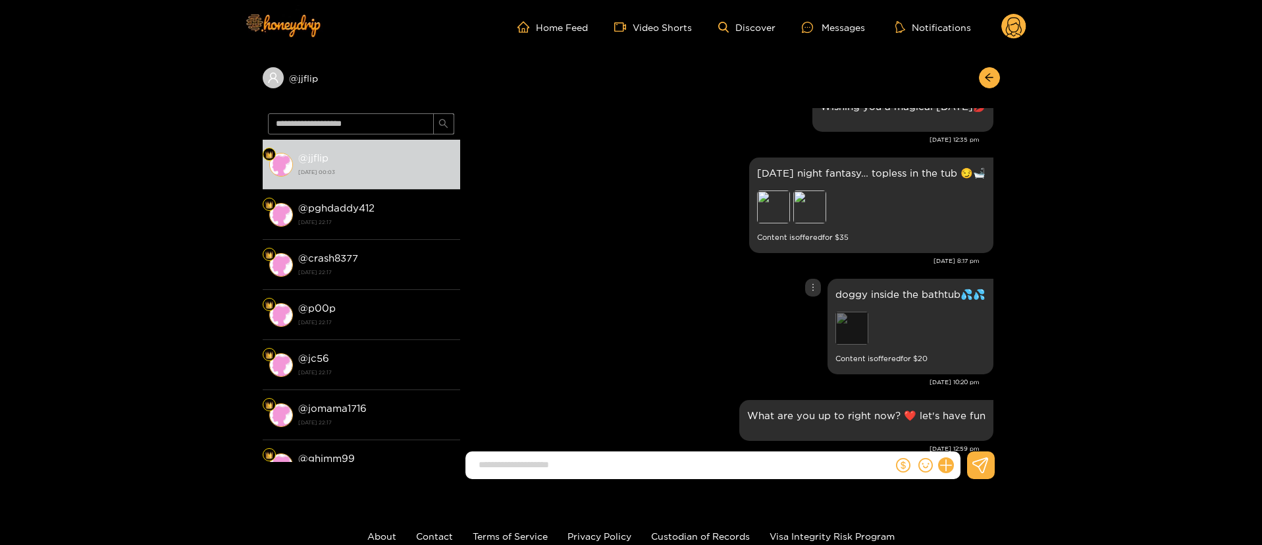
click at [849, 335] on div "Preview" at bounding box center [852, 327] width 33 height 33
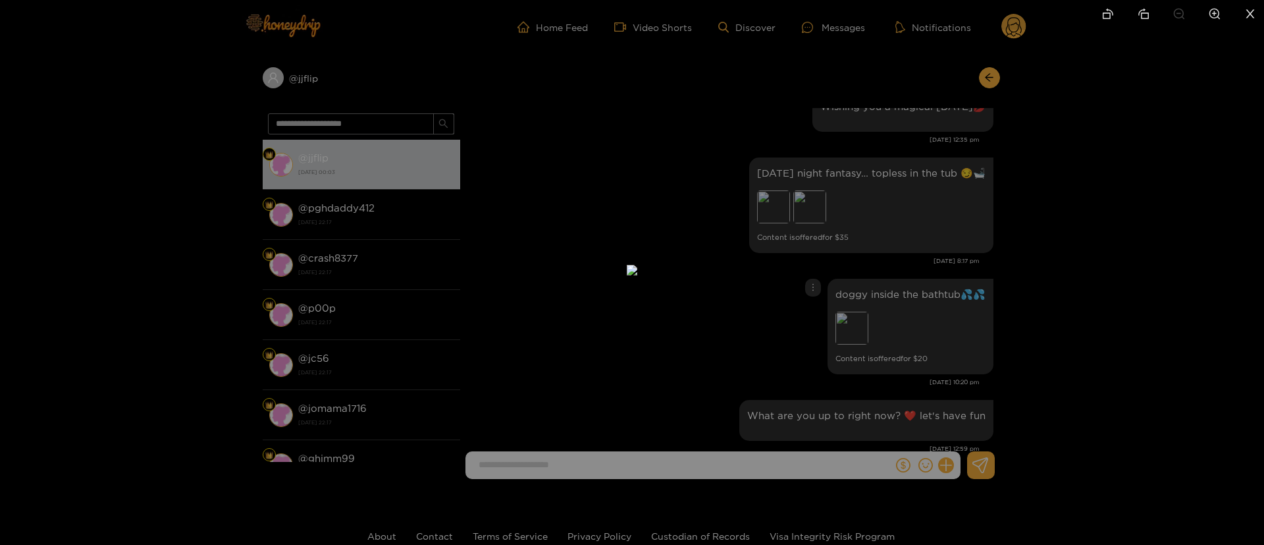
click at [994, 198] on div at bounding box center [632, 272] width 1264 height 545
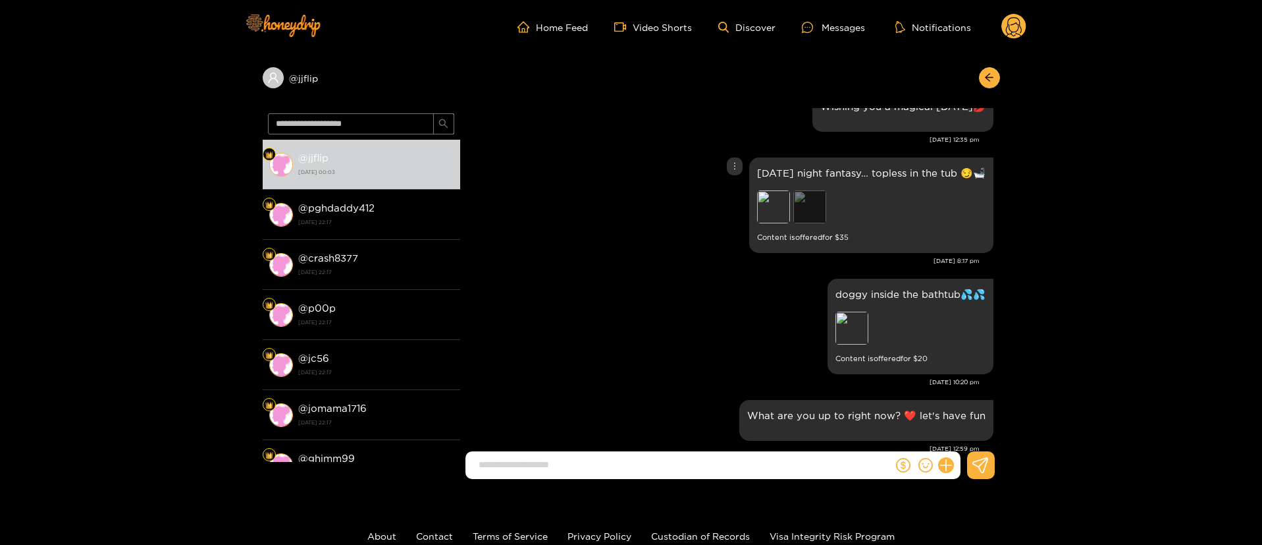
click at [815, 219] on div "Preview" at bounding box center [810, 206] width 33 height 33
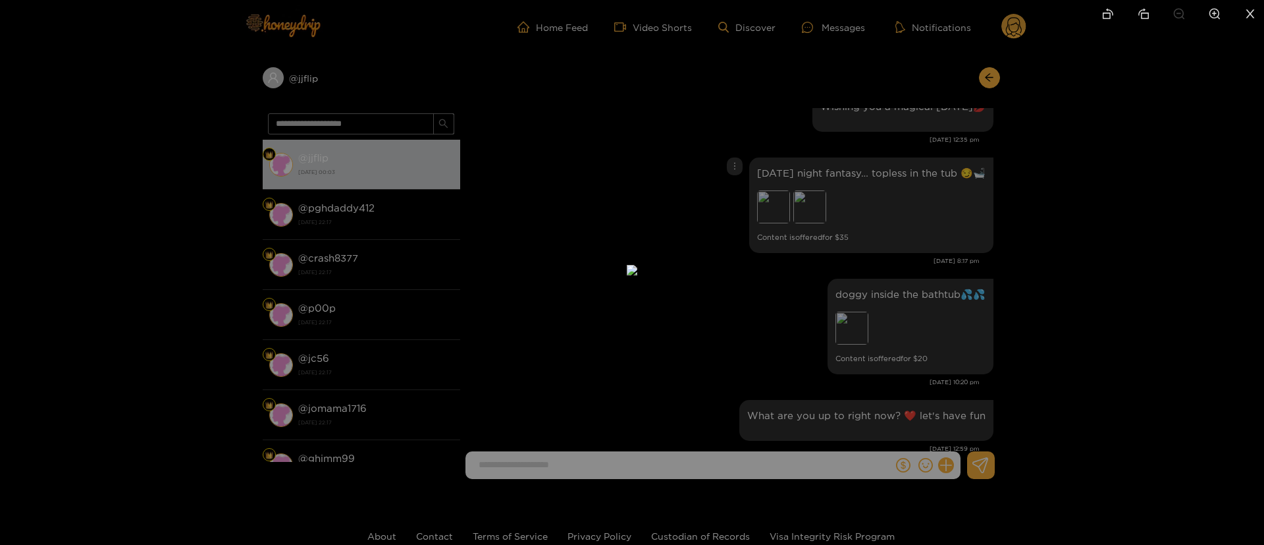
click at [921, 194] on div at bounding box center [632, 272] width 1264 height 545
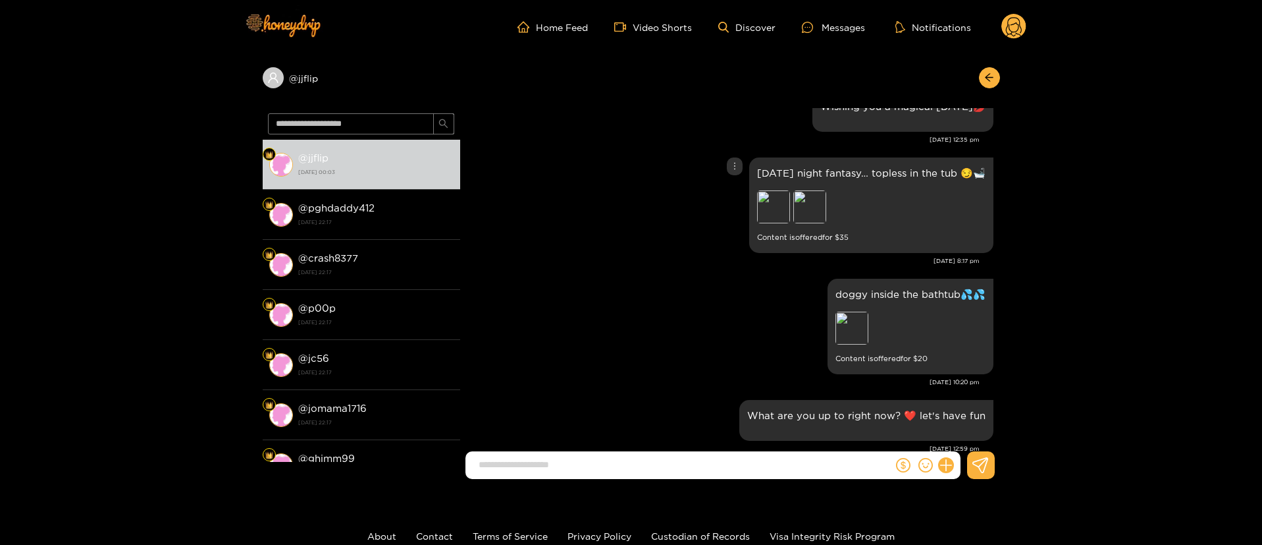
drag, startPoint x: 774, startPoint y: 223, endPoint x: 774, endPoint y: 215, distance: 7.2
click at [774, 217] on div "Preview" at bounding box center [773, 206] width 33 height 33
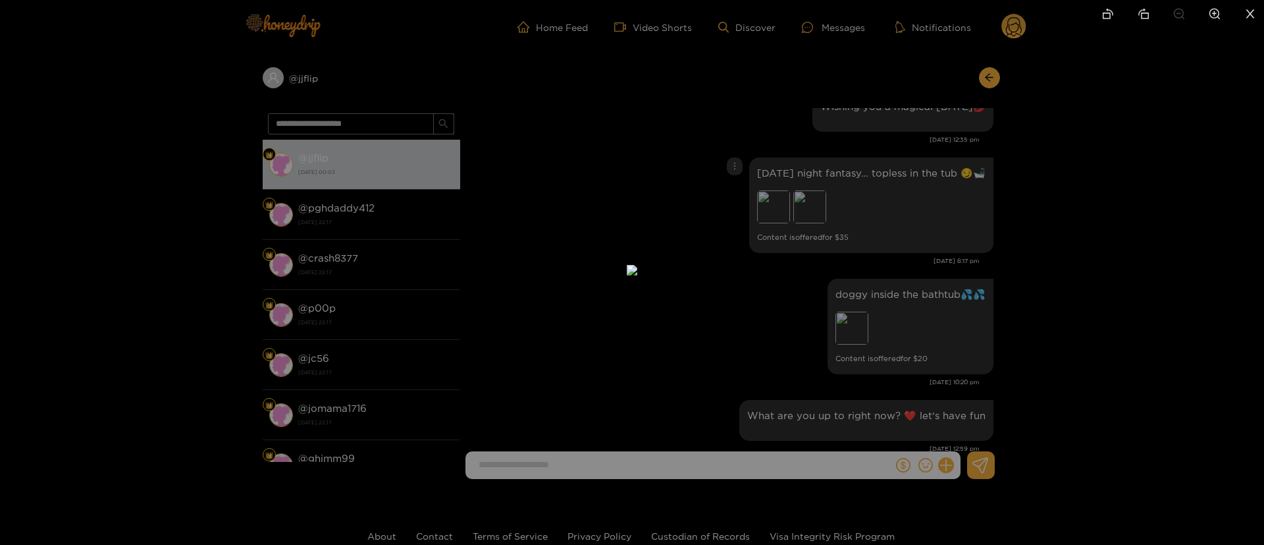
click at [912, 192] on div at bounding box center [632, 272] width 1264 height 545
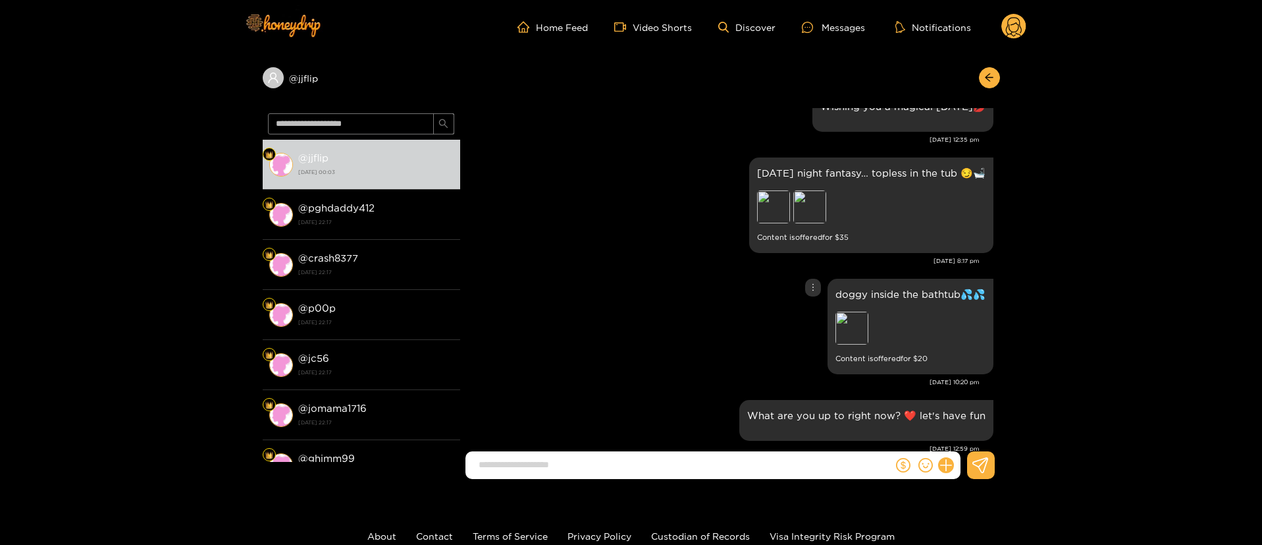
click at [850, 338] on div "Preview" at bounding box center [852, 327] width 33 height 33
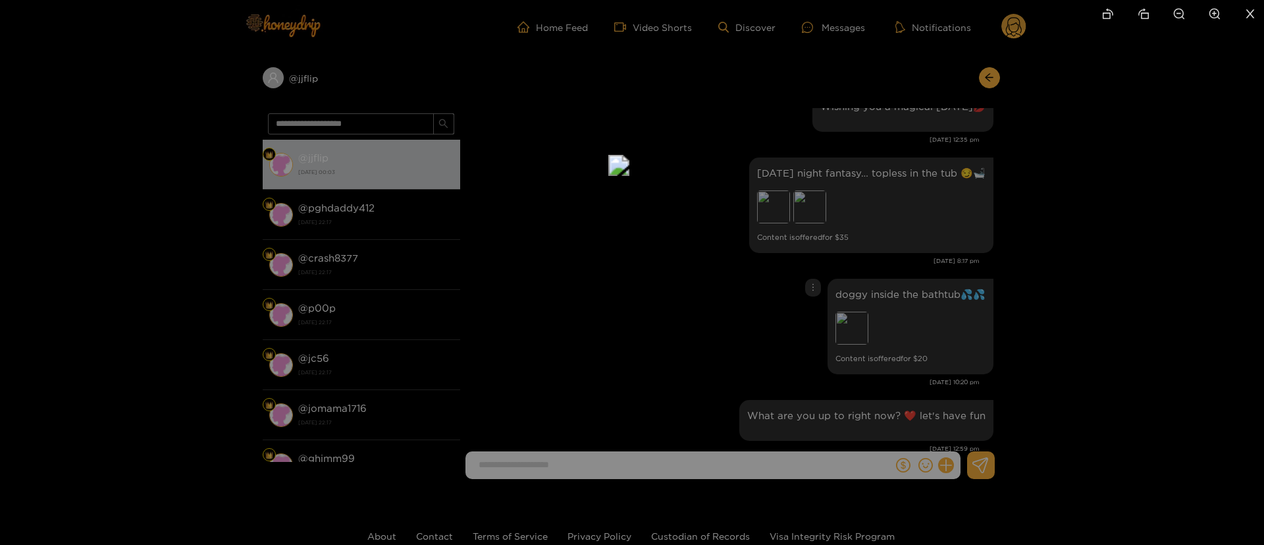
drag, startPoint x: 734, startPoint y: 338, endPoint x: 705, endPoint y: 134, distance: 205.5
click at [630, 155] on img at bounding box center [619, 165] width 21 height 21
drag, startPoint x: 707, startPoint y: 358, endPoint x: 707, endPoint y: 342, distance: 15.8
click at [614, 61] on img at bounding box center [603, 50] width 21 height 21
drag, startPoint x: 994, startPoint y: 269, endPoint x: 769, endPoint y: 120, distance: 270.5
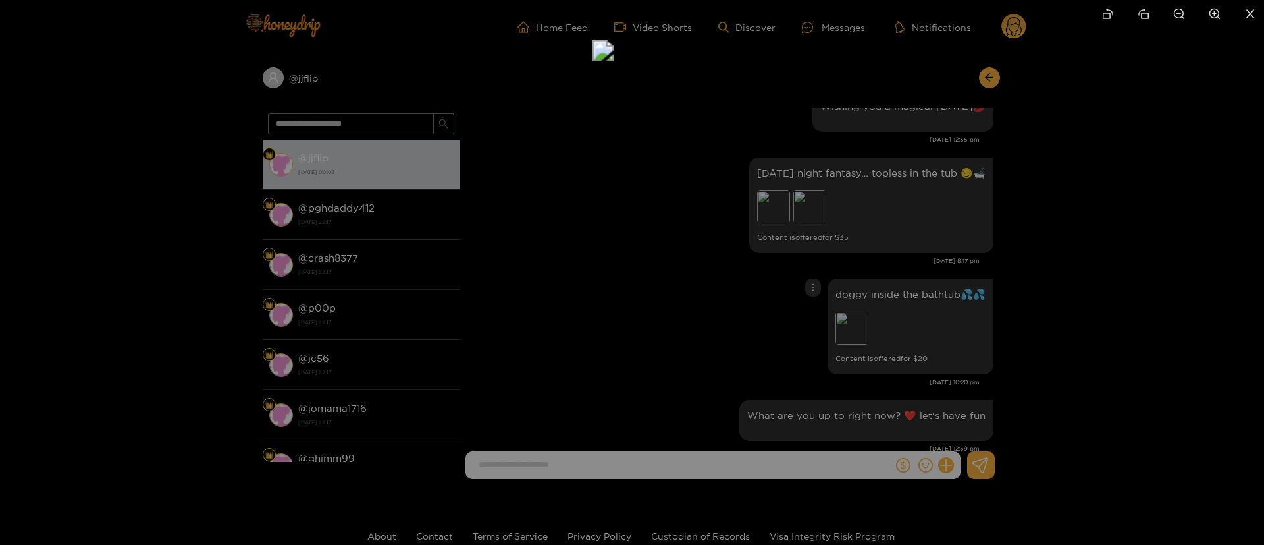
click at [988, 274] on div at bounding box center [632, 272] width 1264 height 545
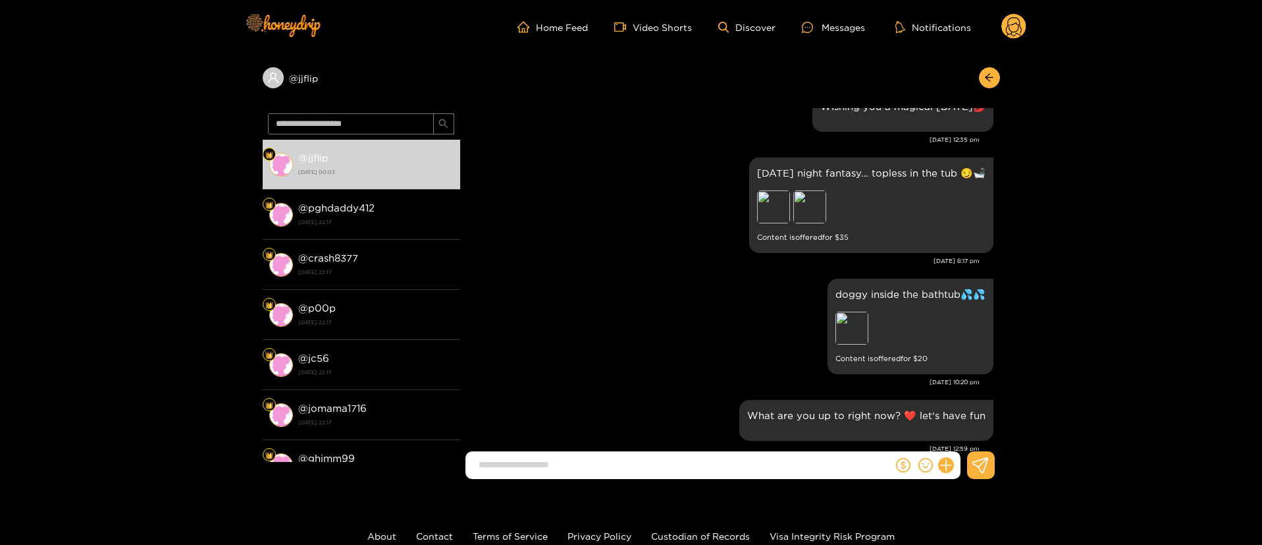
click at [622, 268] on div "[DATE] night fantasy… topless in the tub 😏🛁 Preview Preview Content is offered …" at bounding box center [730, 214] width 527 height 121
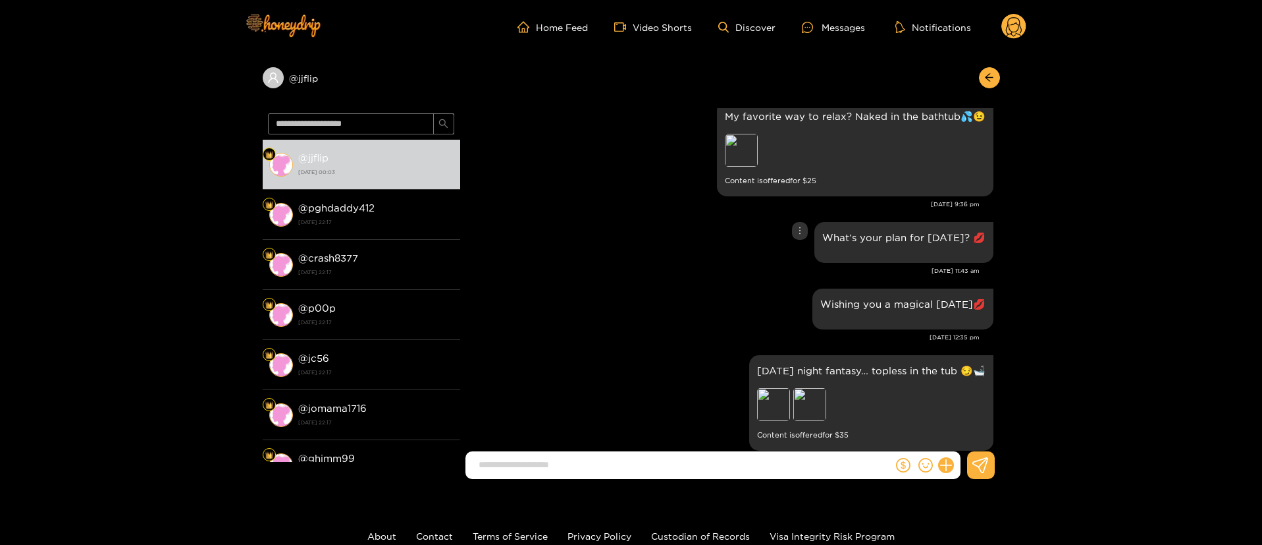
scroll to position [494, 0]
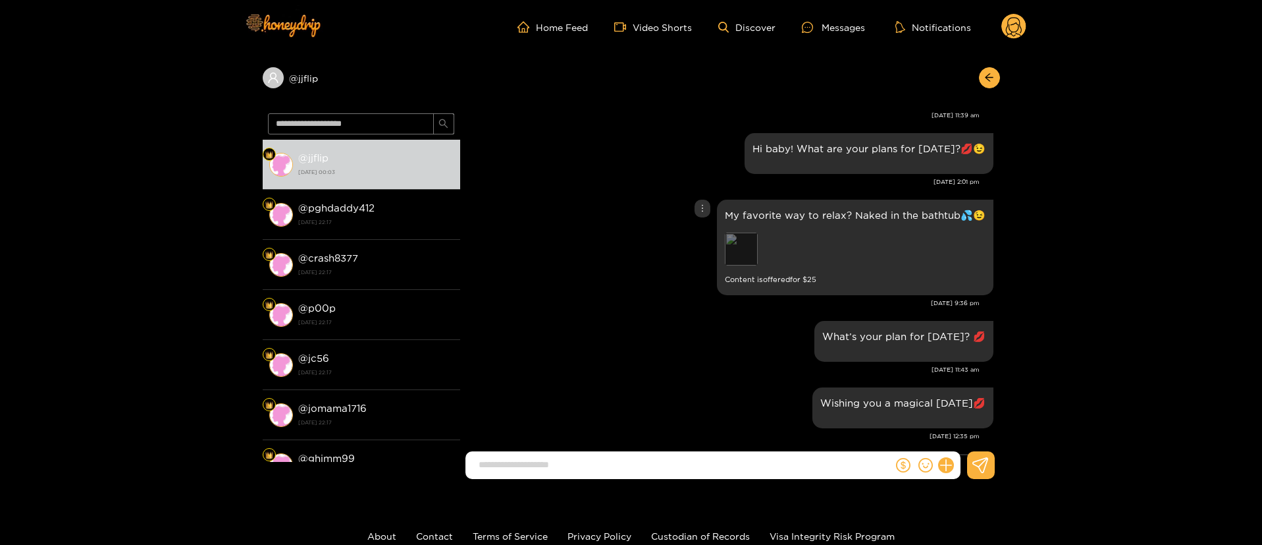
click at [748, 257] on div "Preview" at bounding box center [741, 248] width 33 height 33
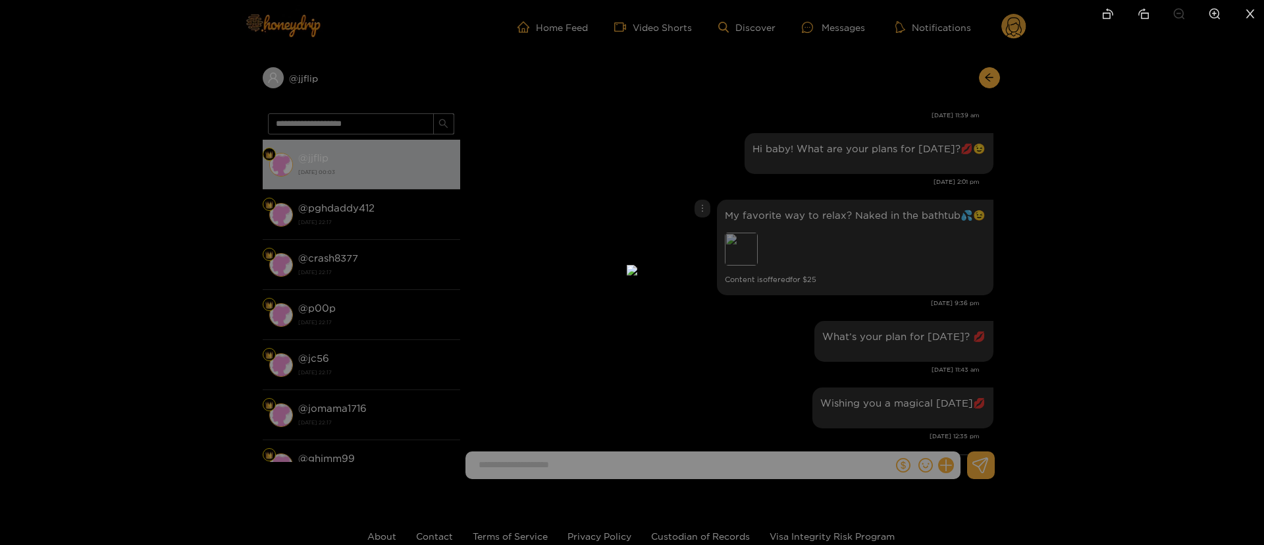
click at [931, 212] on div at bounding box center [632, 272] width 1264 height 545
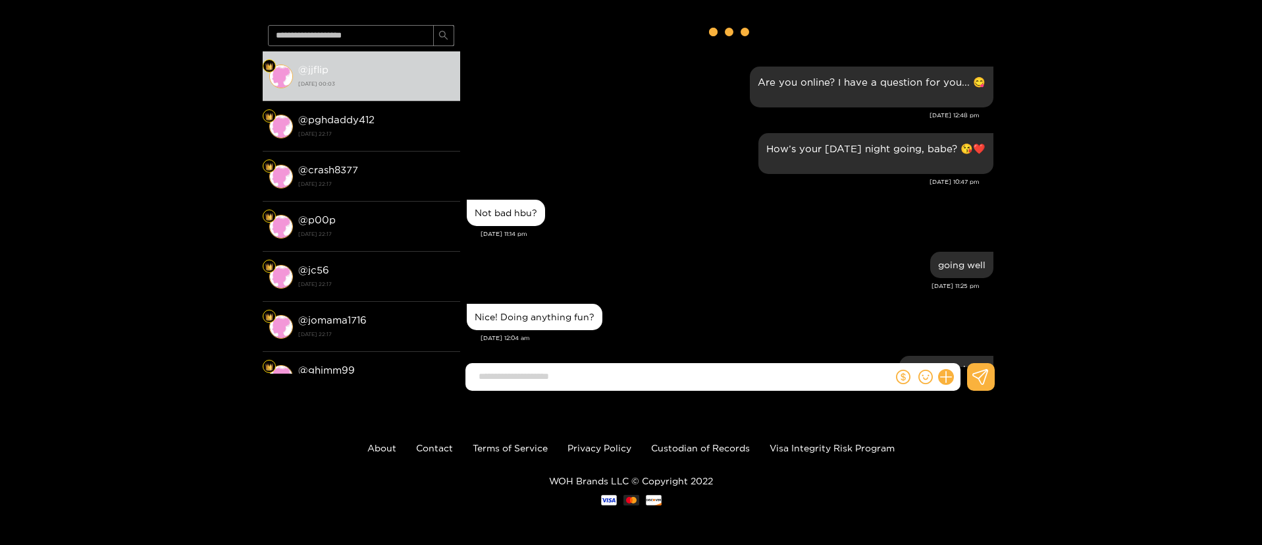
scroll to position [0, 0]
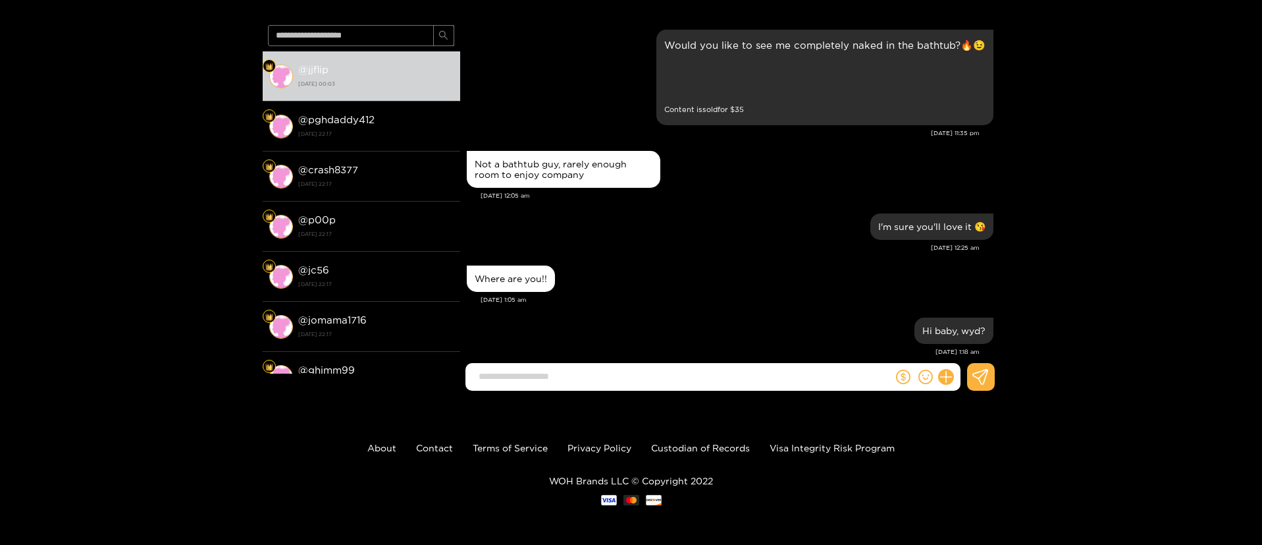
click at [715, 203] on div "Not a bathtub guy, rarely enough room to enjoy company [DATE] 12:05 am" at bounding box center [730, 179] width 527 height 63
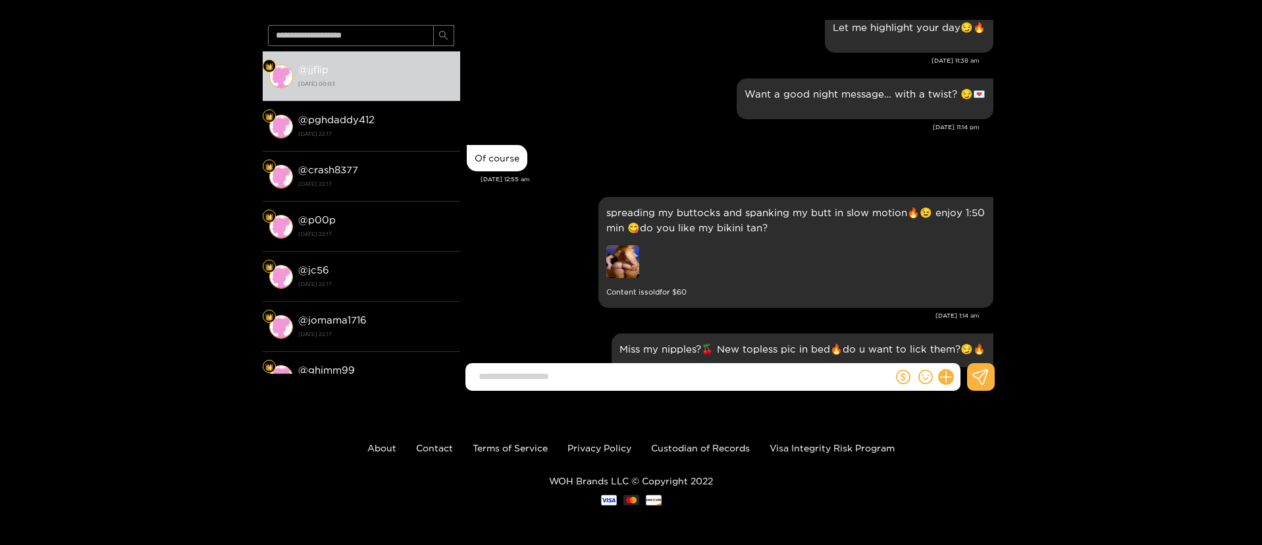
scroll to position [3556, 0]
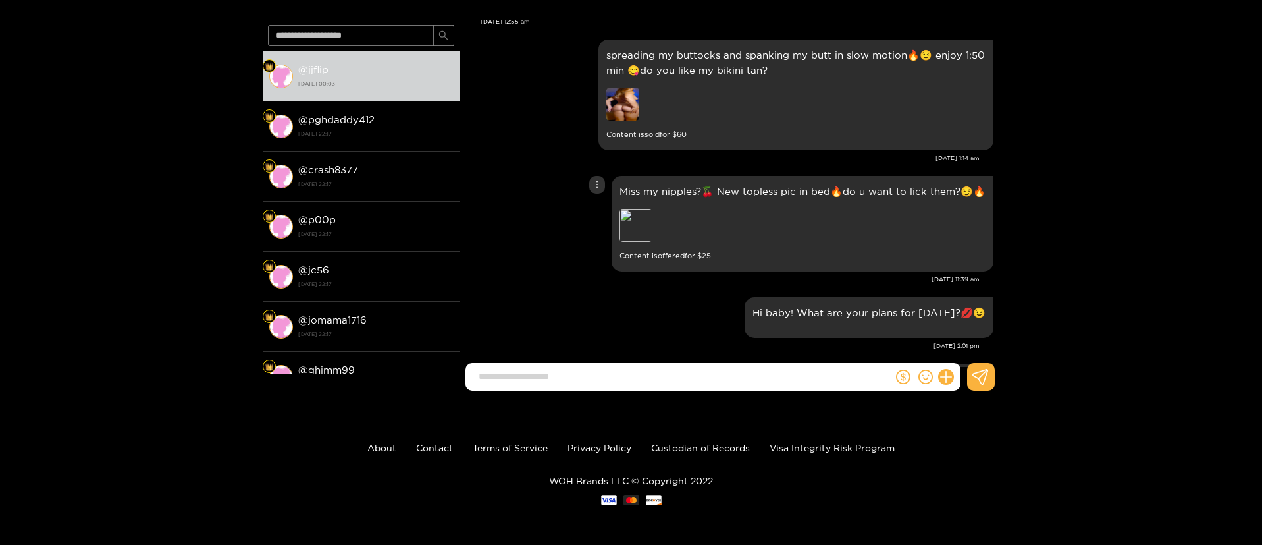
click at [616, 223] on div "Miss my nipples?🍒 New topless pic in bed🔥do u want to lick them?😏🔥 Preview Cont…" at bounding box center [803, 223] width 382 height 95
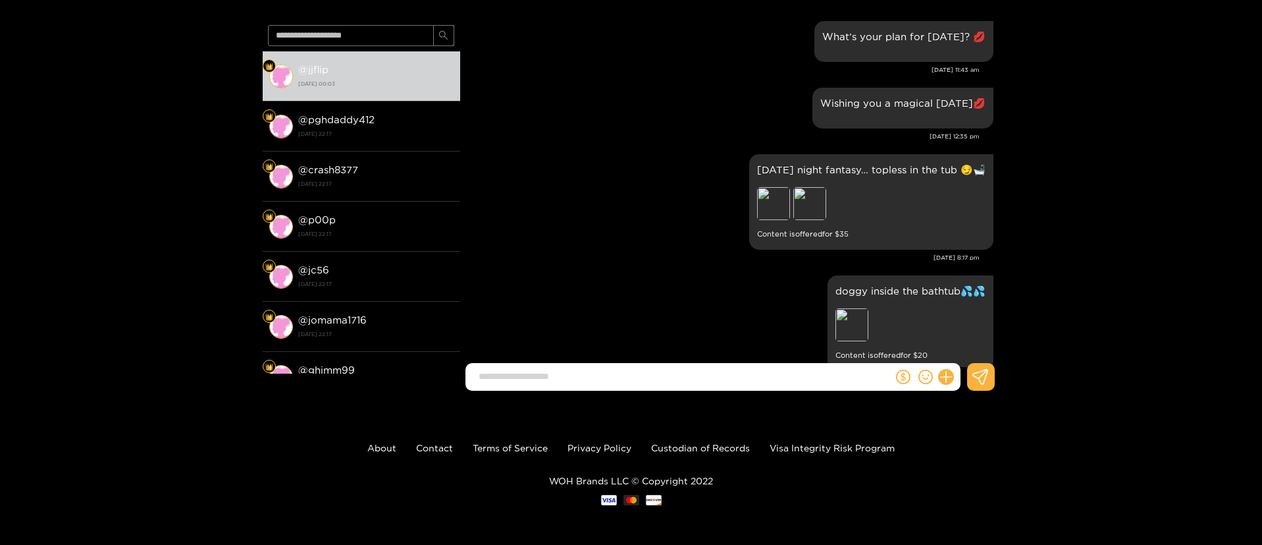
scroll to position [4050, 0]
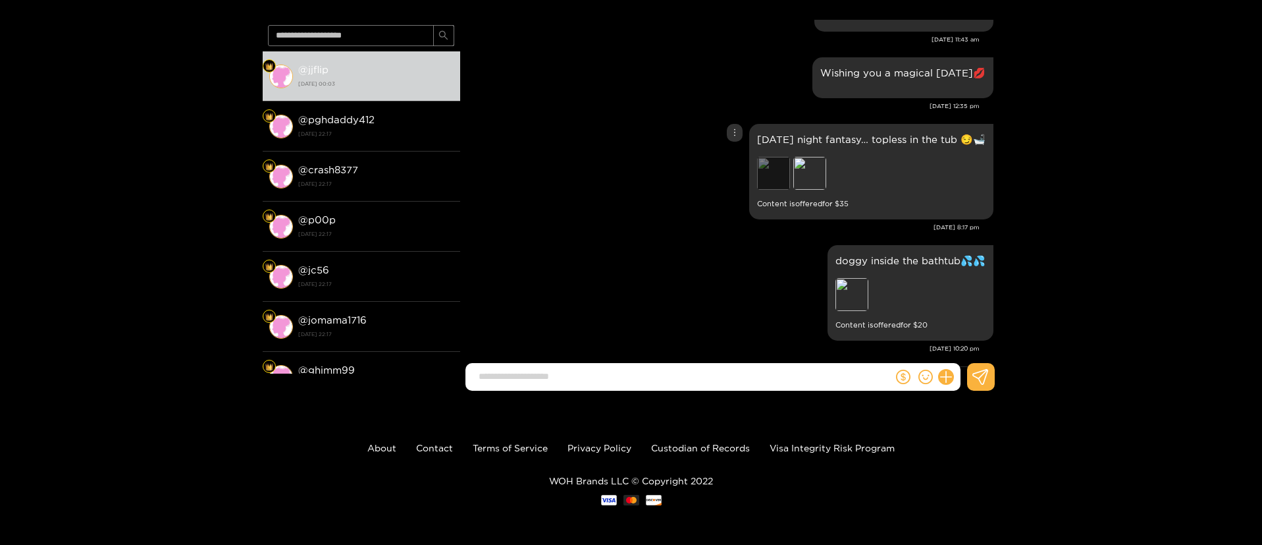
click at [785, 176] on div "Preview" at bounding box center [773, 173] width 33 height 33
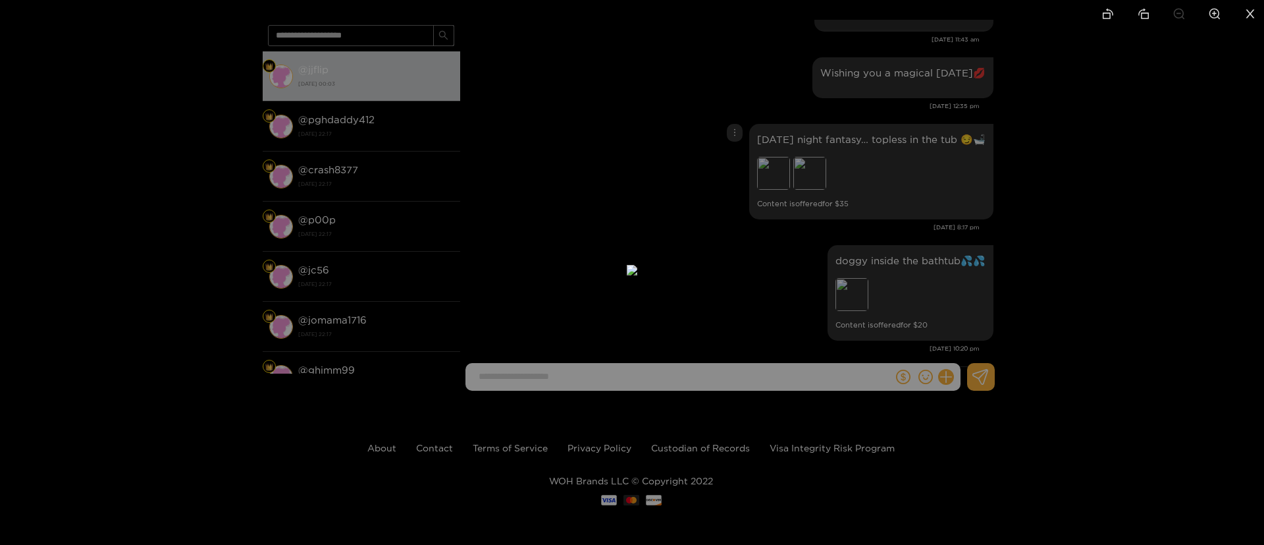
click at [930, 168] on div at bounding box center [632, 272] width 1264 height 545
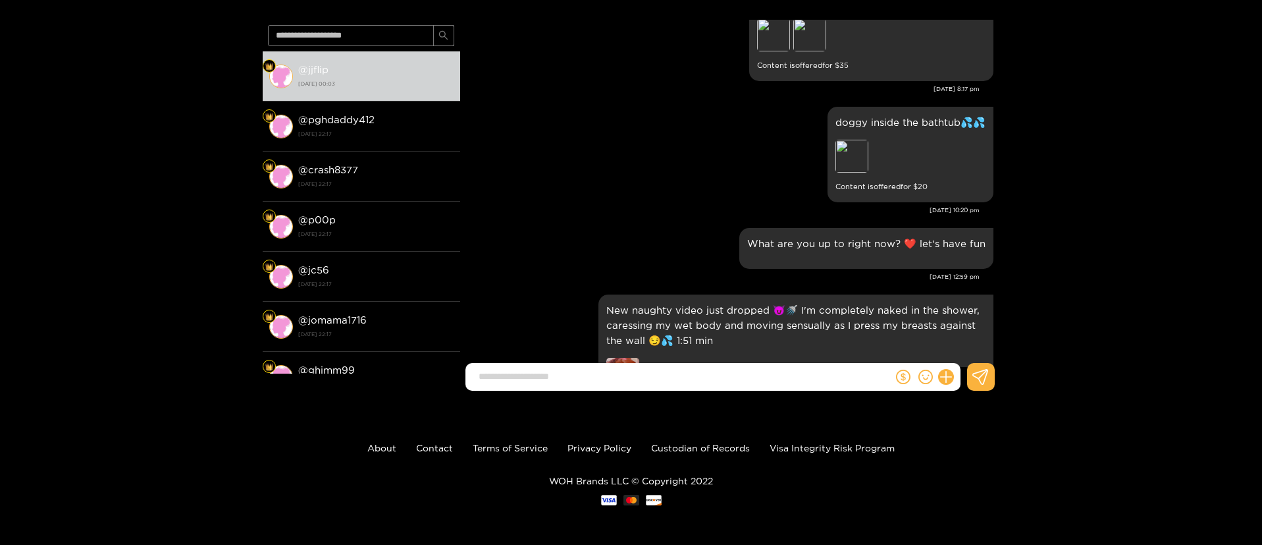
scroll to position [4149, 0]
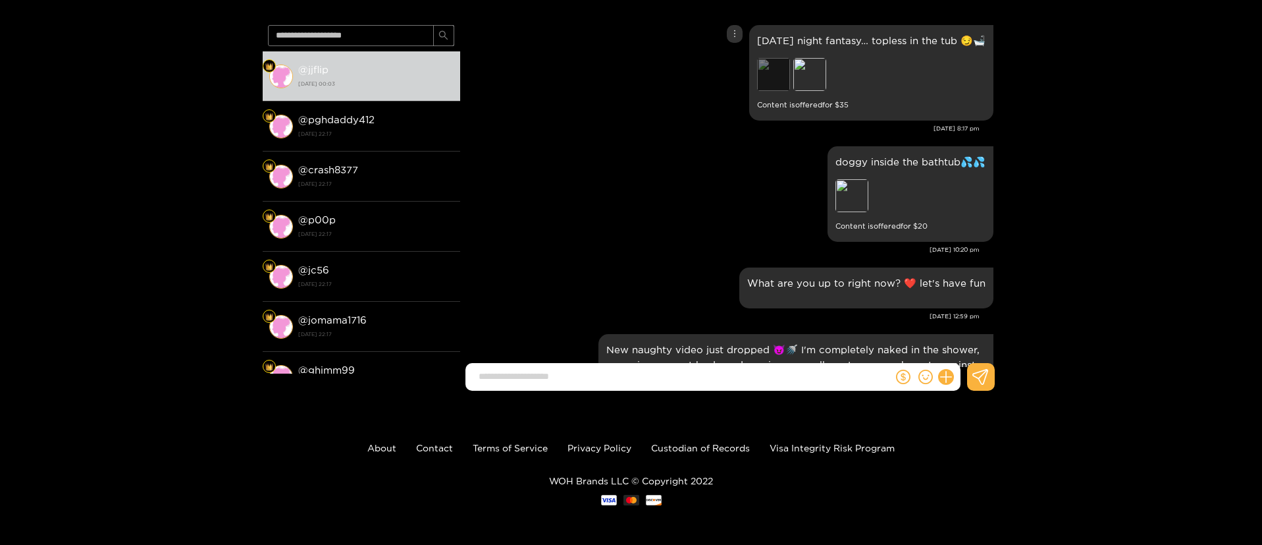
click at [772, 72] on div "Preview" at bounding box center [773, 74] width 33 height 33
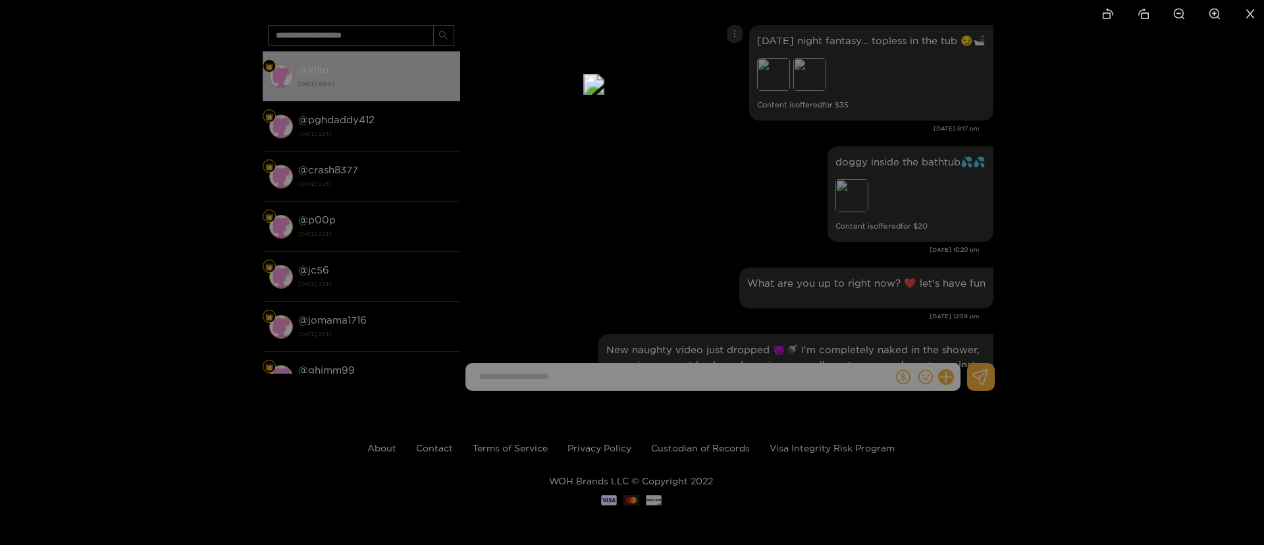
drag, startPoint x: 790, startPoint y: 373, endPoint x: 752, endPoint y: 188, distance: 189.6
click at [605, 95] on img at bounding box center [593, 84] width 21 height 21
drag, startPoint x: 744, startPoint y: 350, endPoint x: 757, endPoint y: 246, distance: 105.0
click at [604, 95] on img at bounding box center [593, 84] width 21 height 21
click at [1039, 192] on div at bounding box center [632, 272] width 1264 height 545
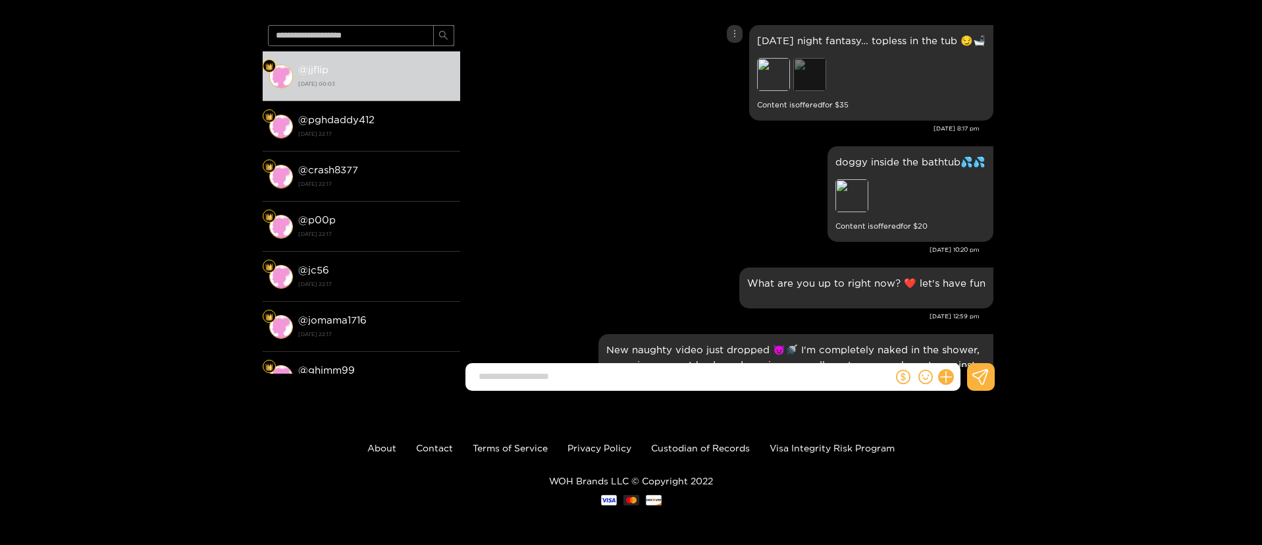
click at [819, 84] on div "Preview" at bounding box center [810, 74] width 33 height 33
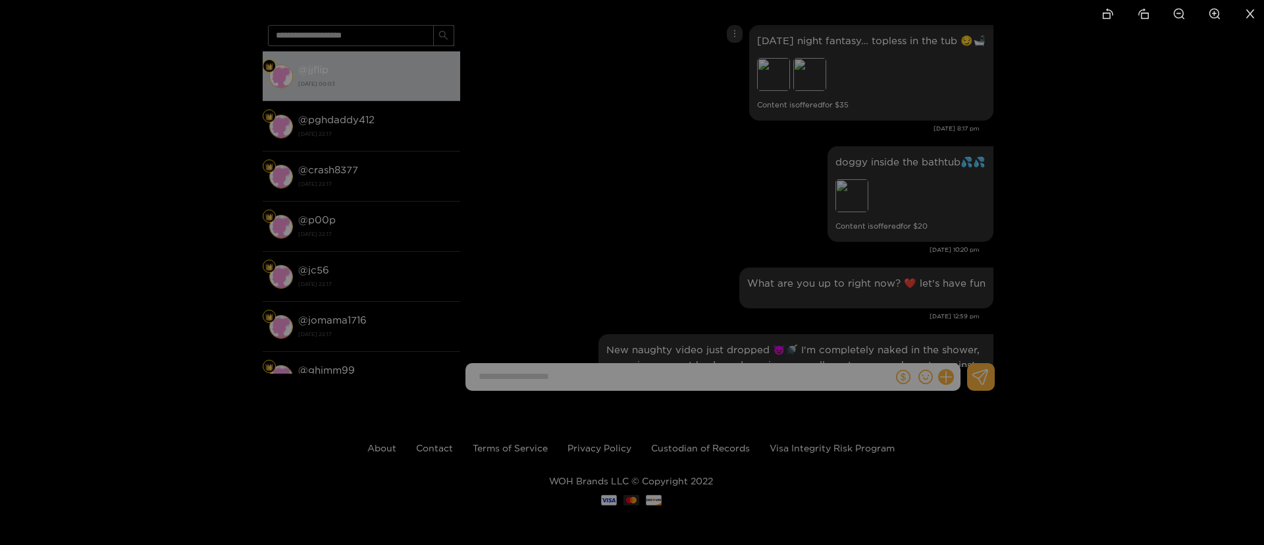
drag, startPoint x: 687, startPoint y: 80, endPoint x: 715, endPoint y: 383, distance: 304.2
click at [875, 241] on div at bounding box center [632, 272] width 1264 height 545
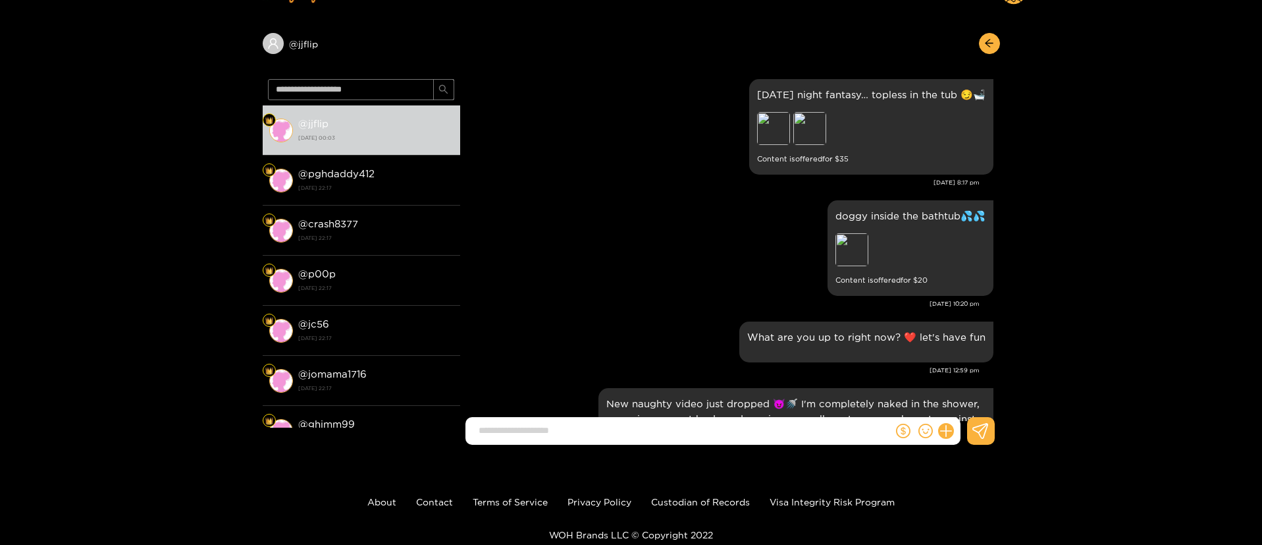
scroll to position [0, 0]
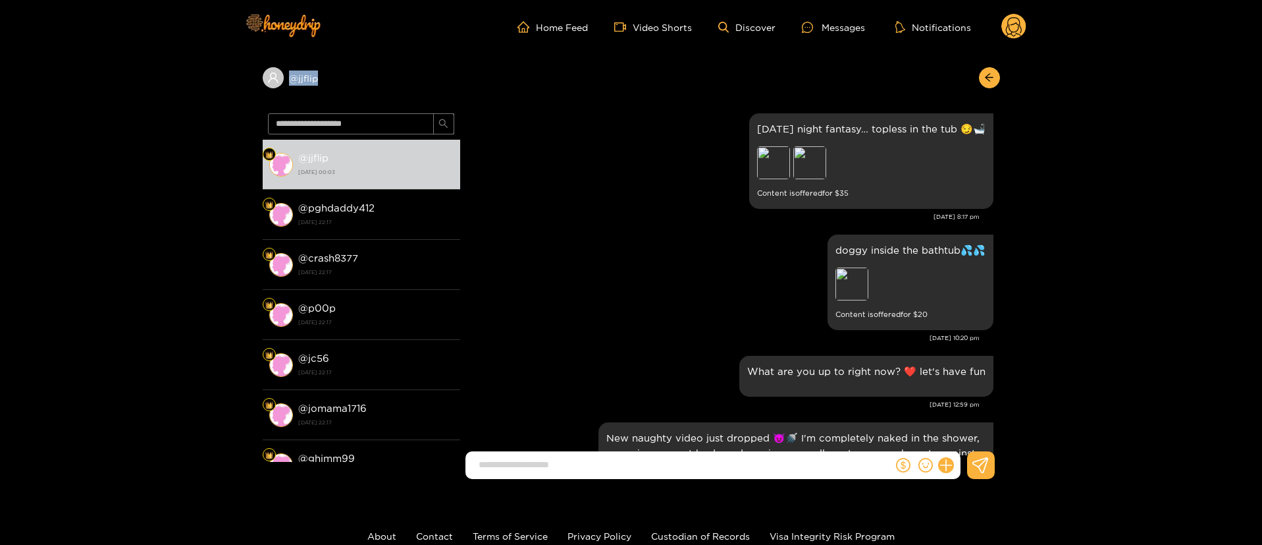
copy div "@ jjflip"
drag, startPoint x: 279, startPoint y: 74, endPoint x: 349, endPoint y: 5, distance: 98.7
click at [291, 63] on div "@ jjflip" at bounding box center [632, 81] width 738 height 54
click at [738, 124] on icon "more" at bounding box center [734, 121] width 9 height 9
click at [726, 144] on div "Unsend" at bounding box center [739, 149] width 32 height 13
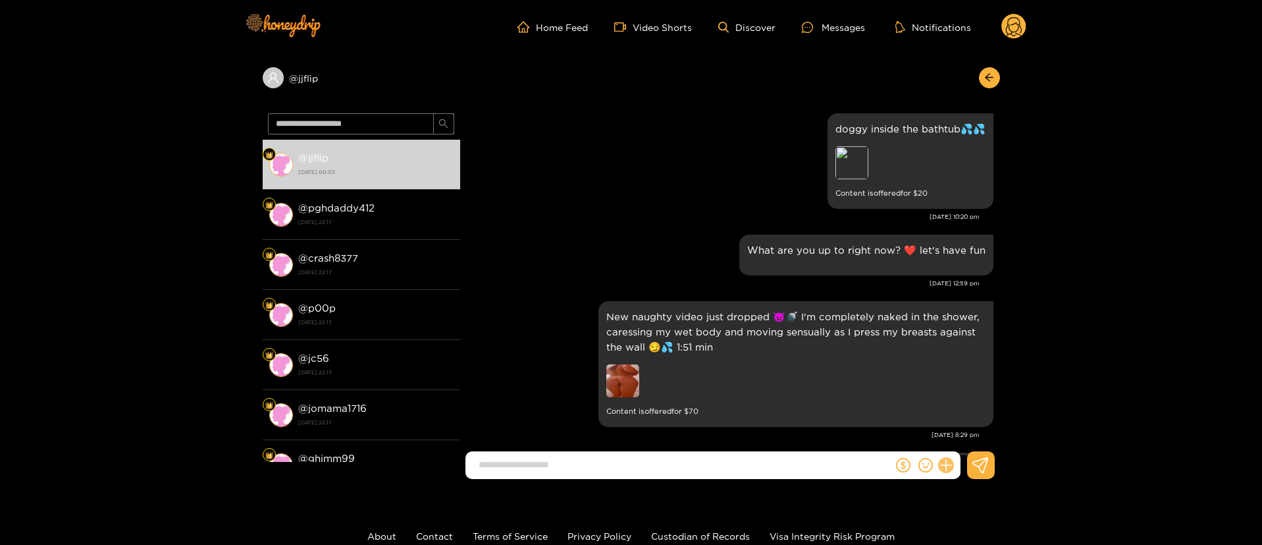
click at [938, 465] on button at bounding box center [946, 465] width 22 height 22
click at [967, 437] on icon at bounding box center [970, 432] width 13 height 13
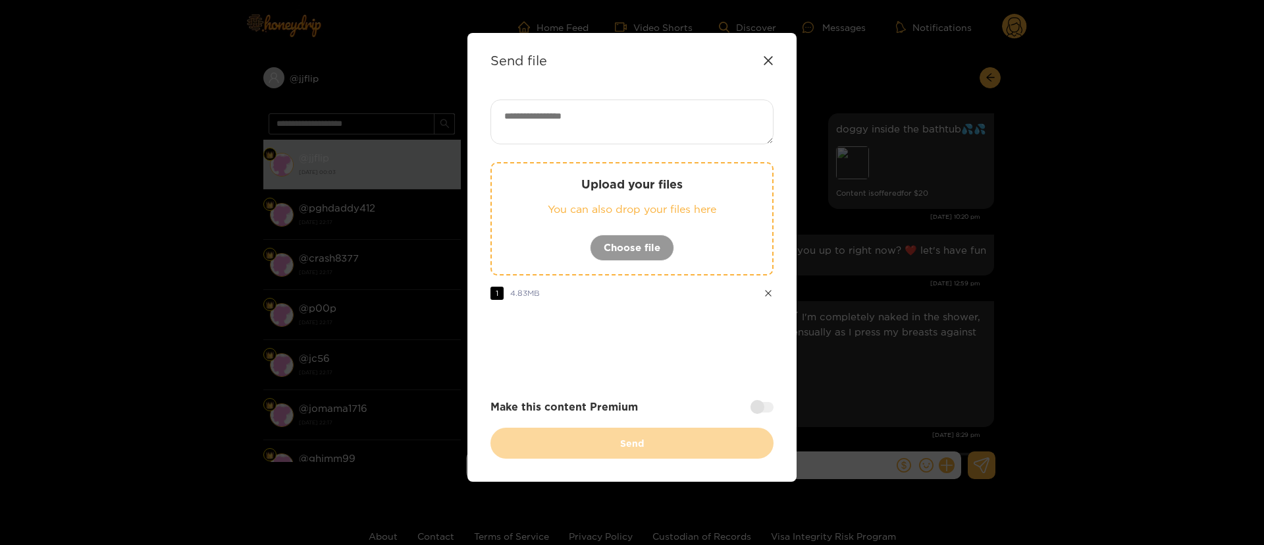
click at [651, 96] on div "Send file Upload your files You can also drop your files here Choose file 1 4.8…" at bounding box center [632, 257] width 329 height 448
click at [647, 126] on textarea at bounding box center [632, 121] width 283 height 45
paste textarea "****"
type textarea "****"
drag, startPoint x: 719, startPoint y: 379, endPoint x: 759, endPoint y: 402, distance: 45.7
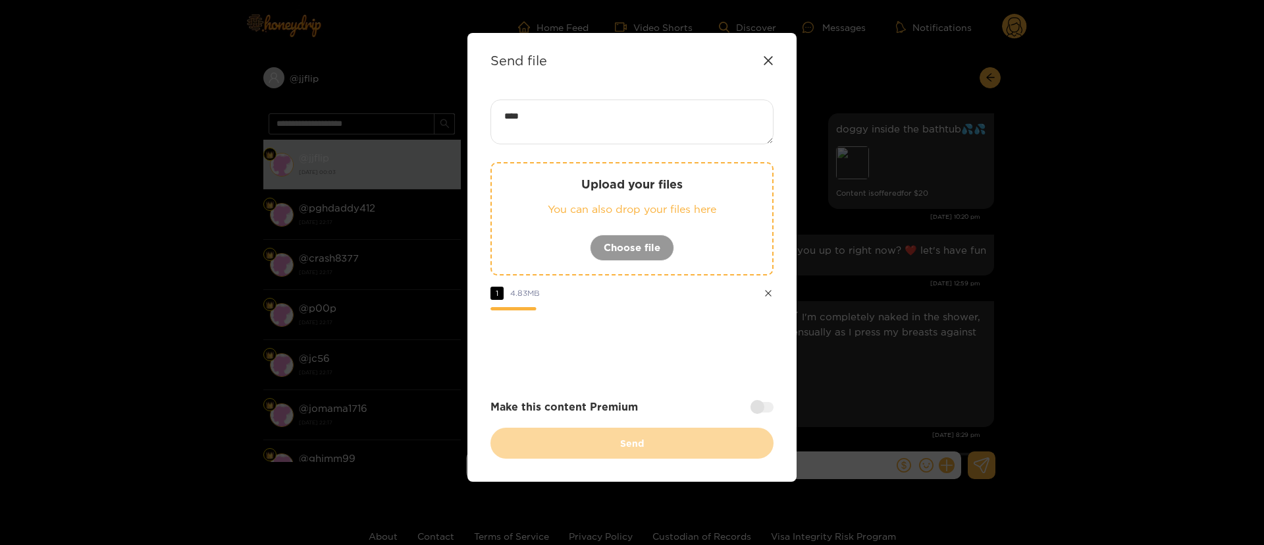
click at [719, 380] on div "**** Upload your files You can also drop your files here Choose file 1 4.83 MB …" at bounding box center [632, 278] width 283 height 359
click at [660, 358] on div at bounding box center [632, 346] width 283 height 53
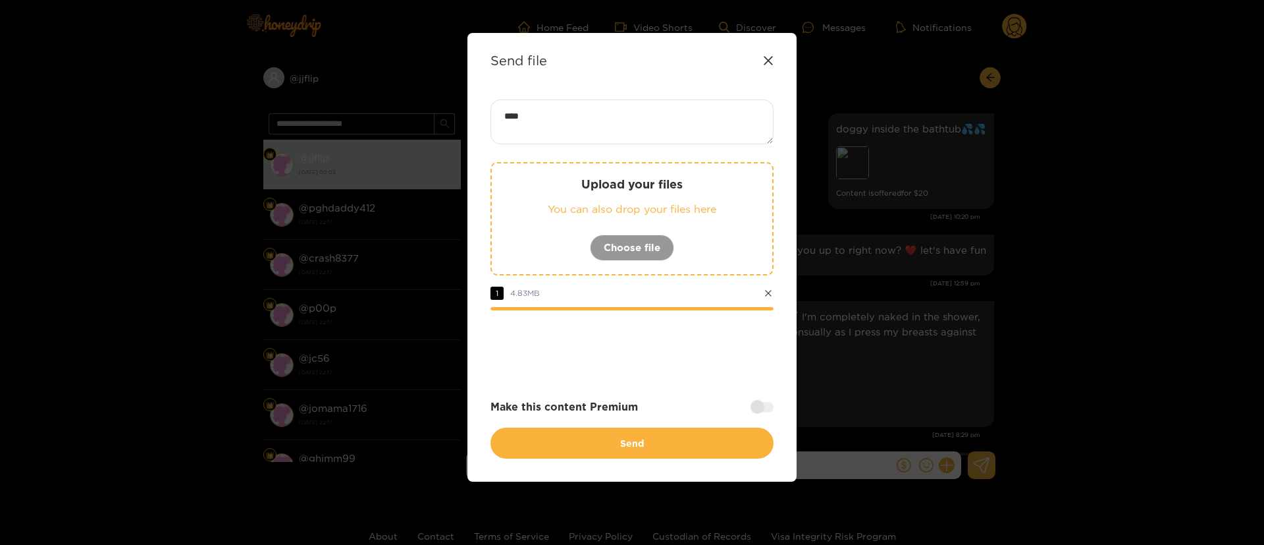
click at [664, 338] on div at bounding box center [632, 346] width 283 height 53
click at [655, 350] on div at bounding box center [632, 346] width 283 height 53
click at [659, 344] on div at bounding box center [632, 346] width 283 height 53
click at [660, 337] on div at bounding box center [632, 346] width 283 height 53
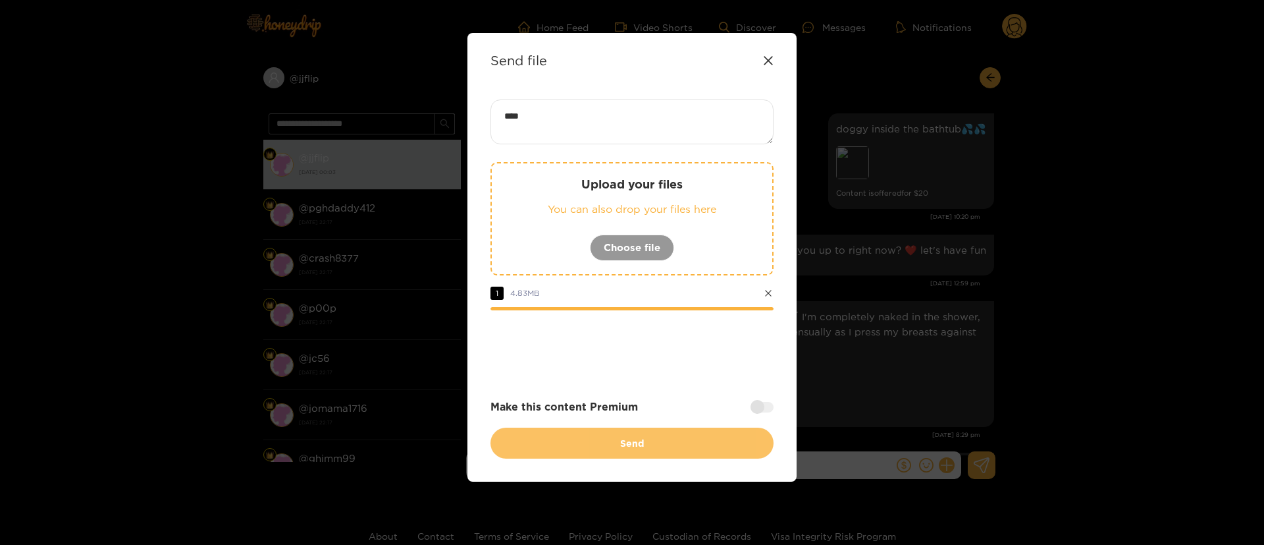
click at [630, 445] on button "Send" at bounding box center [632, 442] width 283 height 31
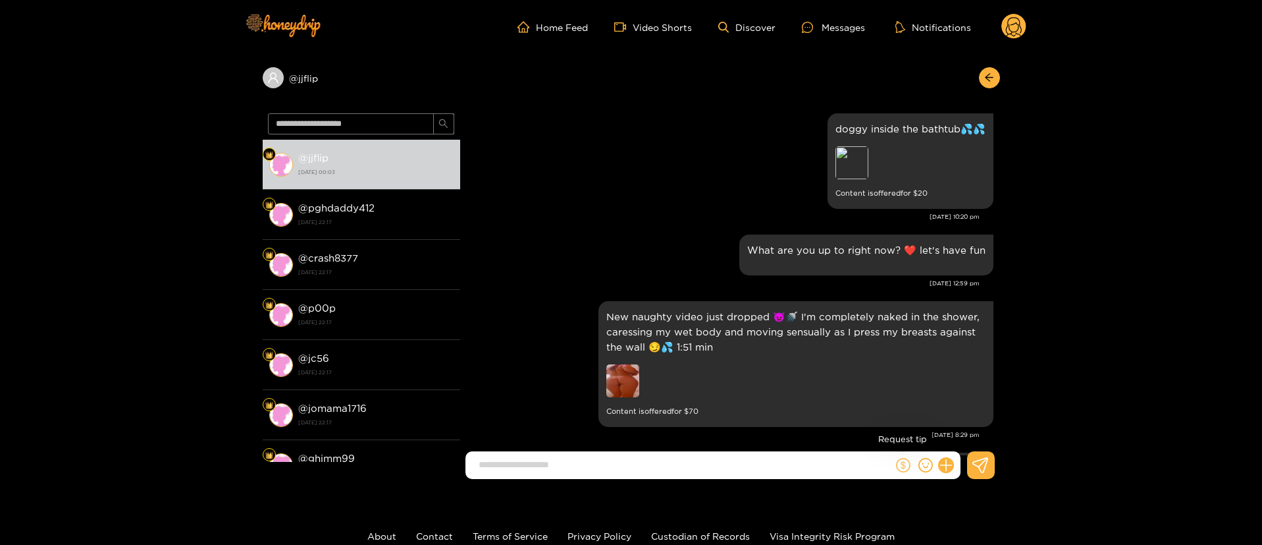
click at [906, 467] on icon "dollar" at bounding box center [903, 465] width 14 height 14
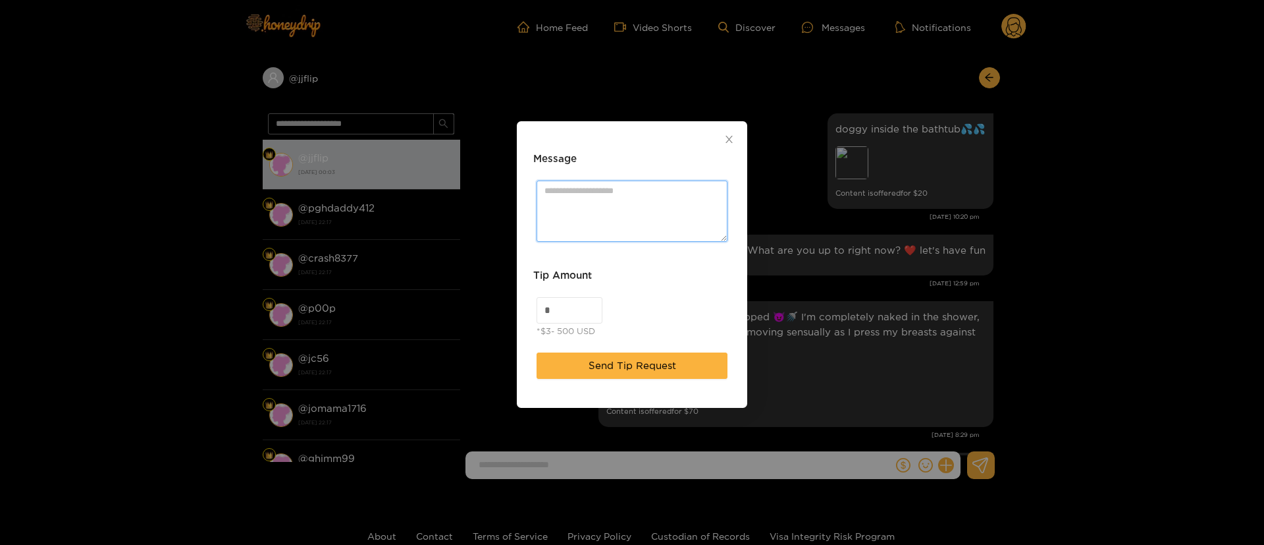
click at [633, 198] on textarea "Message" at bounding box center [632, 210] width 191 height 61
type textarea "**********"
click at [459, 309] on div "**********" at bounding box center [632, 272] width 1264 height 545
paste input "****"
type input "**"
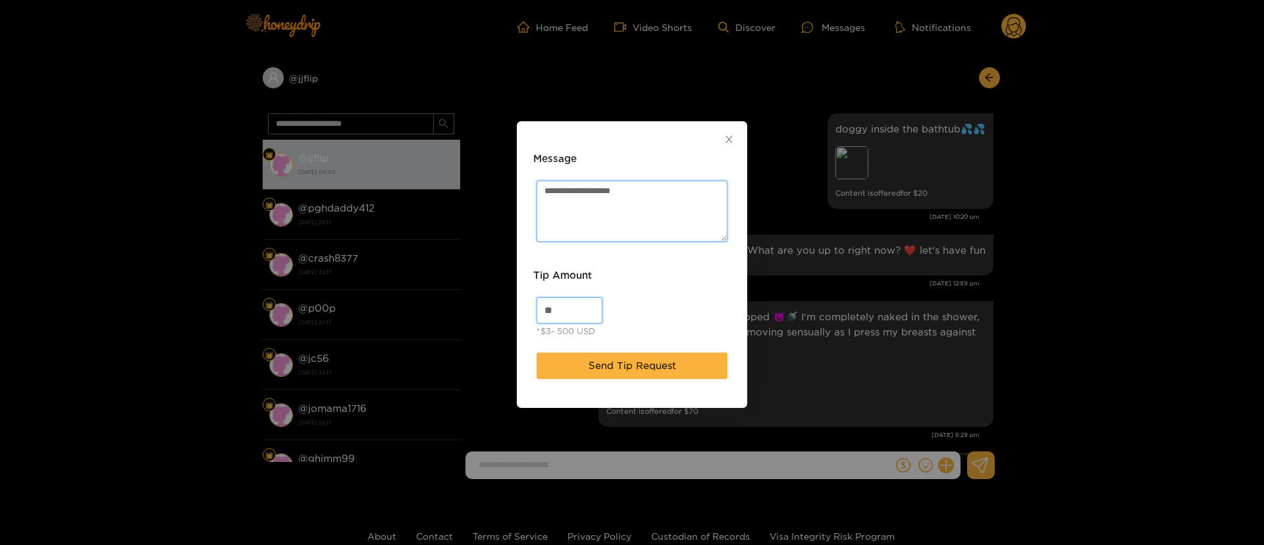
click at [670, 185] on textarea "**********" at bounding box center [632, 210] width 191 height 61
paste textarea "*****"
type textarea "**********"
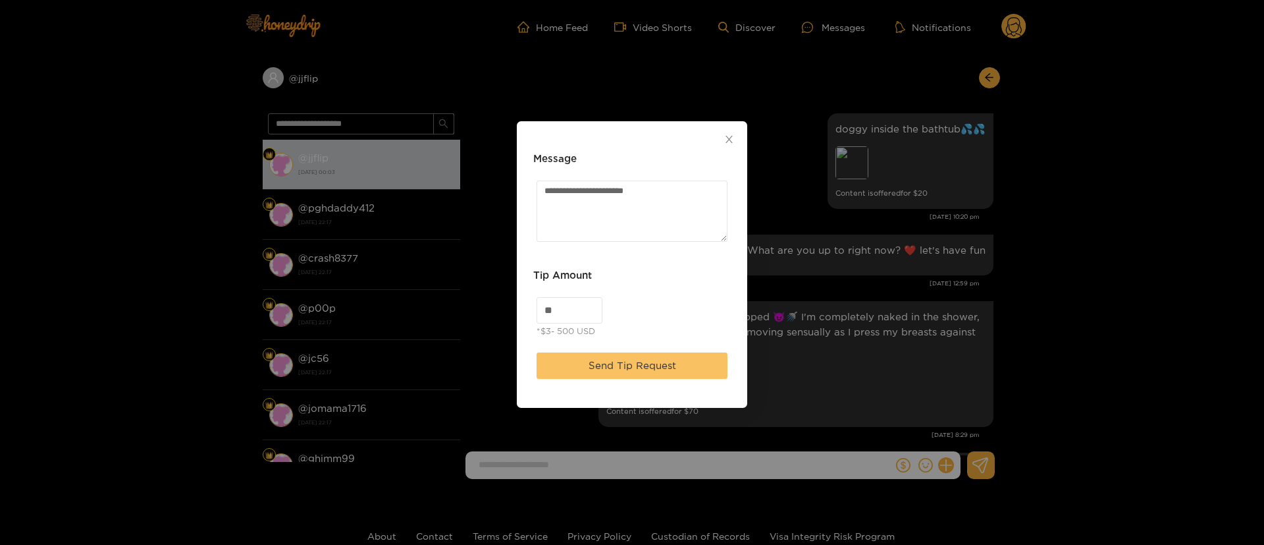
click at [649, 364] on span "Send Tip Request" at bounding box center [633, 366] width 88 height 16
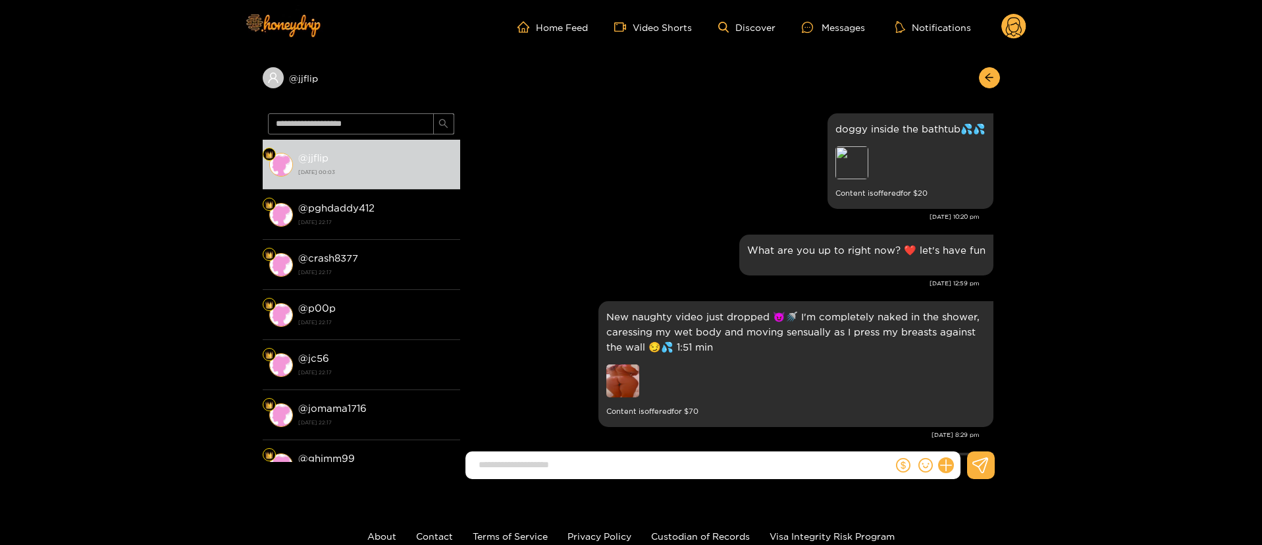
click at [1002, 15] on icon at bounding box center [1014, 27] width 25 height 26
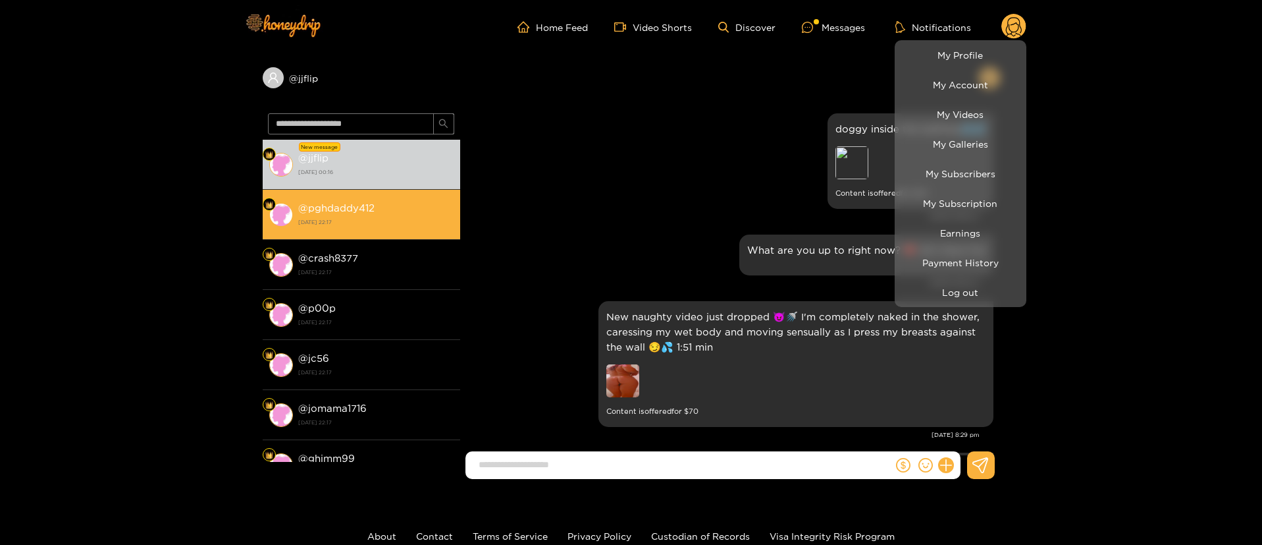
click at [330, 222] on div at bounding box center [631, 272] width 1262 height 545
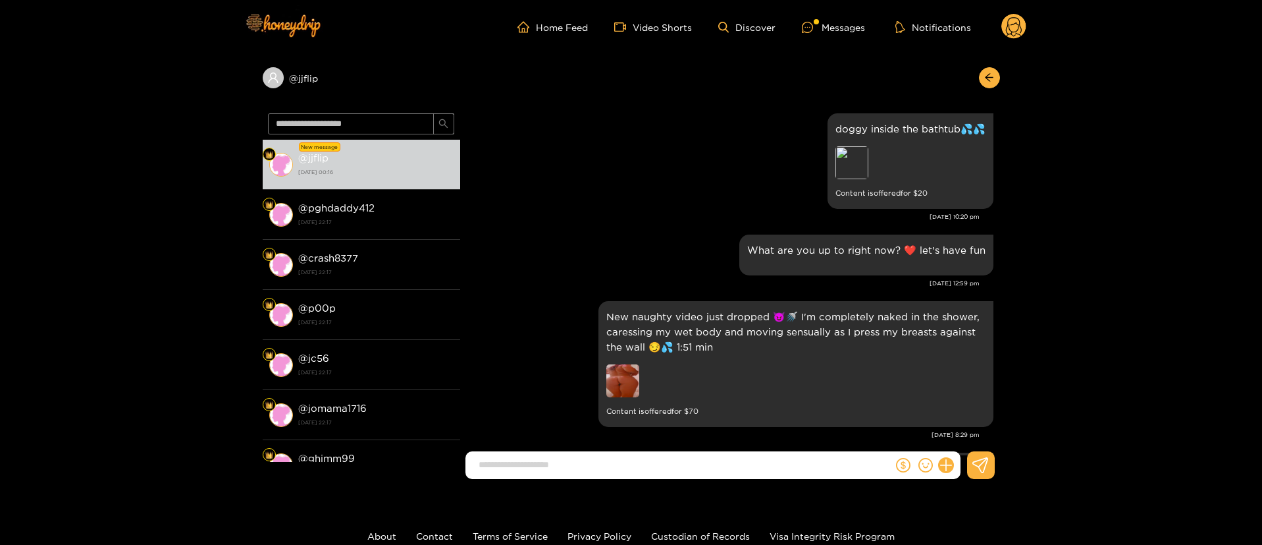
click at [371, 159] on div "@ jjflip [DATE] 00:16" at bounding box center [375, 164] width 155 height 30
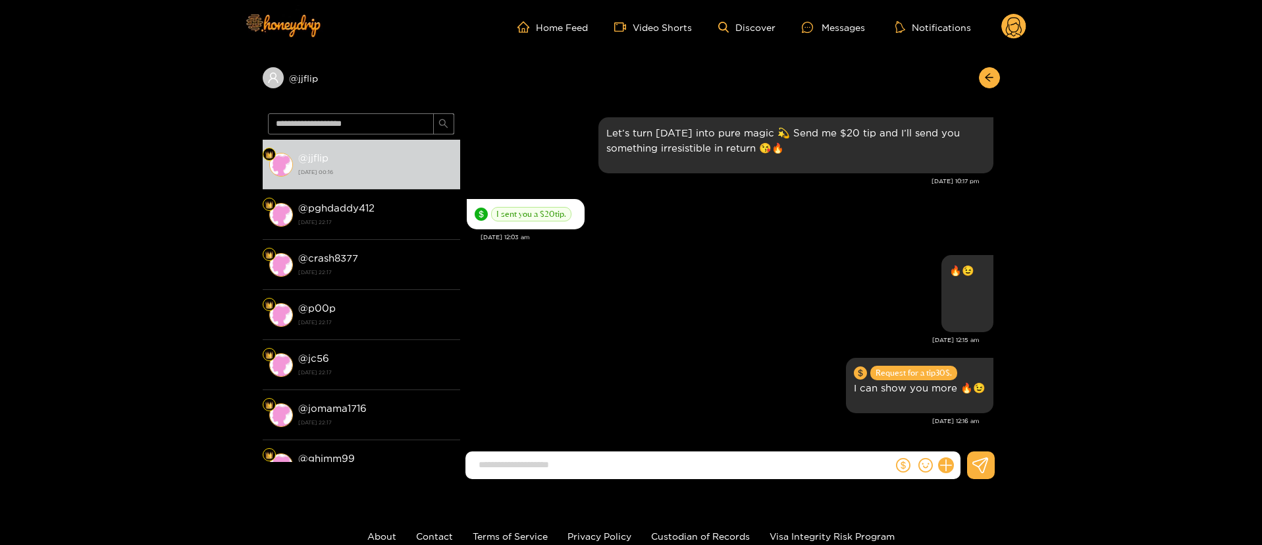
scroll to position [1286, 0]
click at [1021, 21] on circle at bounding box center [1014, 26] width 25 height 25
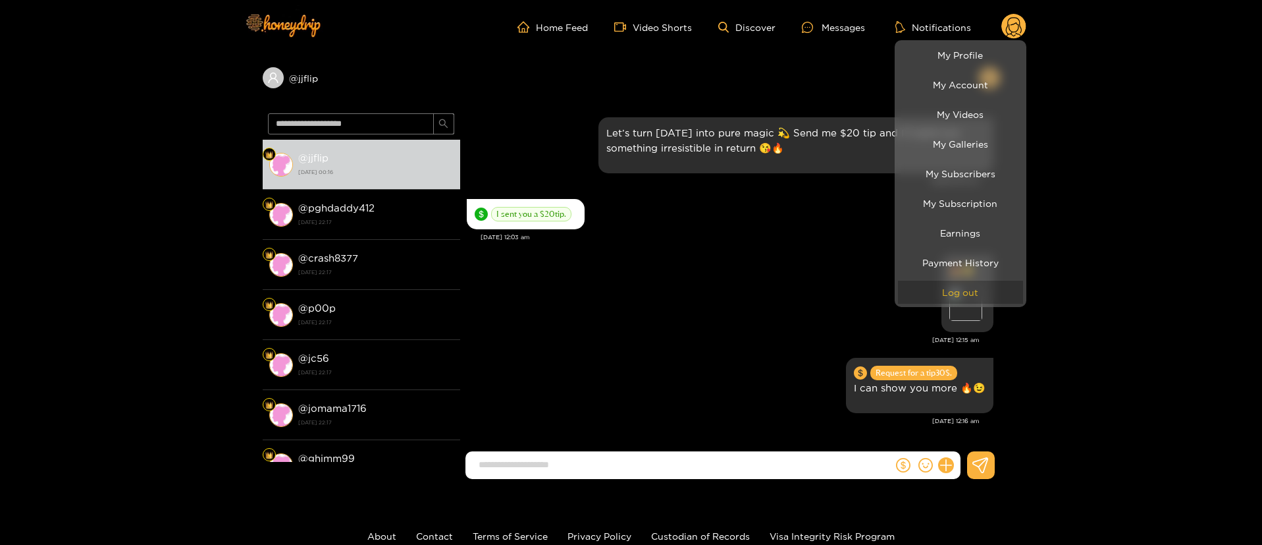
click at [971, 292] on button "Log out" at bounding box center [960, 292] width 125 height 23
